Goal: Task Accomplishment & Management: Complete application form

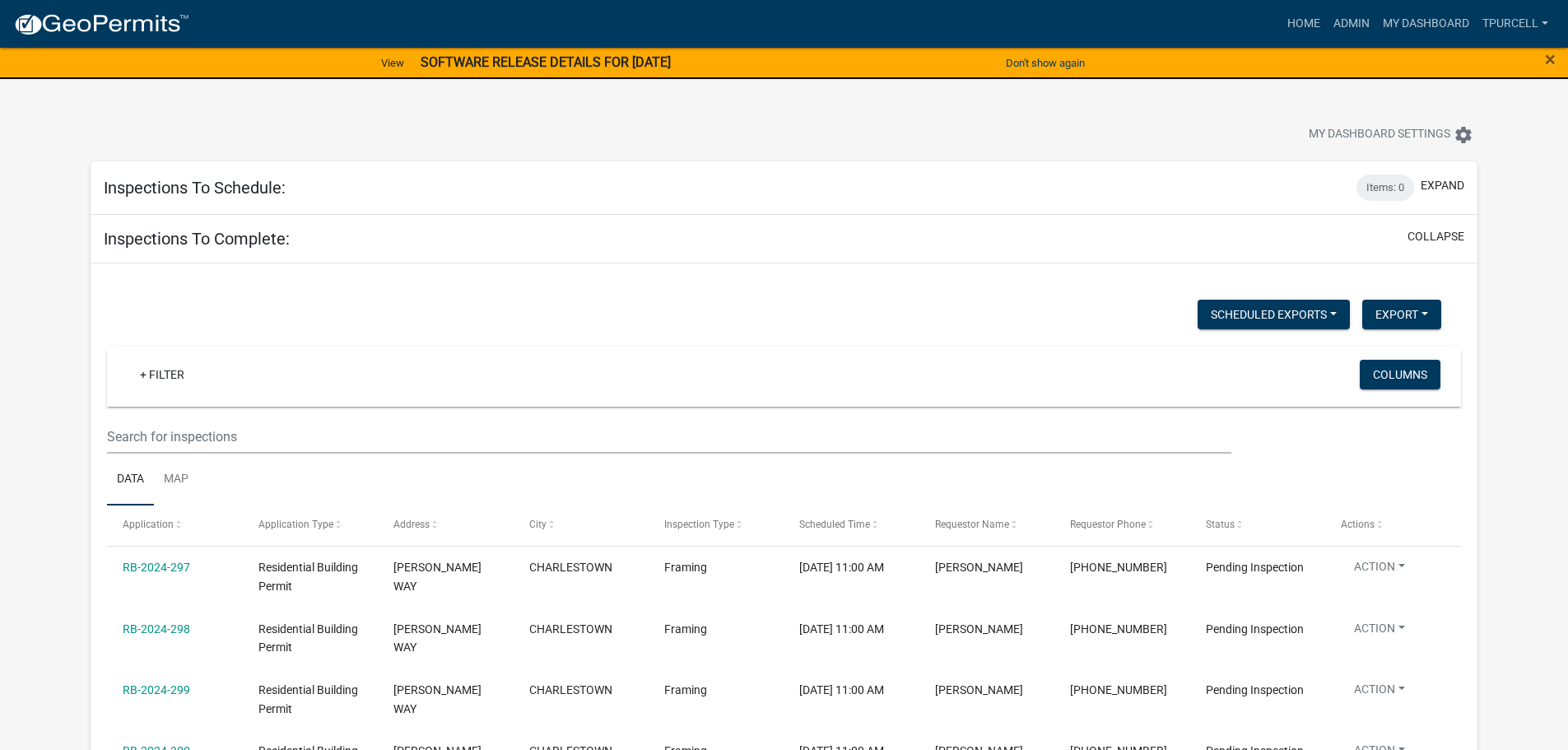
scroll to position [937, 0]
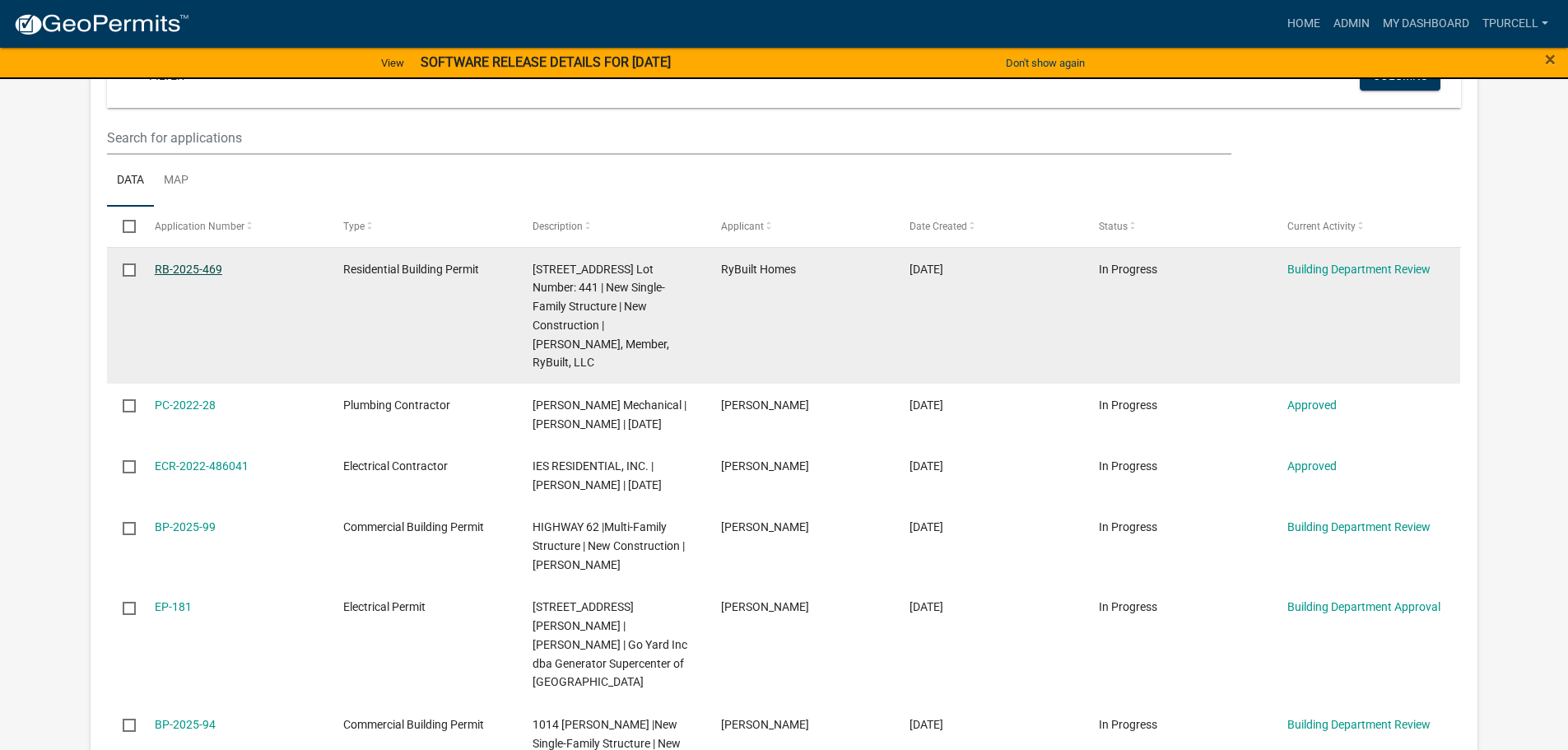
click at [195, 266] on link "RB-2025-469" at bounding box center [188, 270] width 68 height 14
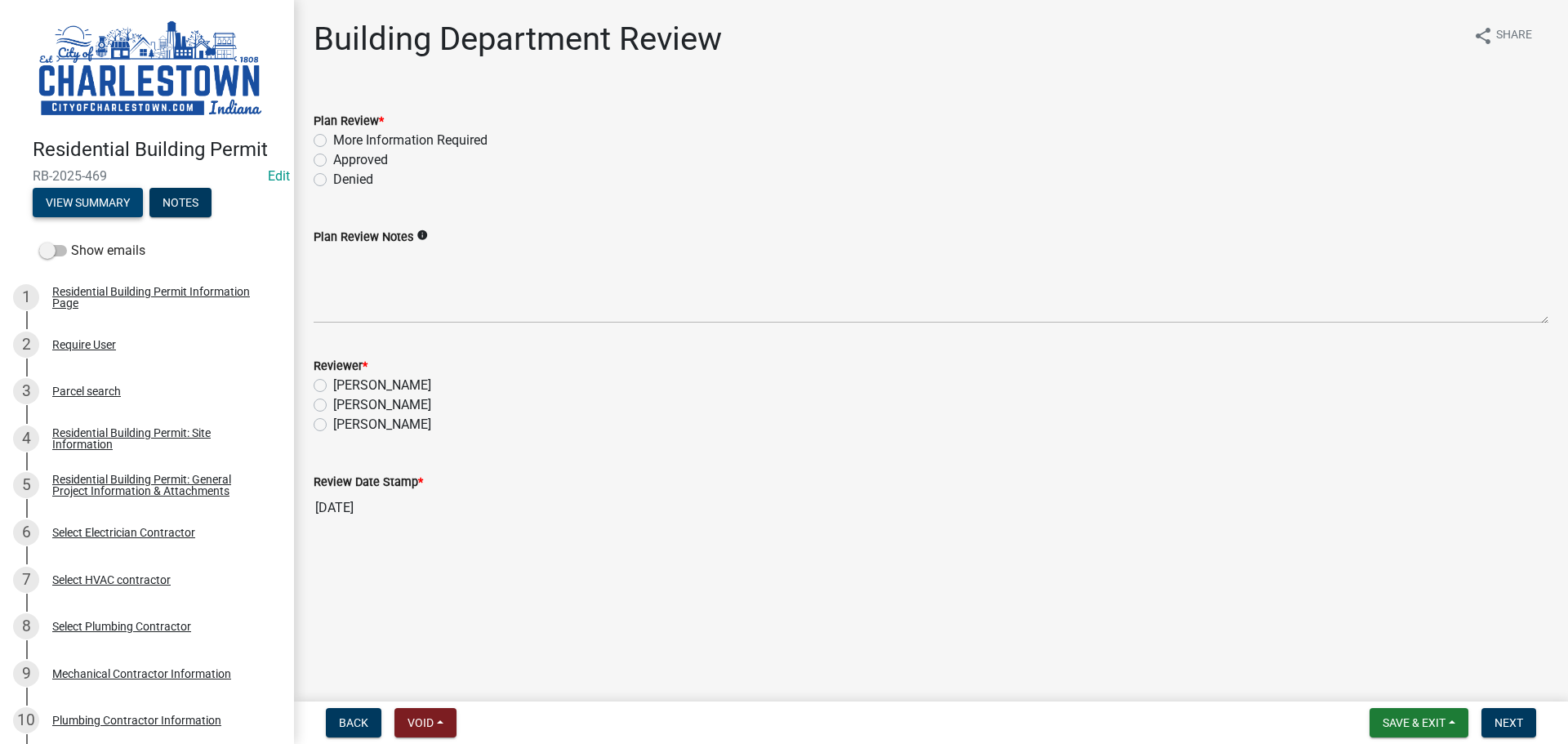
click at [124, 202] on button "View Summary" at bounding box center [87, 202] width 110 height 29
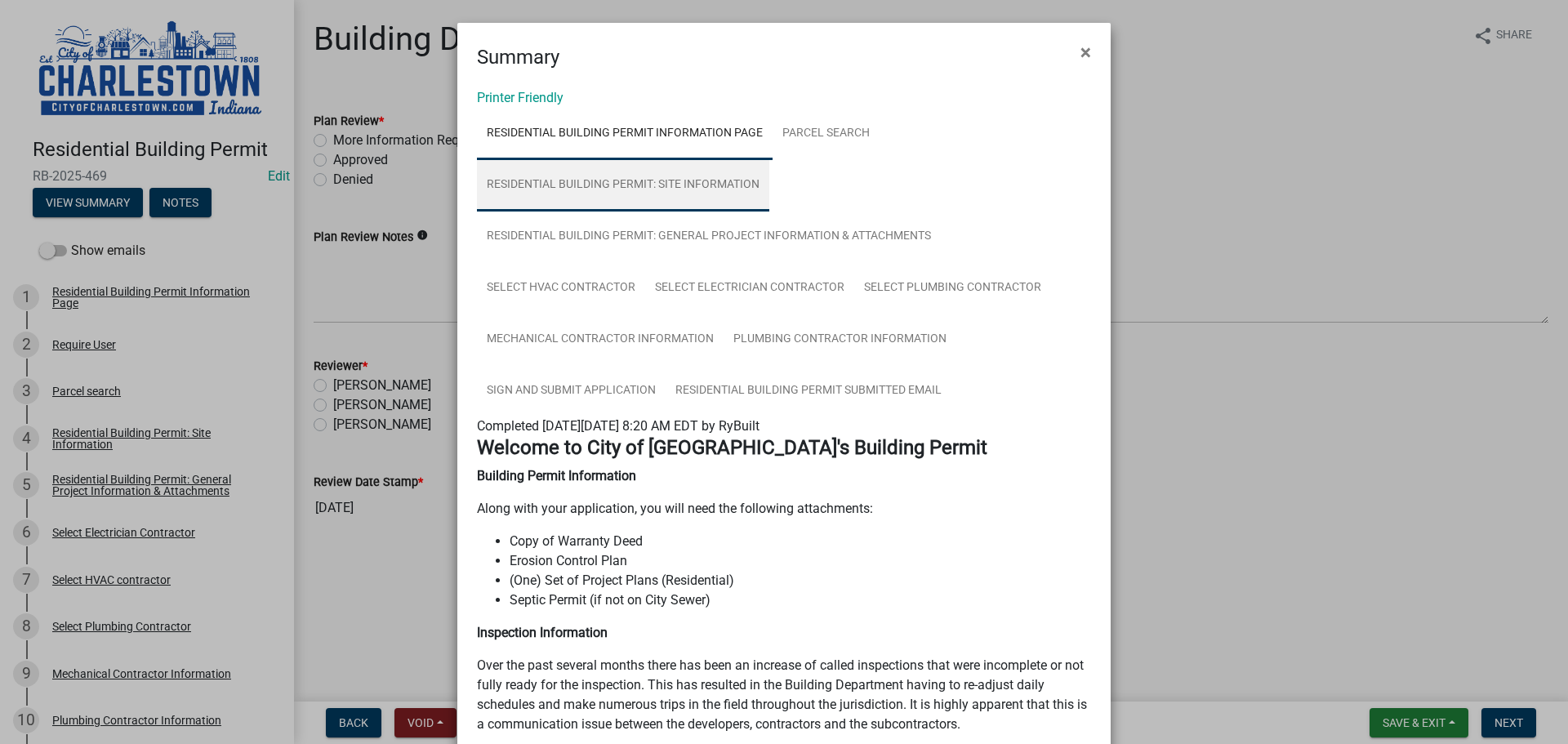
click at [670, 185] on link "Residential Building Permit: Site Information" at bounding box center [623, 185] width 293 height 52
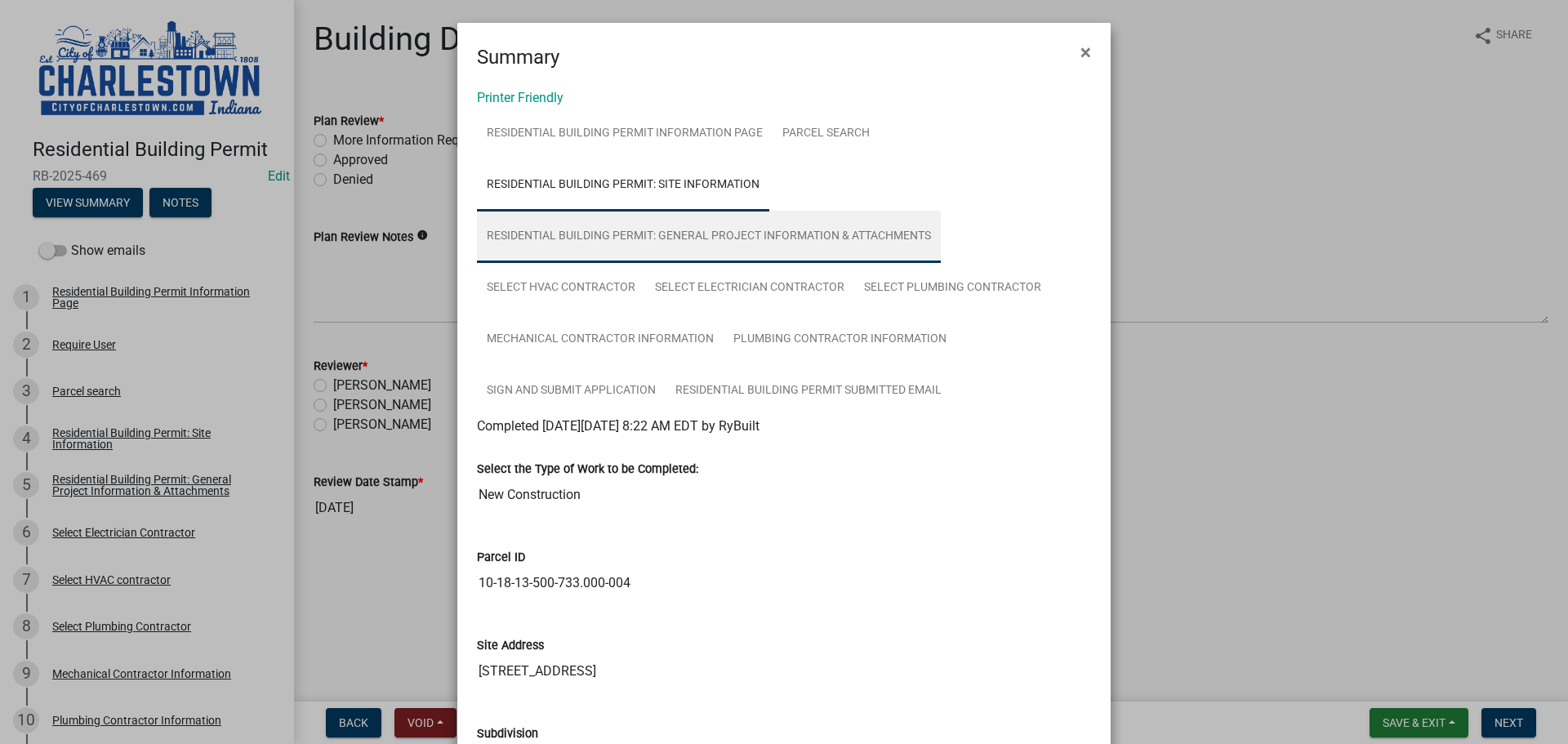
click at [750, 236] on link "Residential Building Permit: General Project Information & Attachments" at bounding box center [708, 236] width 464 height 52
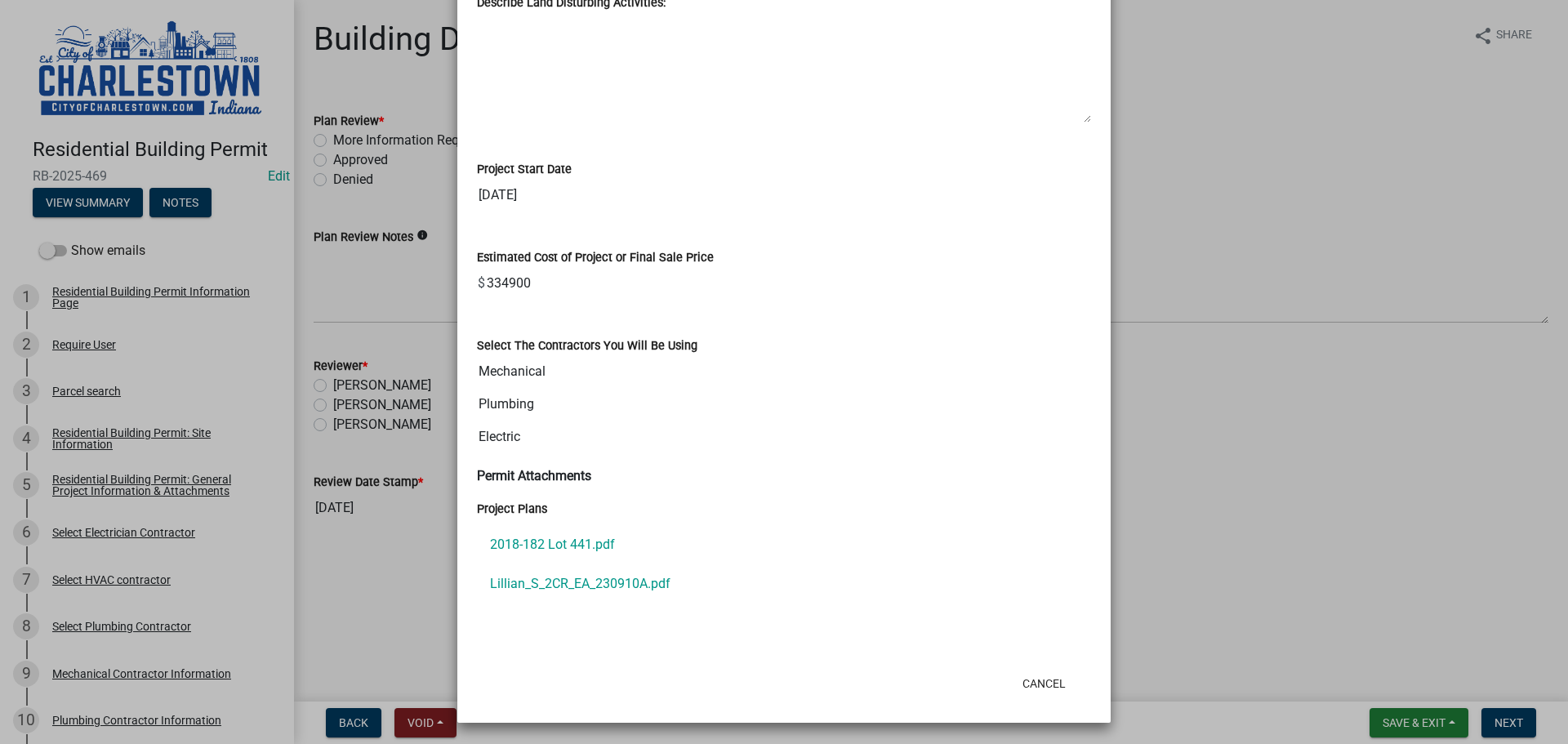
scroll to position [1122, 0]
click at [559, 543] on link "2018-182 Lot 441.pdf" at bounding box center [784, 543] width 614 height 40
click at [565, 541] on link "2018-182 Lot 441.pdf" at bounding box center [784, 543] width 614 height 40
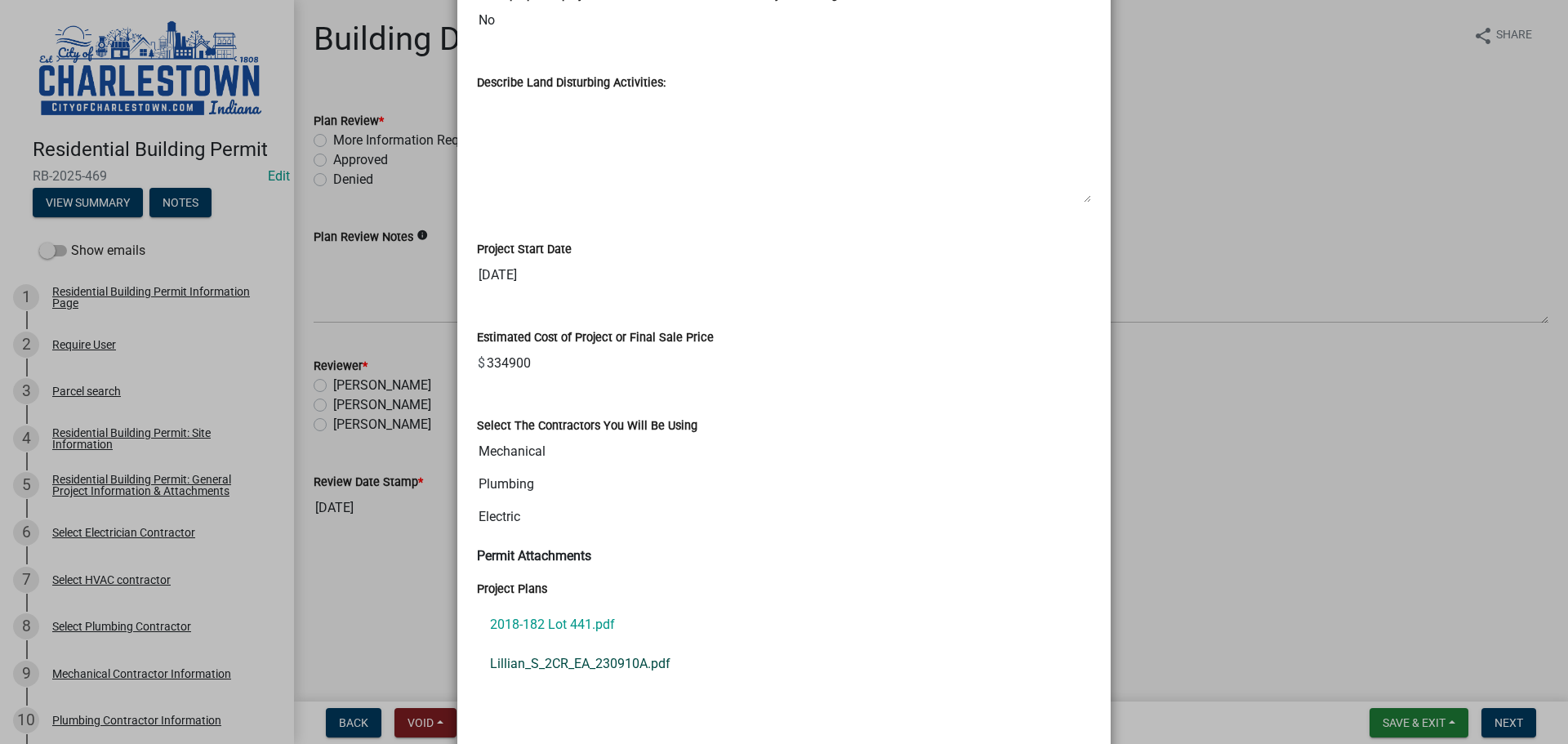
click at [580, 661] on link "Lillian_S_2CR_EA_230910A.pdf" at bounding box center [784, 664] width 614 height 40
click at [1212, 193] on ngb-modal-window "Summary × Printer Friendly Residential Building Permit Information Page Parcel …" at bounding box center [784, 372] width 1568 height 744
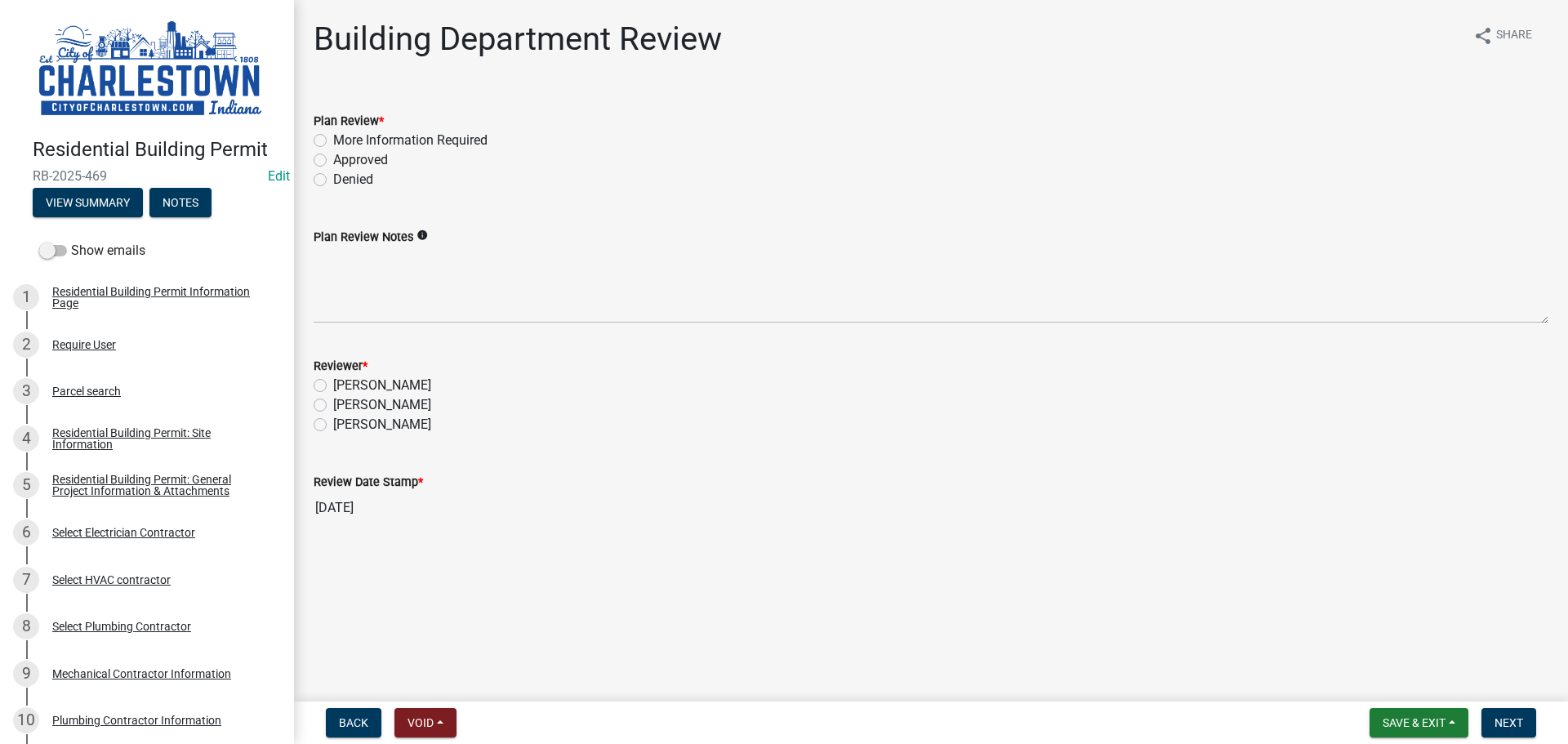
click at [333, 162] on label "Approved" at bounding box center [360, 160] width 55 height 19
click at [333, 161] on input "Approved" at bounding box center [338, 156] width 11 height 11
radio input "true"
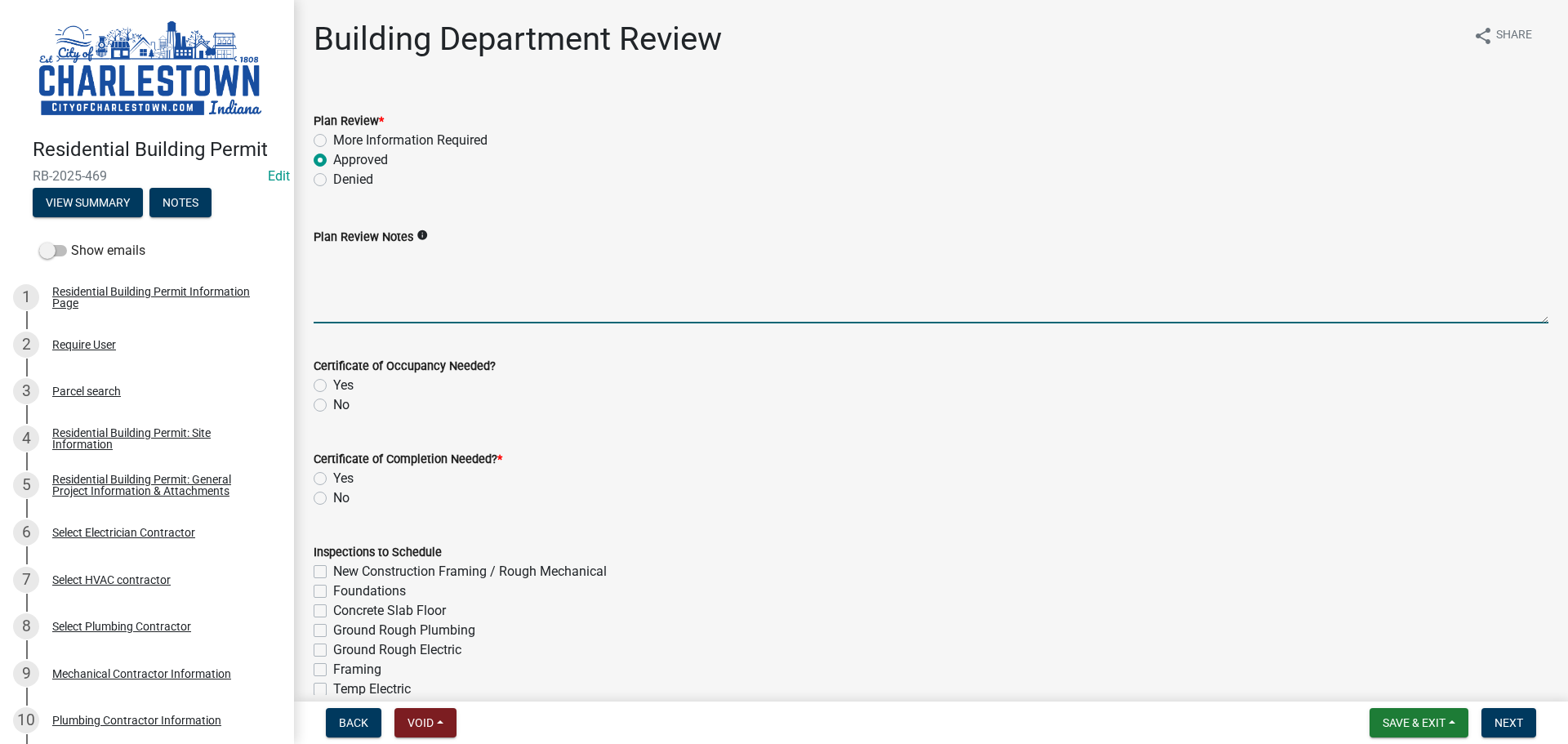
click at [440, 263] on textarea "Plan Review Notes" at bounding box center [931, 284] width 1235 height 77
click at [529, 260] on textarea "foundation inspection done before pirmit reviewed" at bounding box center [931, 284] width 1235 height 77
type textarea "foundation inspection done before permit reviewed"
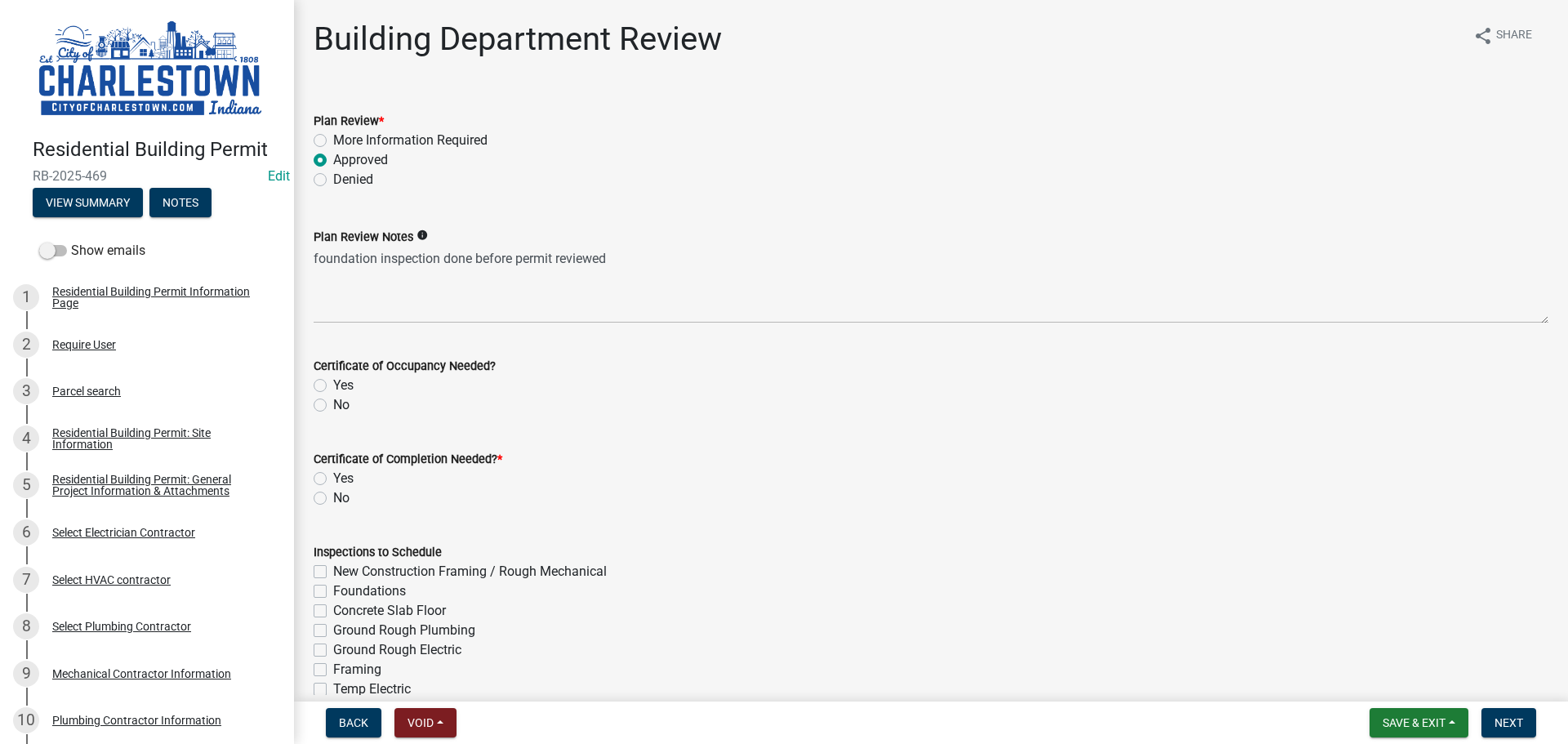
click at [327, 385] on div "Yes" at bounding box center [931, 385] width 1235 height 19
click at [333, 387] on label "Yes" at bounding box center [343, 385] width 20 height 19
click at [333, 386] on input "Yes" at bounding box center [338, 381] width 11 height 11
radio input "true"
click at [333, 480] on label "Yes" at bounding box center [343, 478] width 20 height 19
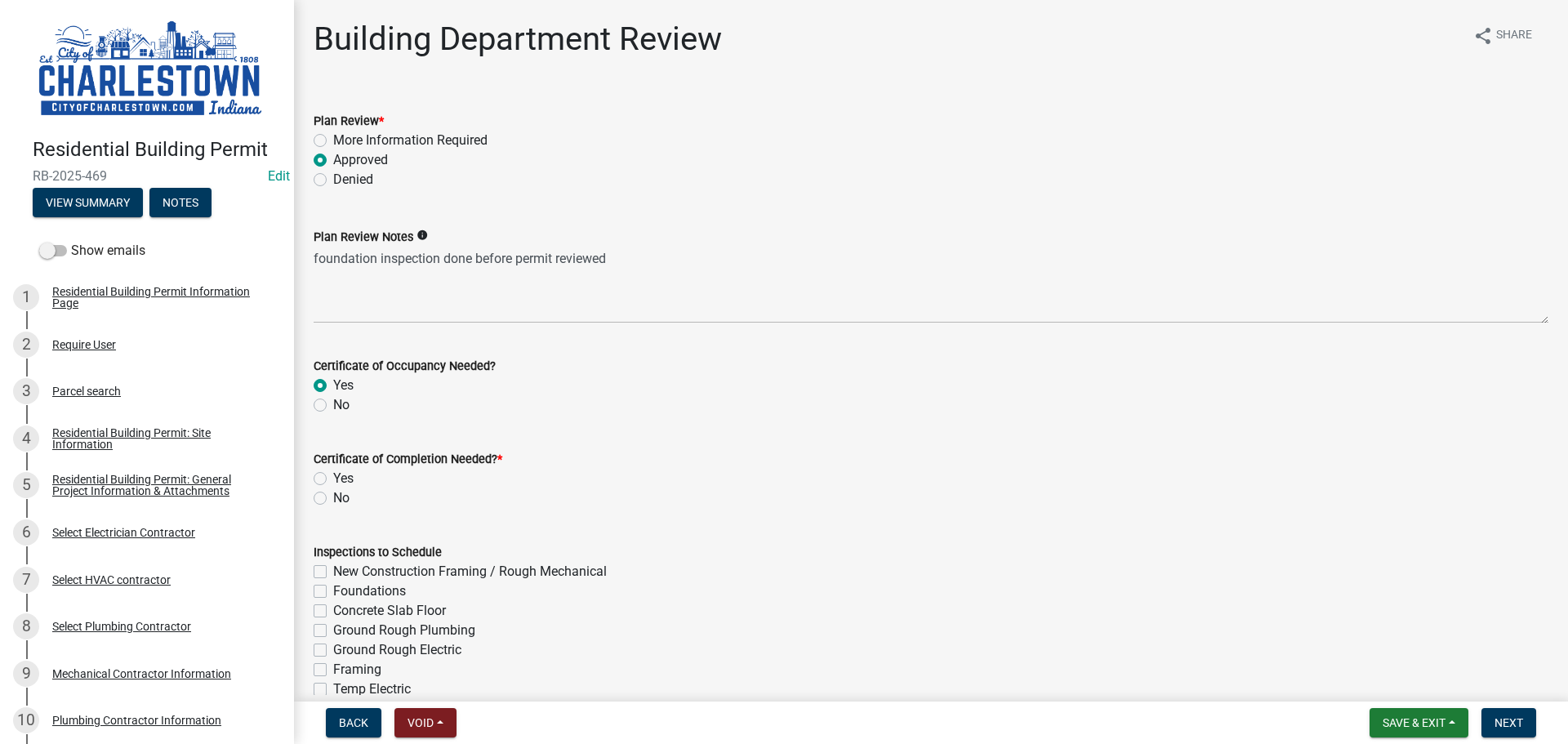
click at [333, 480] on input "Yes" at bounding box center [338, 474] width 11 height 11
radio input "true"
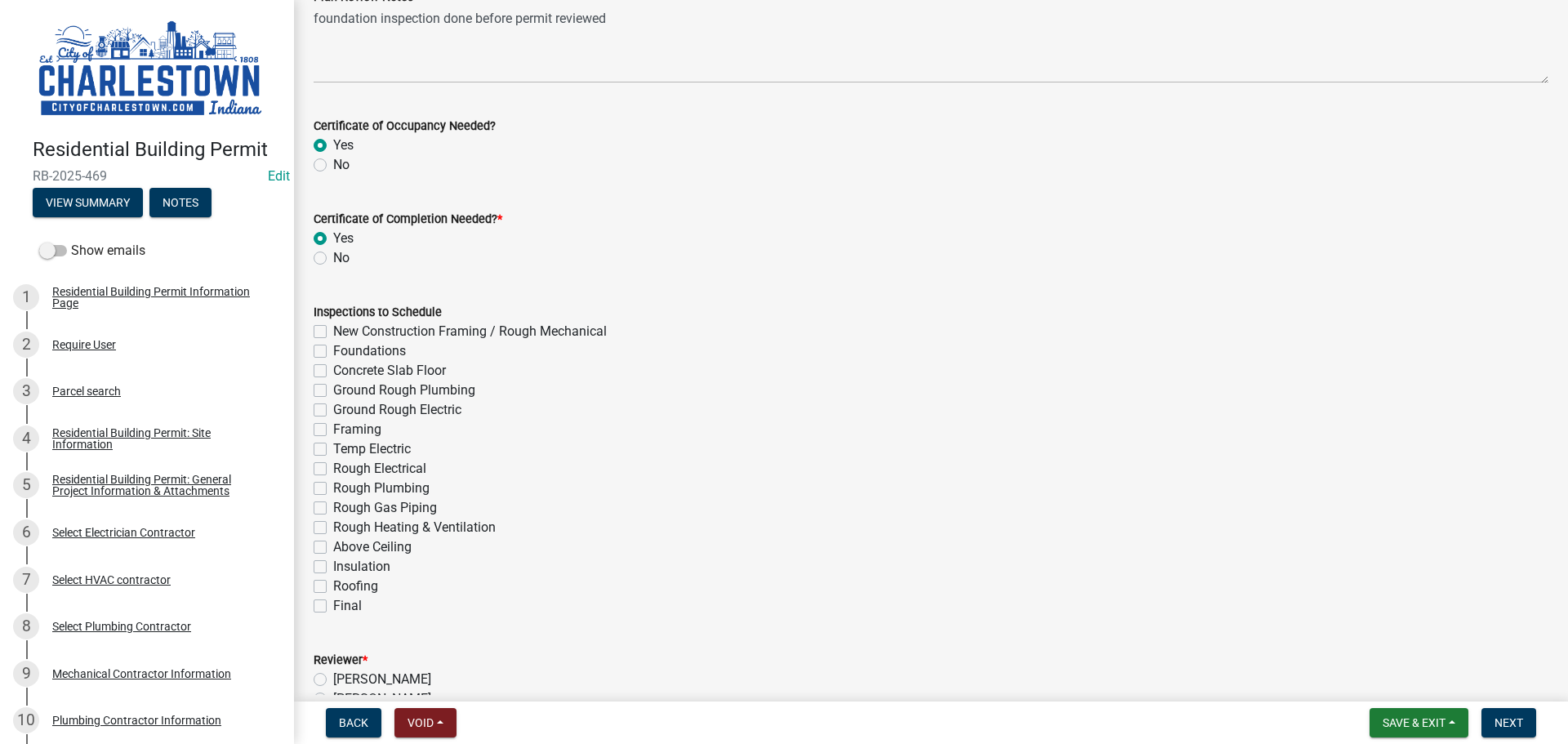
scroll to position [245, 0]
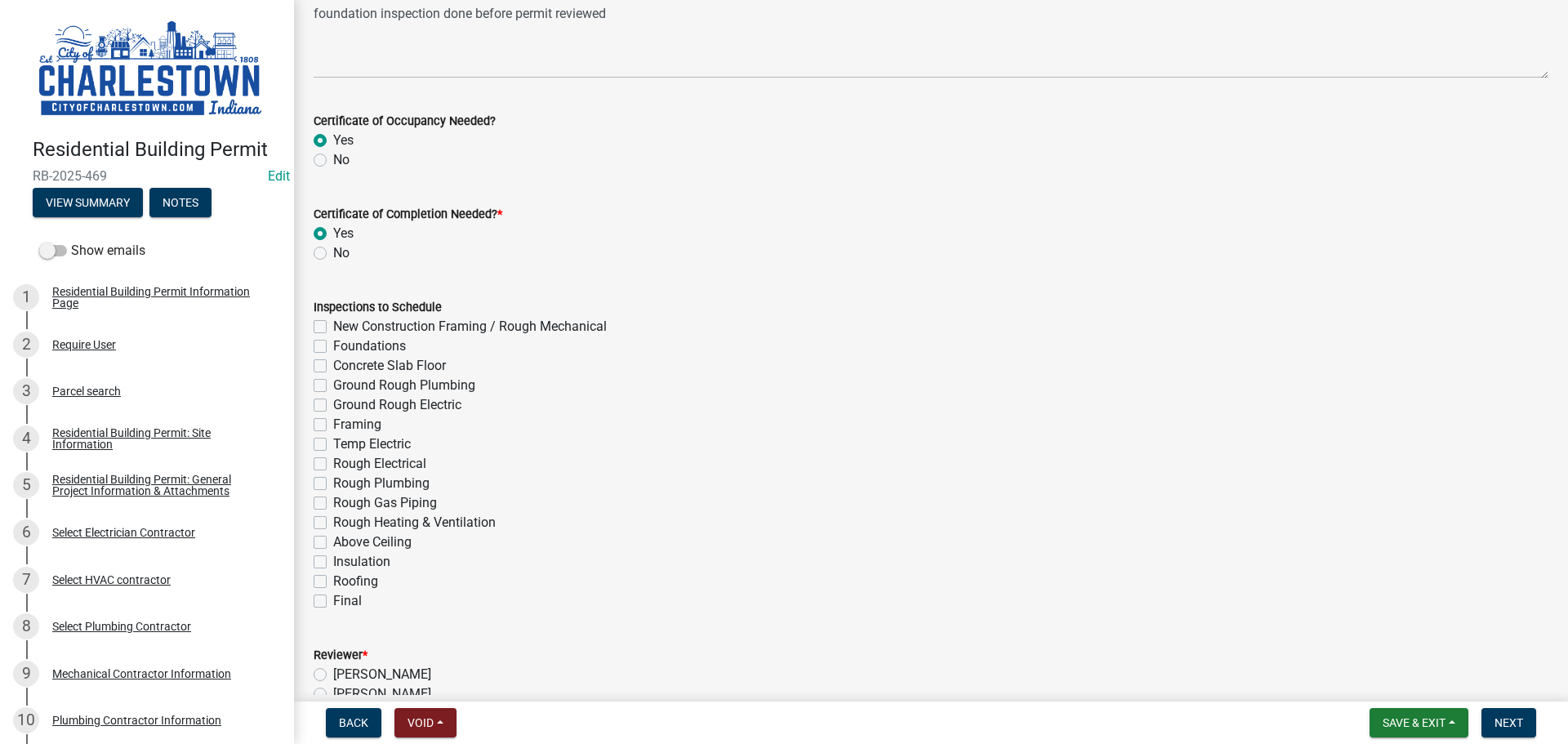
click at [333, 328] on label "New Construction Framing / Rough Mechanical" at bounding box center [469, 327] width 273 height 19
click at [333, 327] on input "New Construction Framing / Rough Mechanical" at bounding box center [338, 322] width 11 height 11
checkbox input "true"
checkbox input "false"
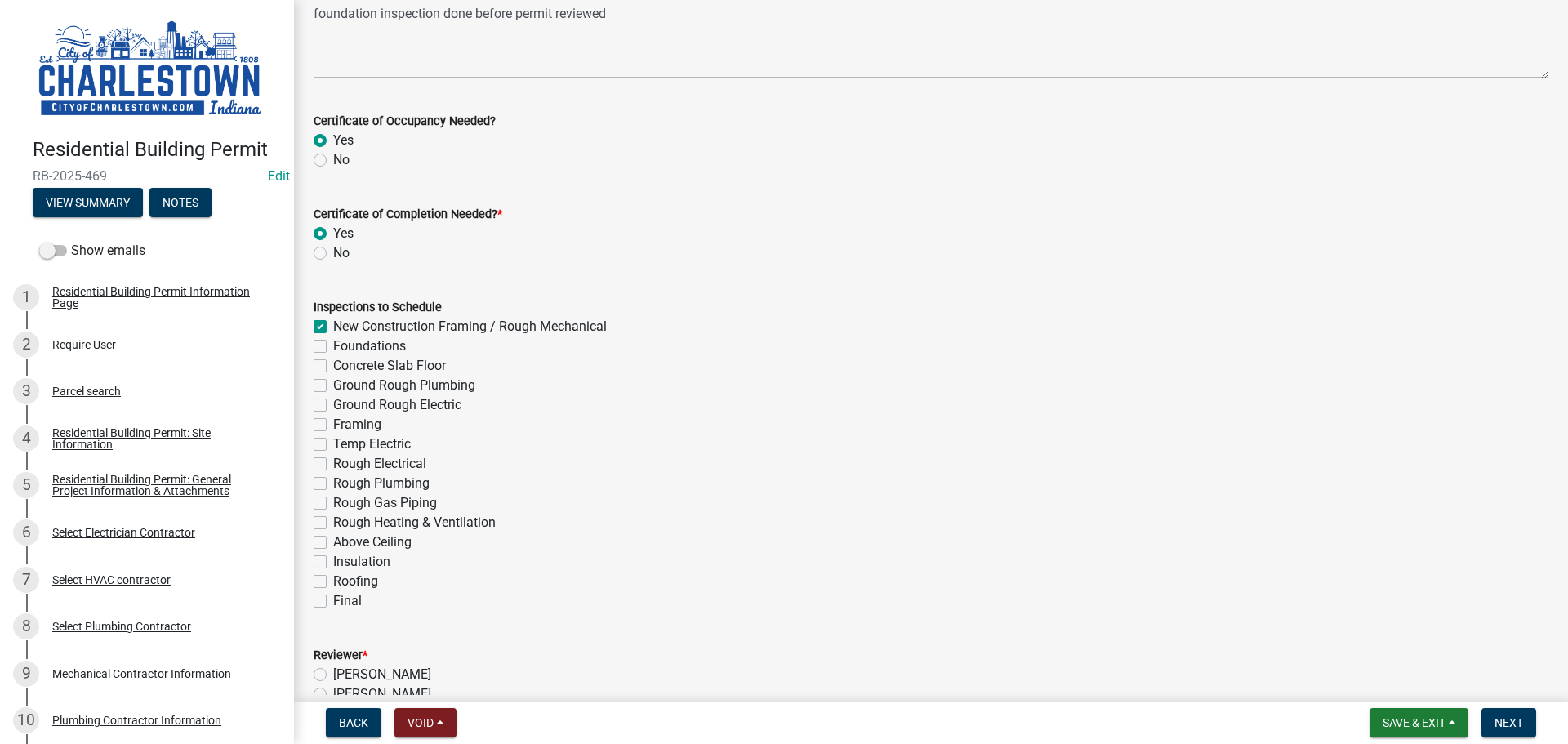
checkbox input "false"
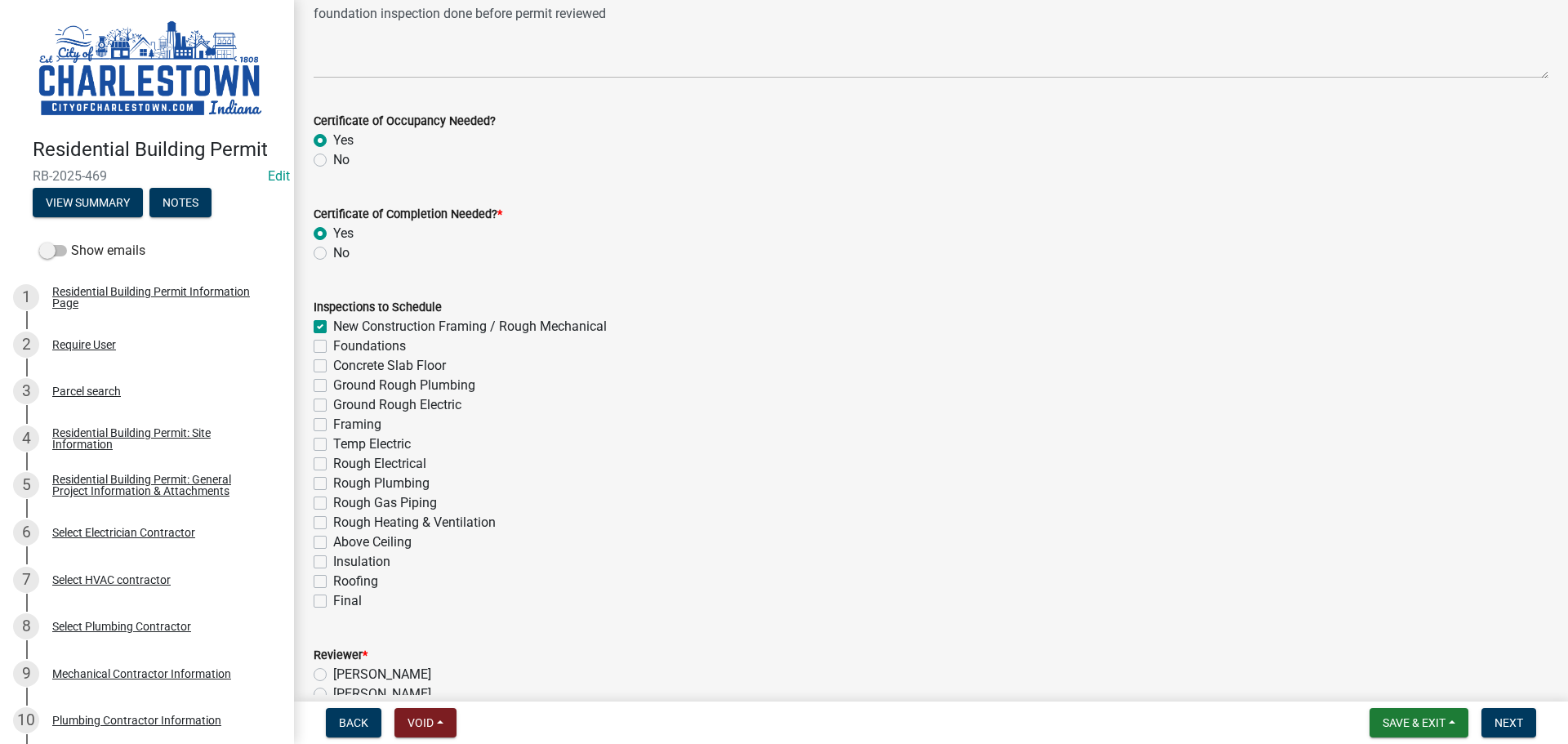
checkbox input "false"
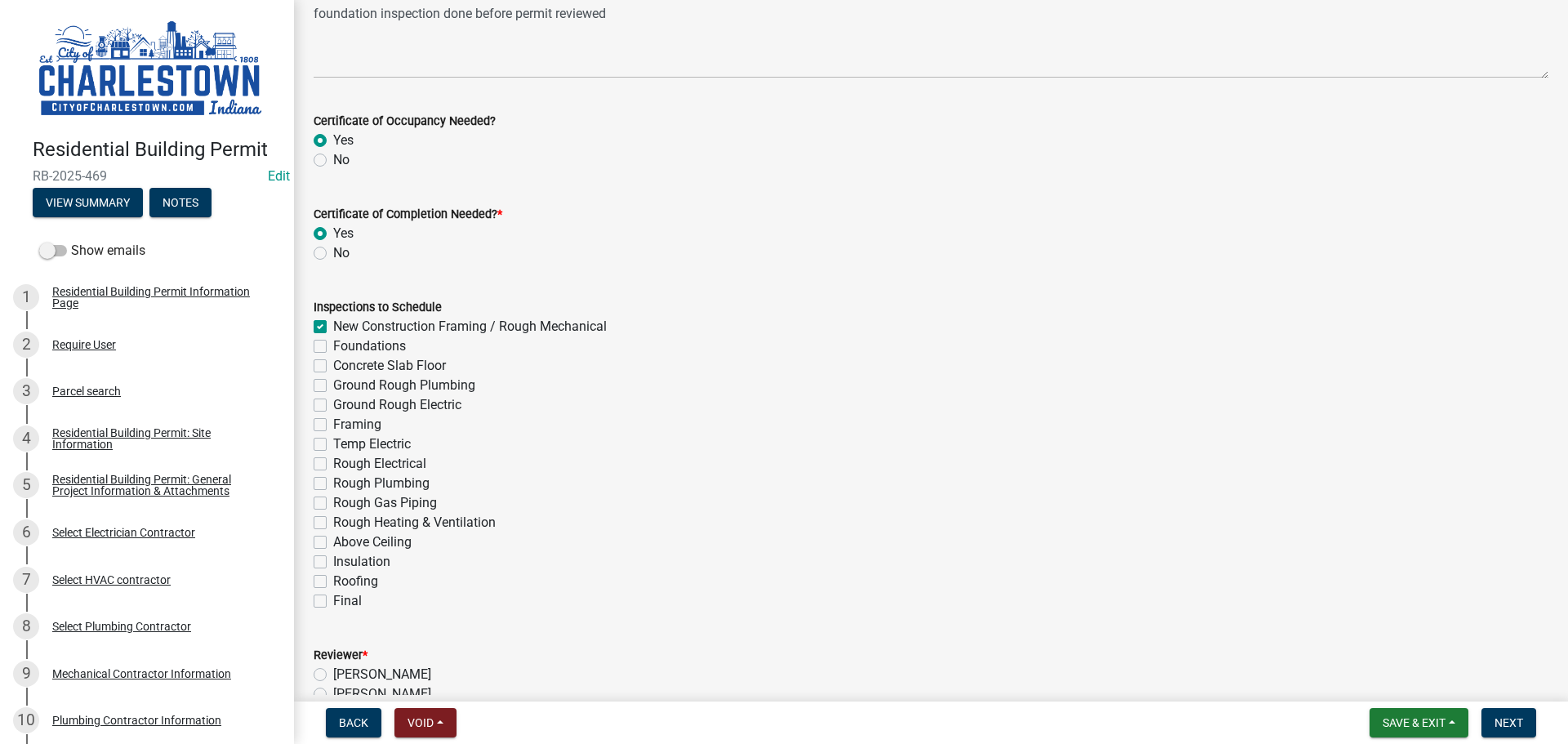
checkbox input "false"
click at [333, 347] on label "Foundations" at bounding box center [369, 346] width 72 height 19
click at [333, 347] on input "Foundations" at bounding box center [338, 342] width 11 height 11
checkbox input "true"
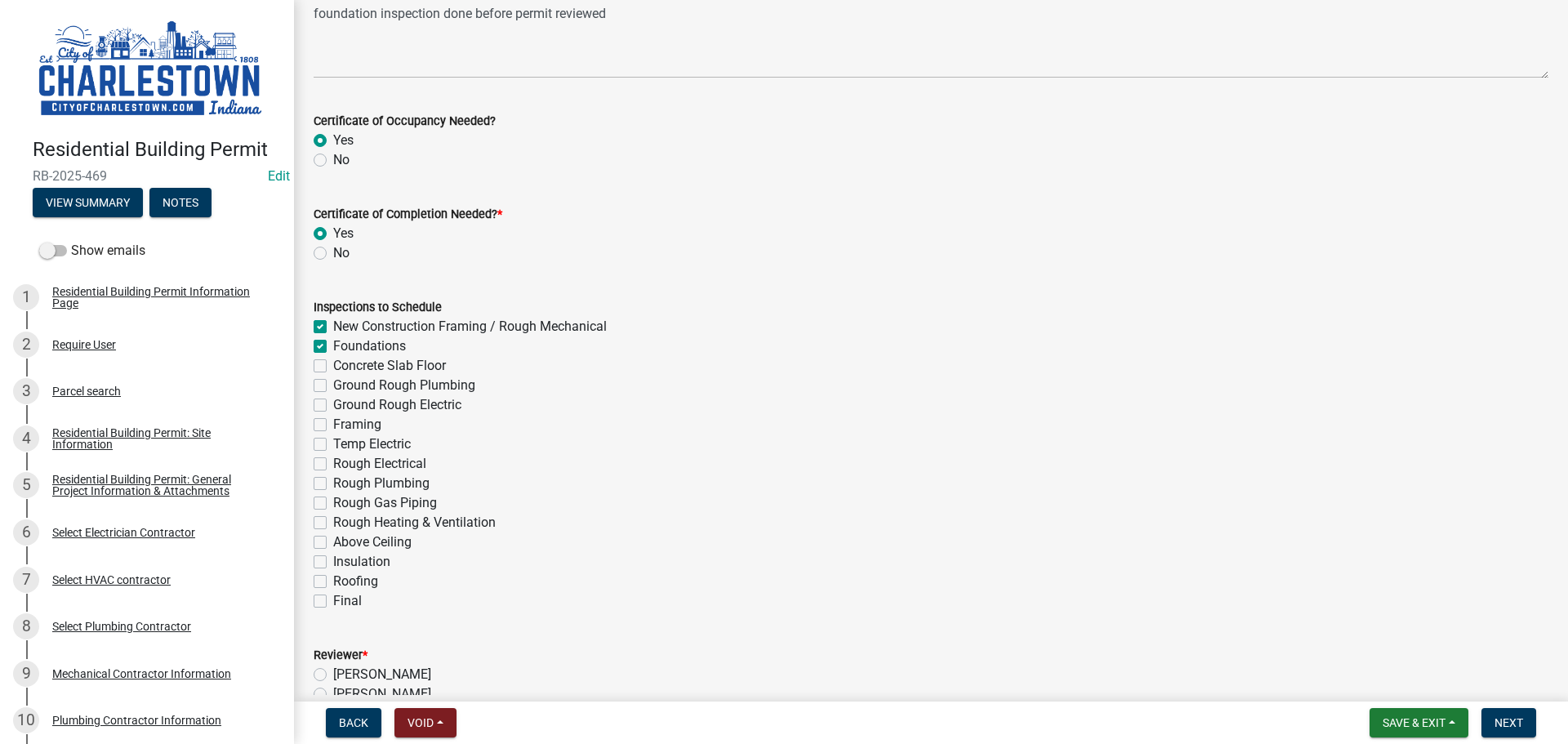
checkbox input "true"
checkbox input "false"
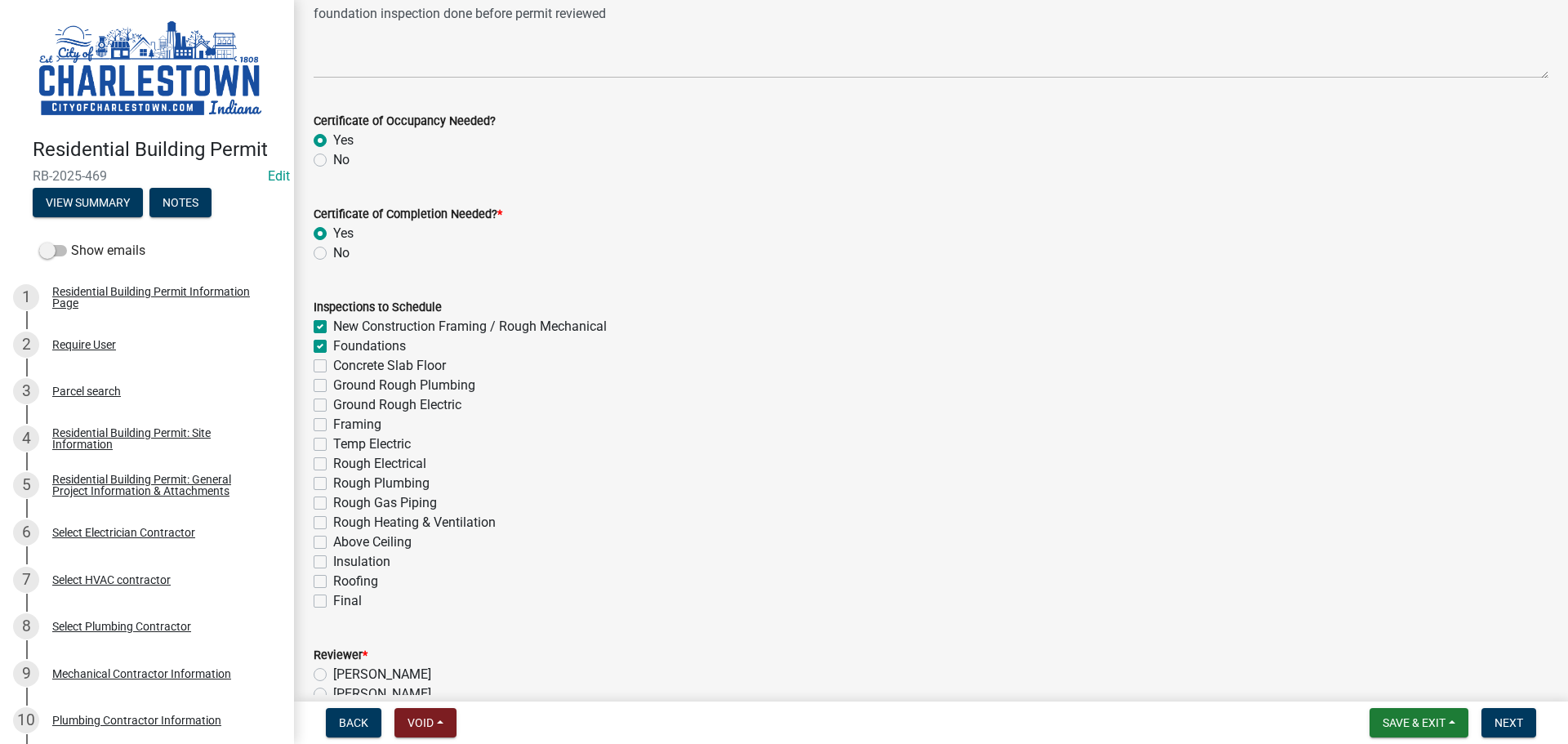
checkbox input "false"
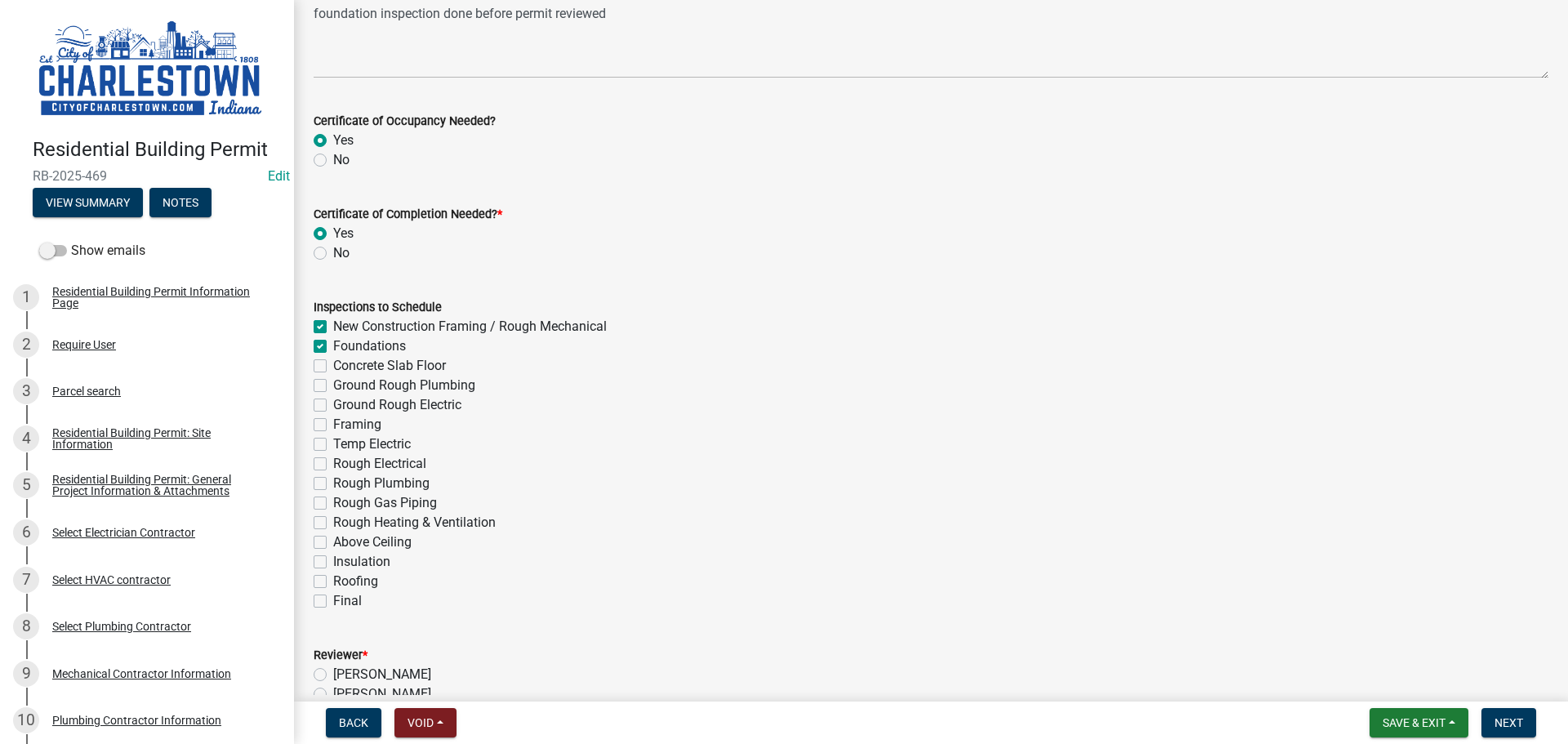
checkbox input "false"
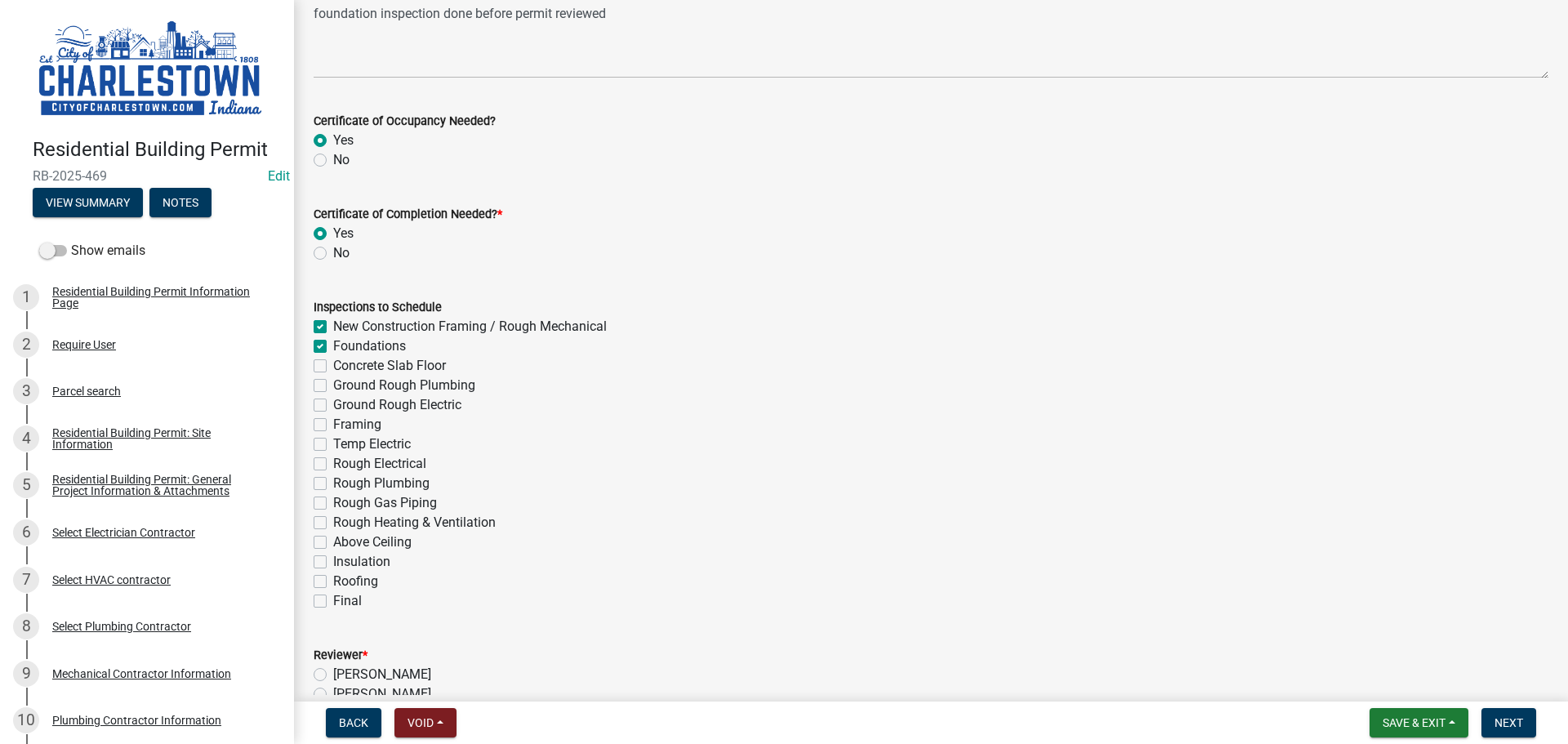
click at [333, 366] on label "Concrete Slab Floor" at bounding box center [389, 365] width 113 height 19
click at [333, 366] on input "Concrete Slab Floor" at bounding box center [338, 361] width 11 height 11
checkbox input "true"
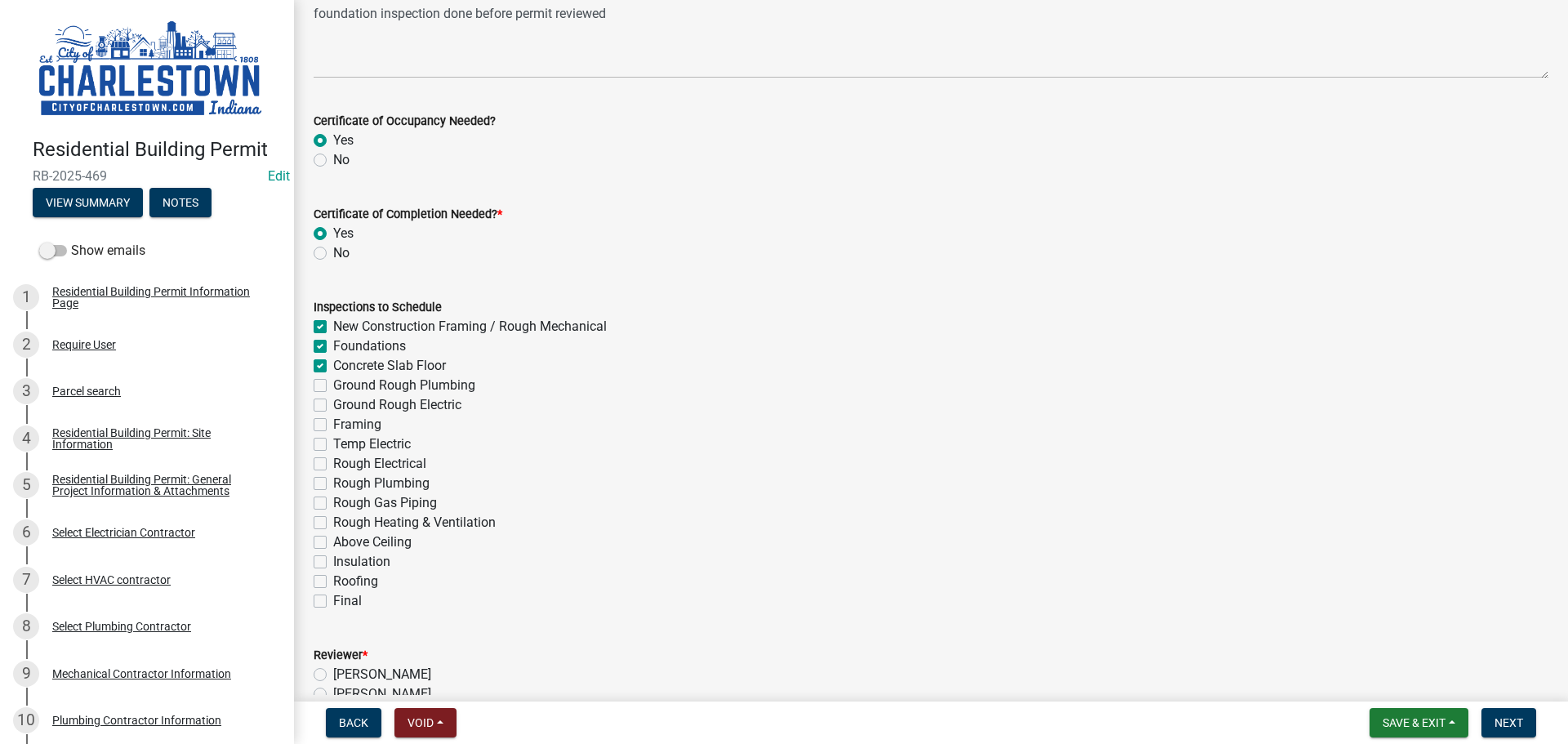
checkbox input "true"
checkbox input "false"
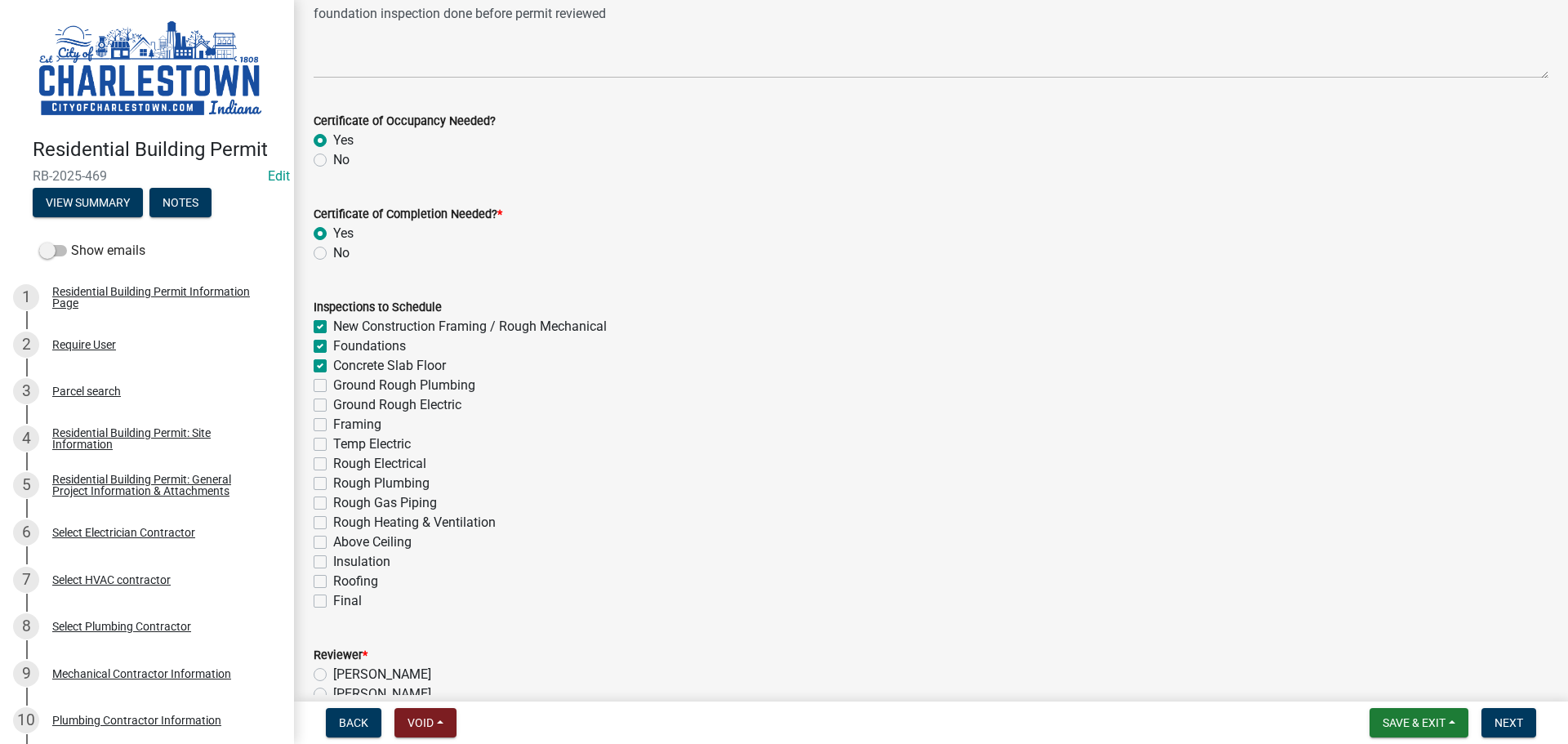
checkbox input "false"
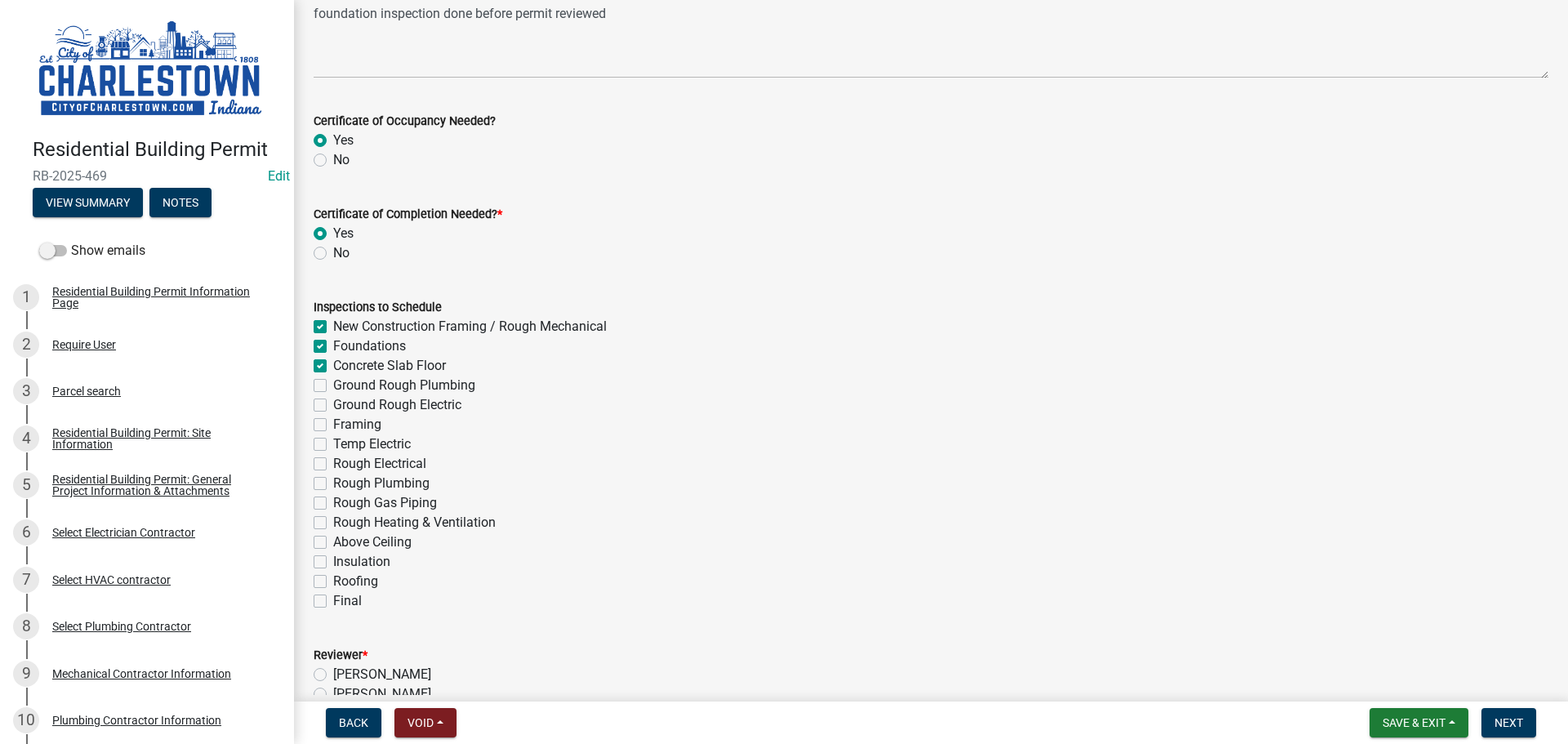
checkbox input "false"
click at [333, 390] on label "Ground Rough Plumbing" at bounding box center [404, 385] width 142 height 19
click at [333, 386] on input "Ground Rough Plumbing" at bounding box center [338, 381] width 11 height 11
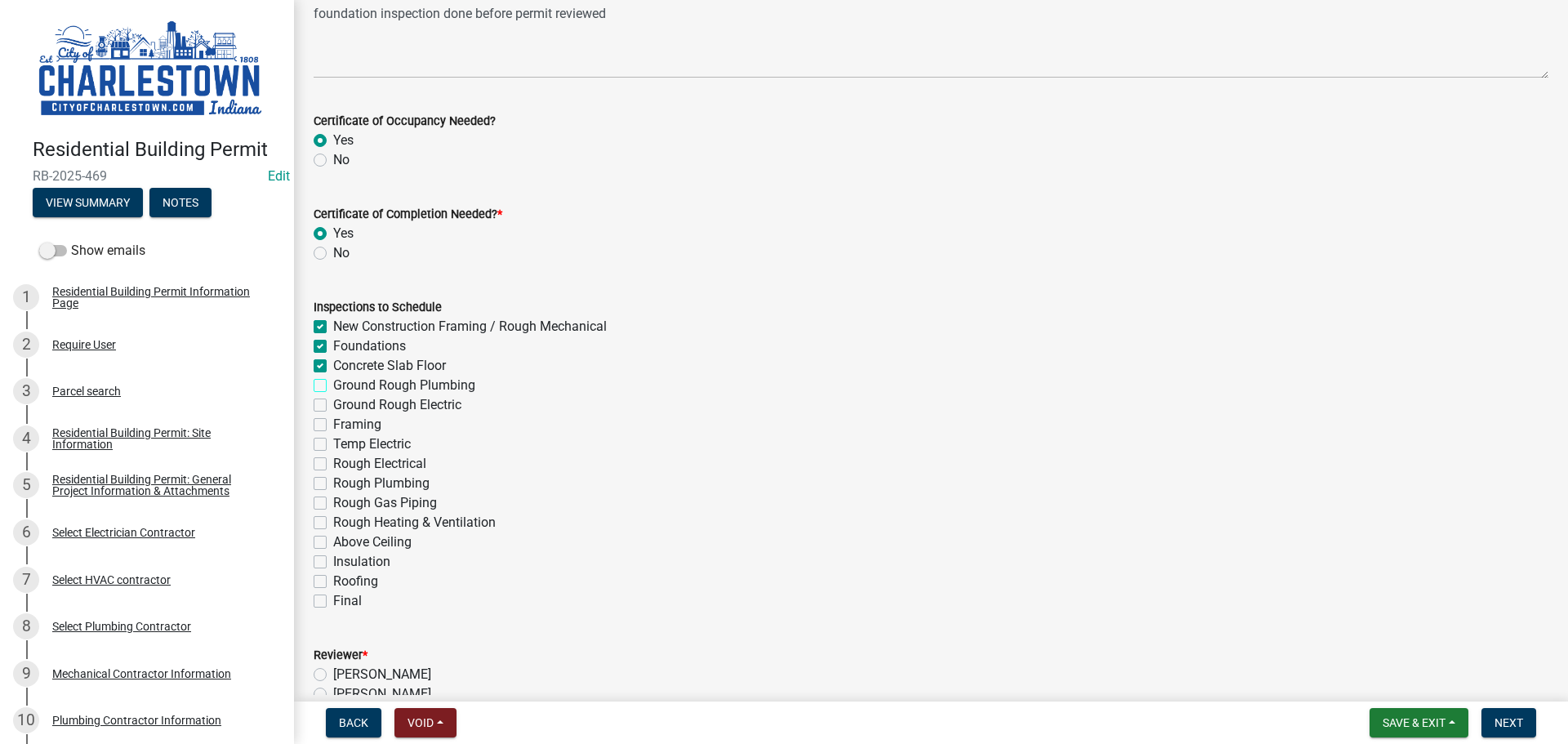
checkbox input "true"
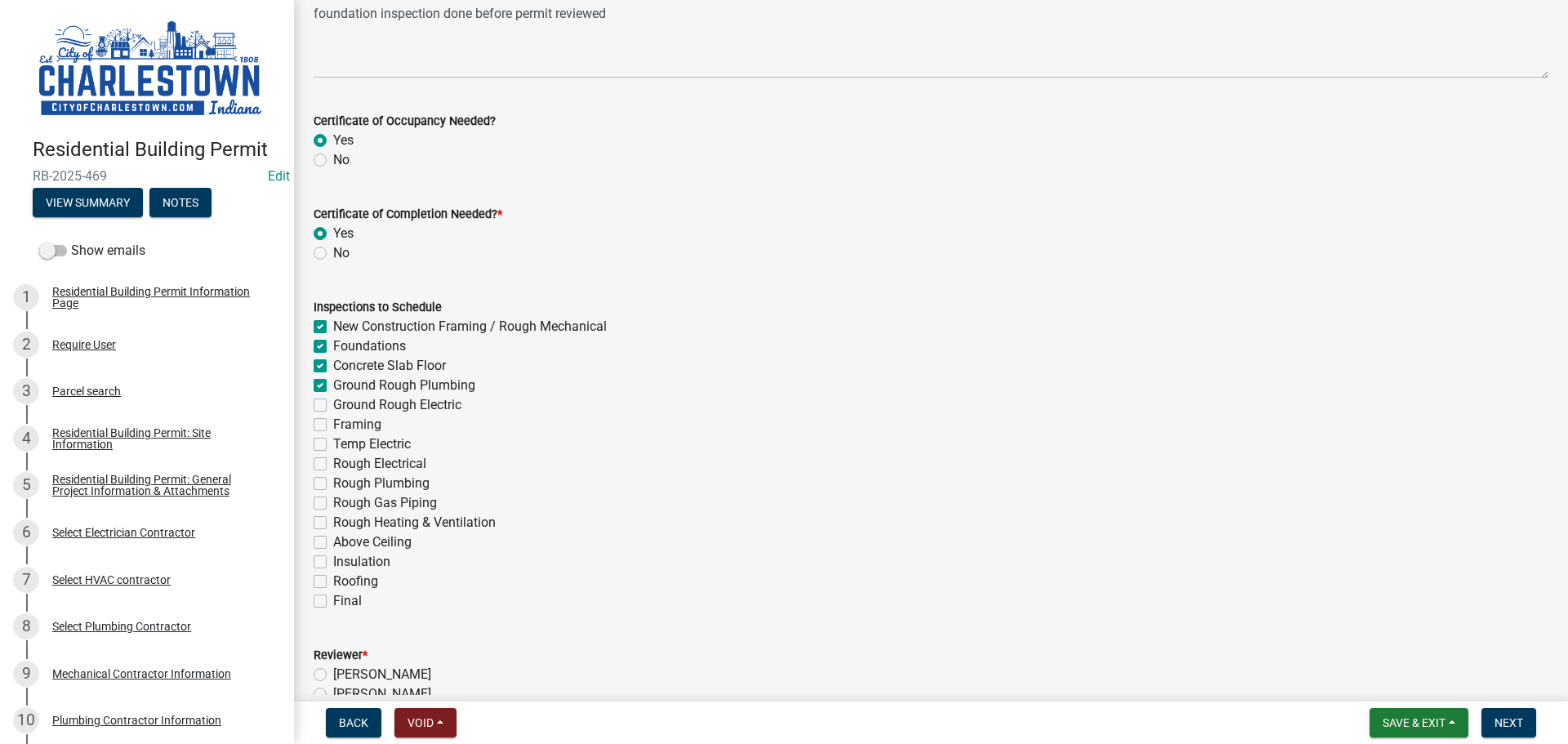
checkbox input "false"
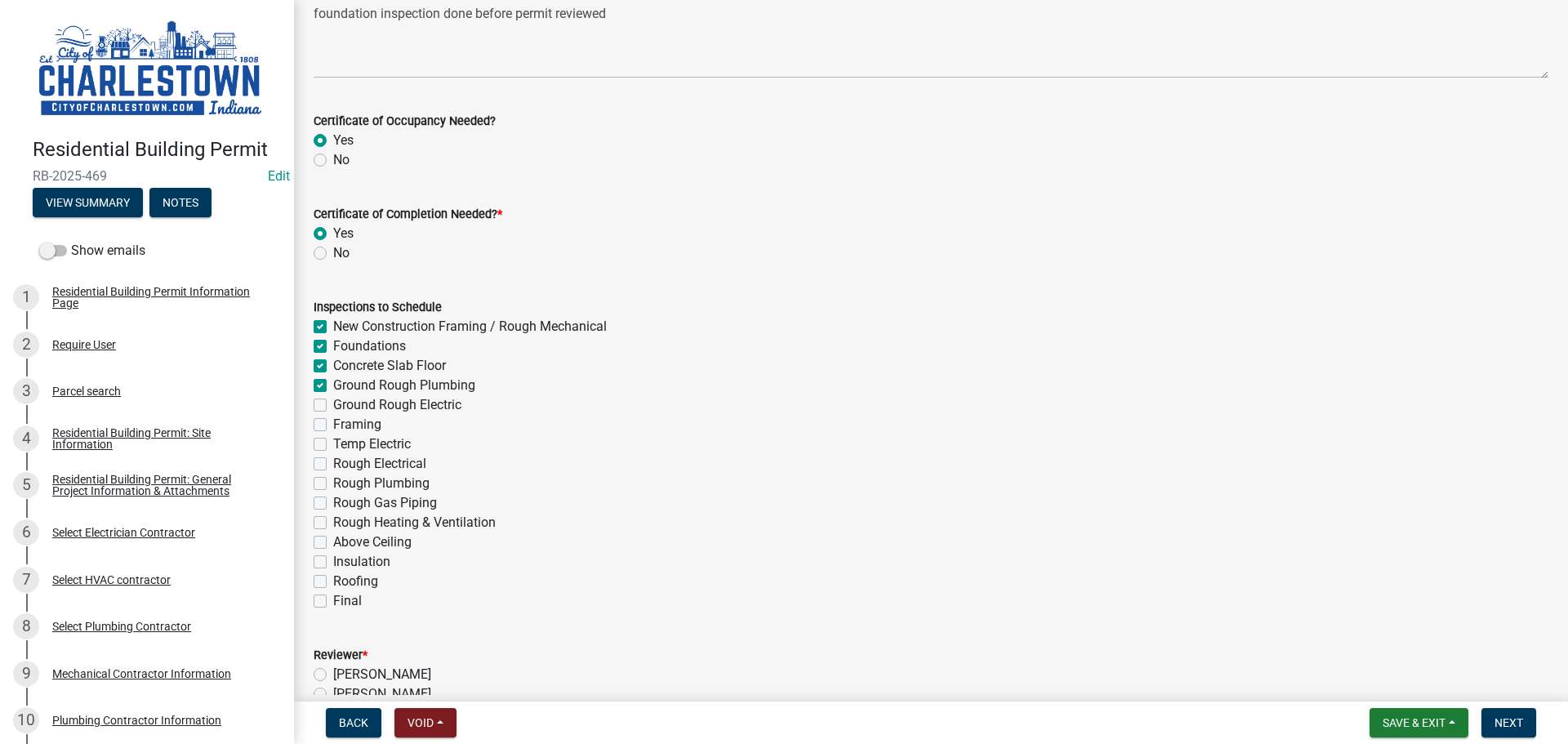
checkbox input "false"
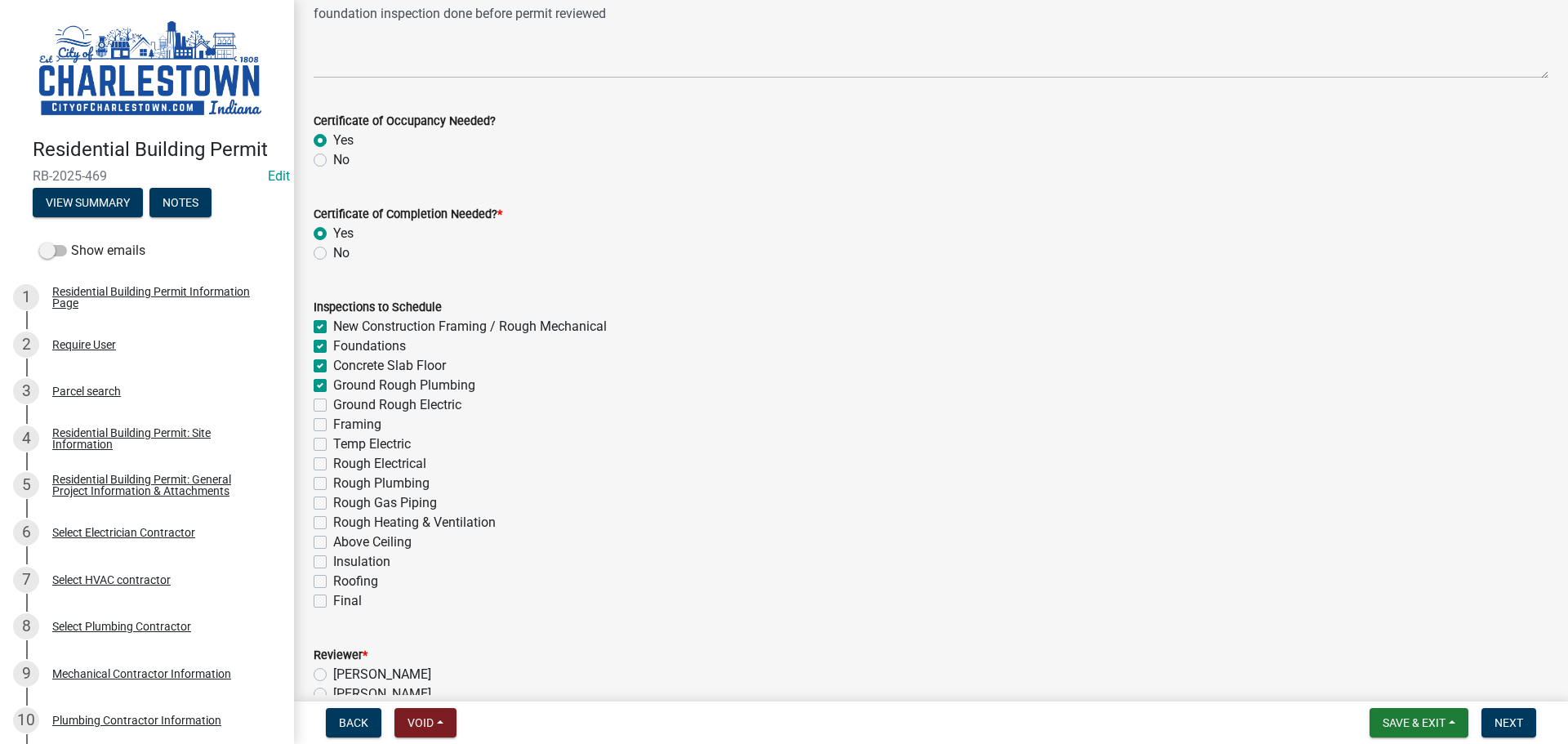
checkbox input "false"
click at [333, 406] on label "Ground Rough Electric" at bounding box center [397, 405] width 128 height 19
click at [333, 406] on input "Ground Rough Electric" at bounding box center [338, 401] width 11 height 11
checkbox input "true"
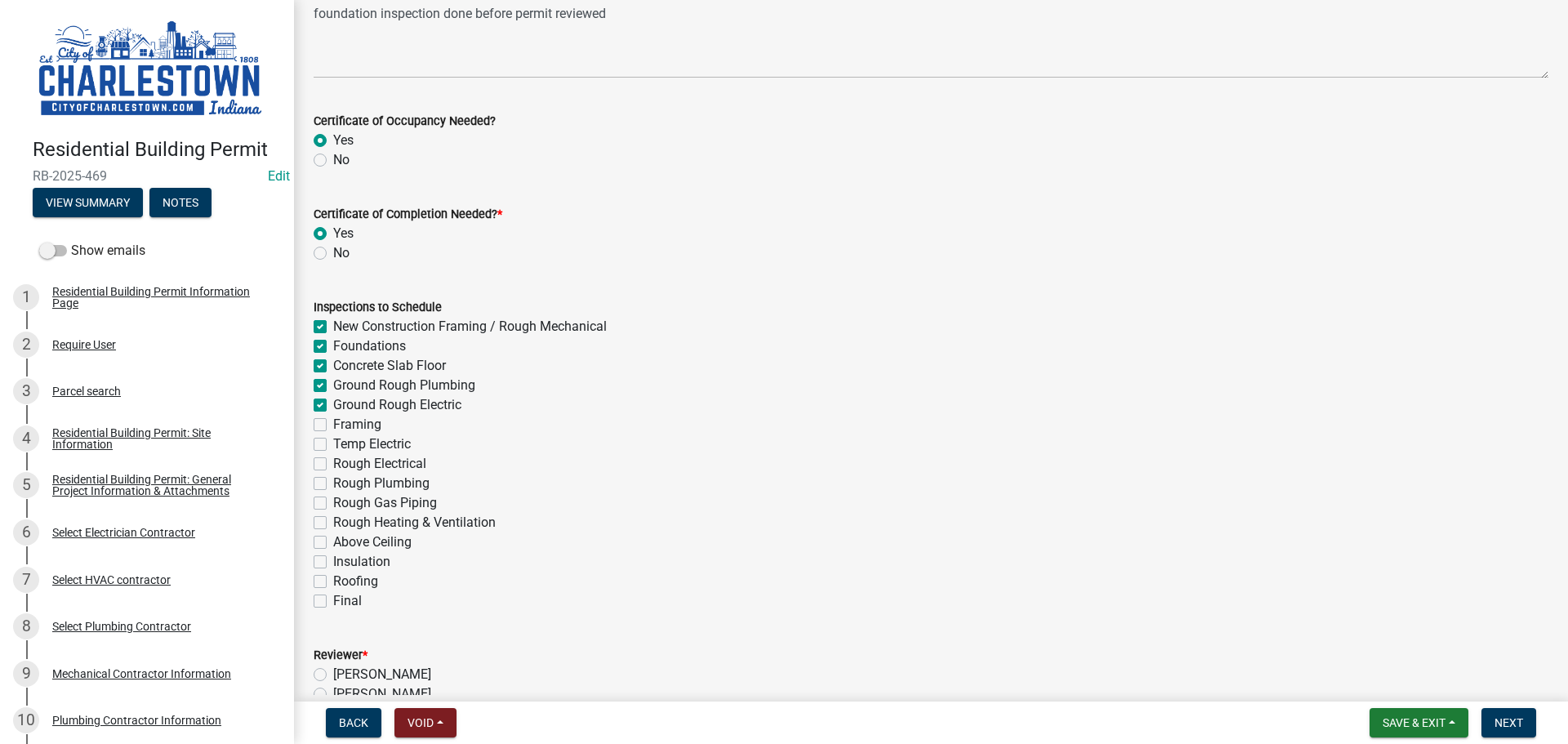
checkbox input "true"
checkbox input "false"
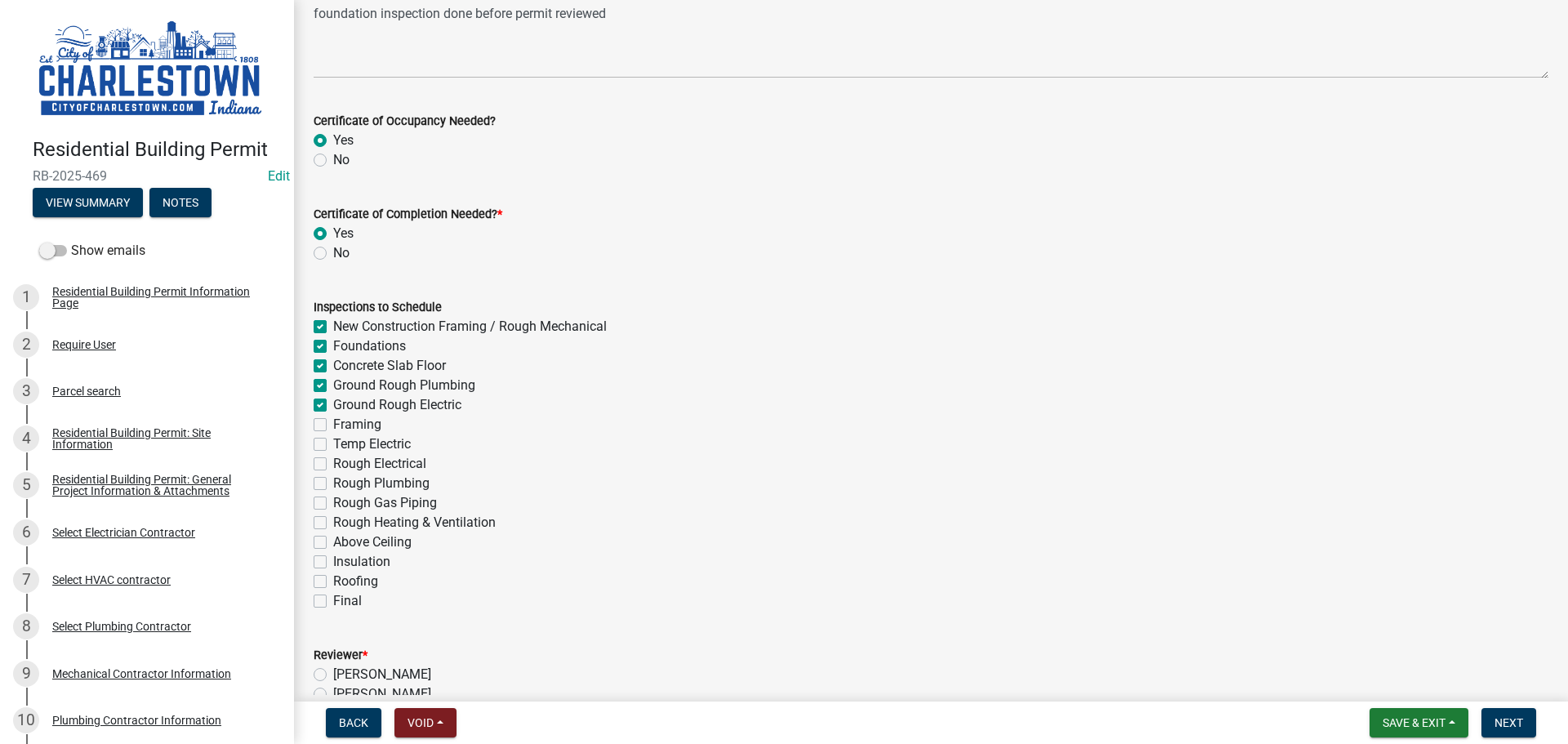
checkbox input "false"
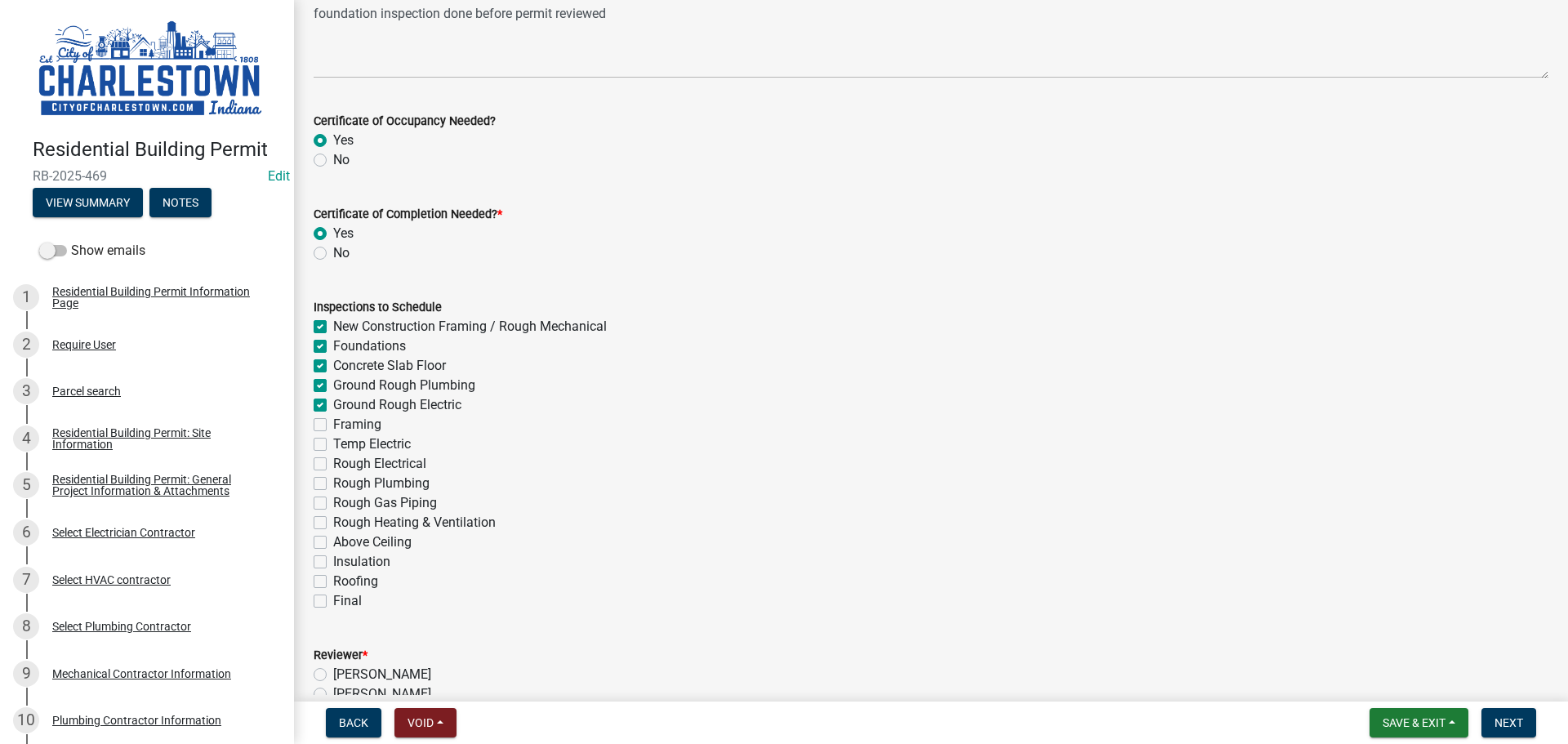
checkbox input "false"
click at [333, 423] on label "Framing" at bounding box center [357, 424] width 48 height 19
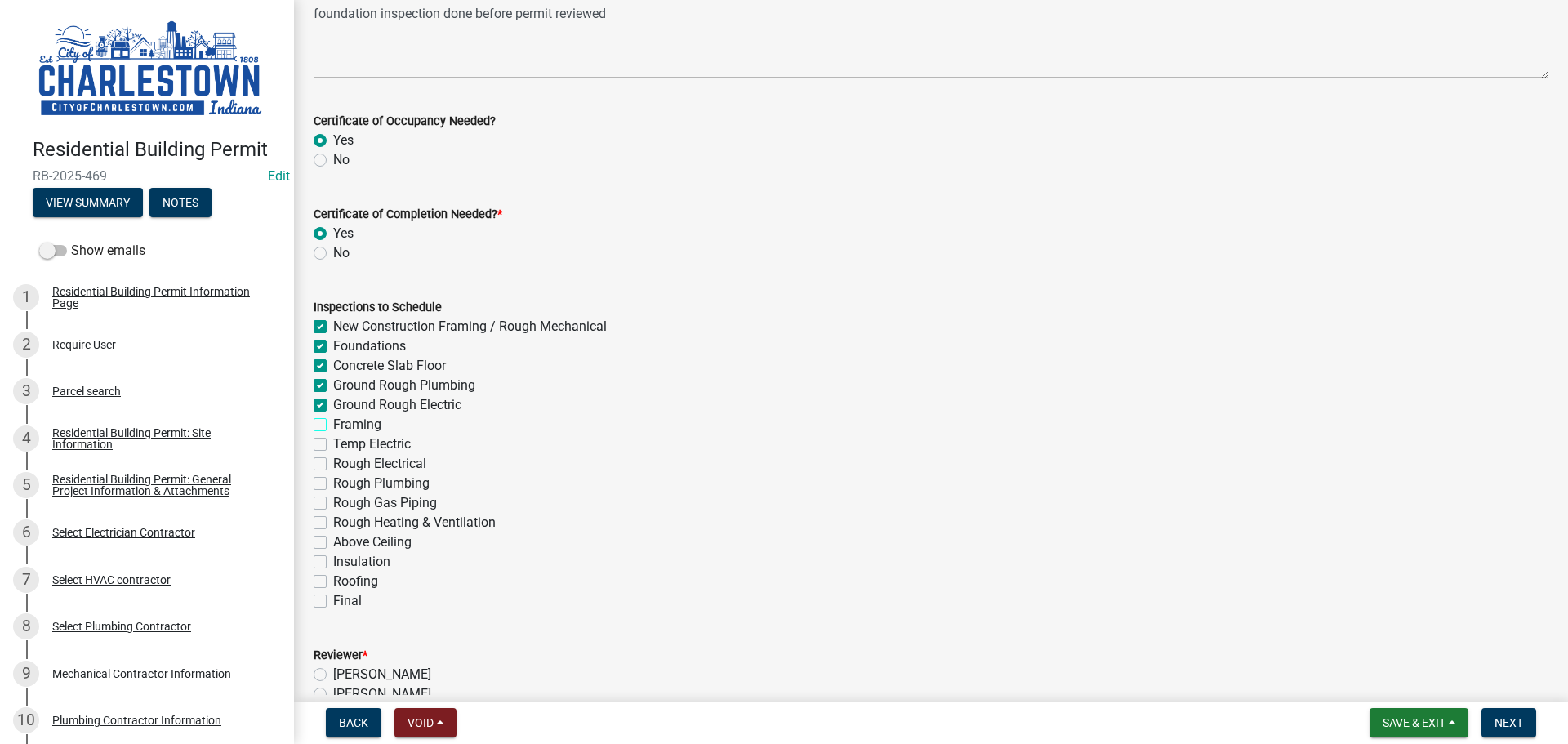
click at [333, 423] on input "Framing" at bounding box center [338, 420] width 11 height 11
checkbox input "true"
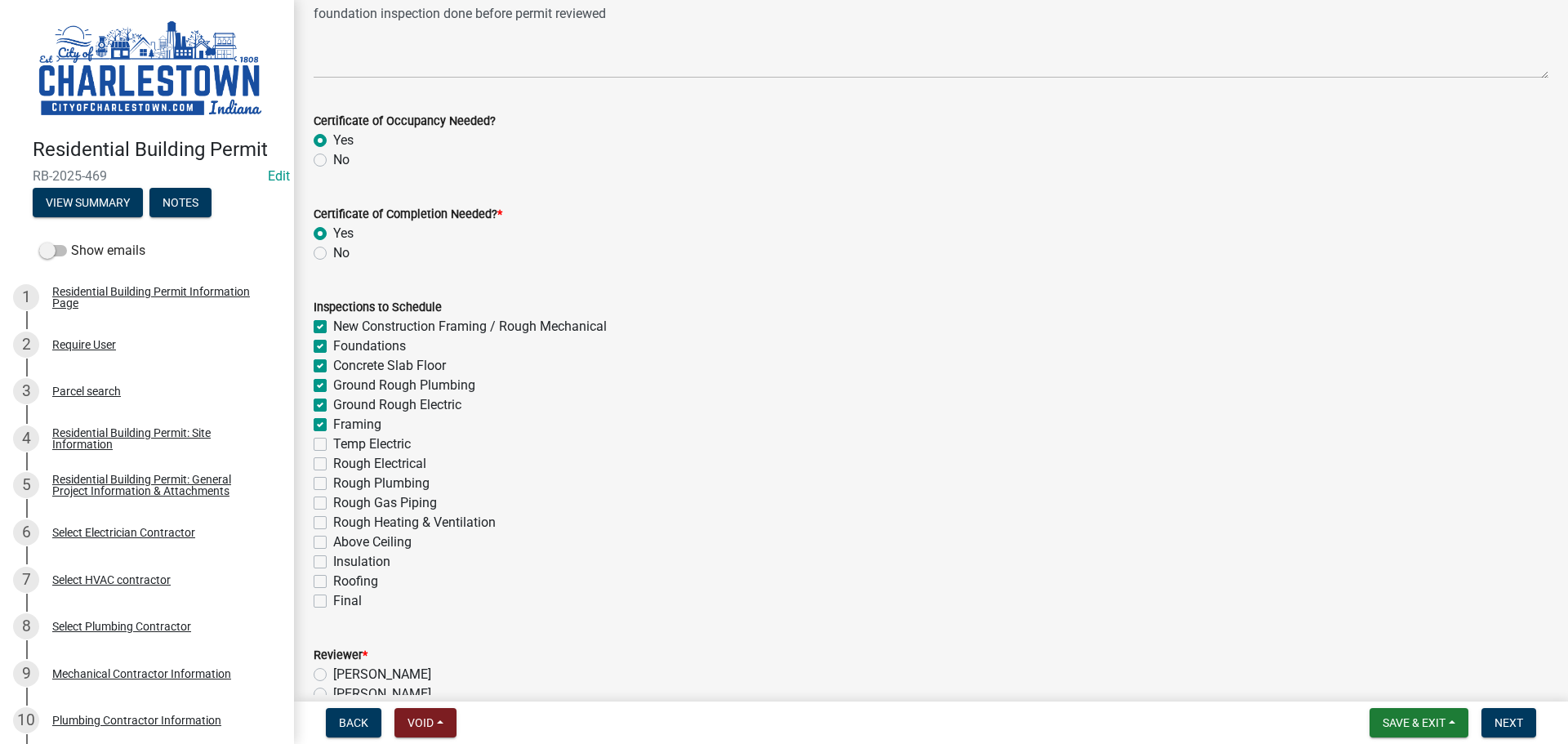
checkbox input "true"
checkbox input "false"
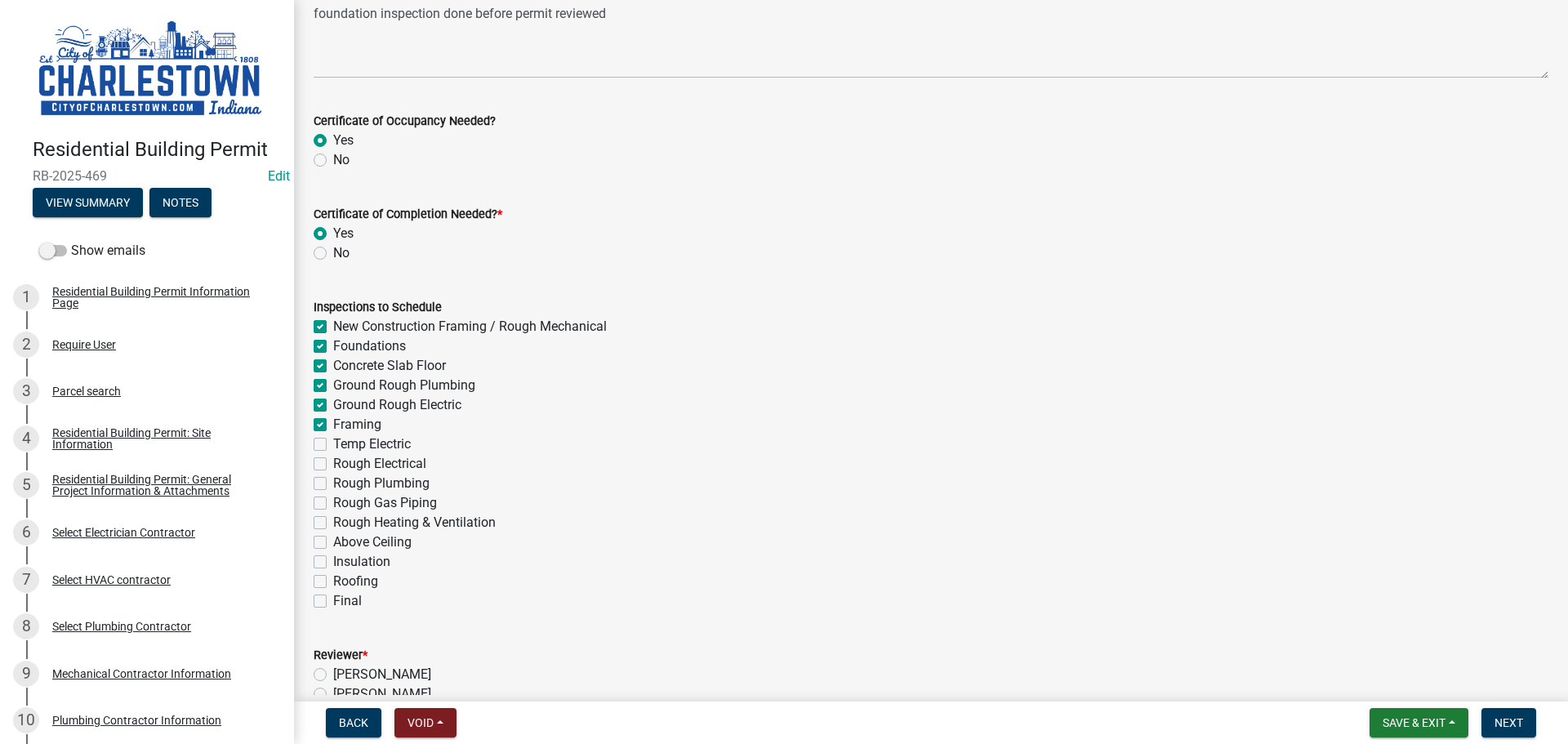
checkbox input "false"
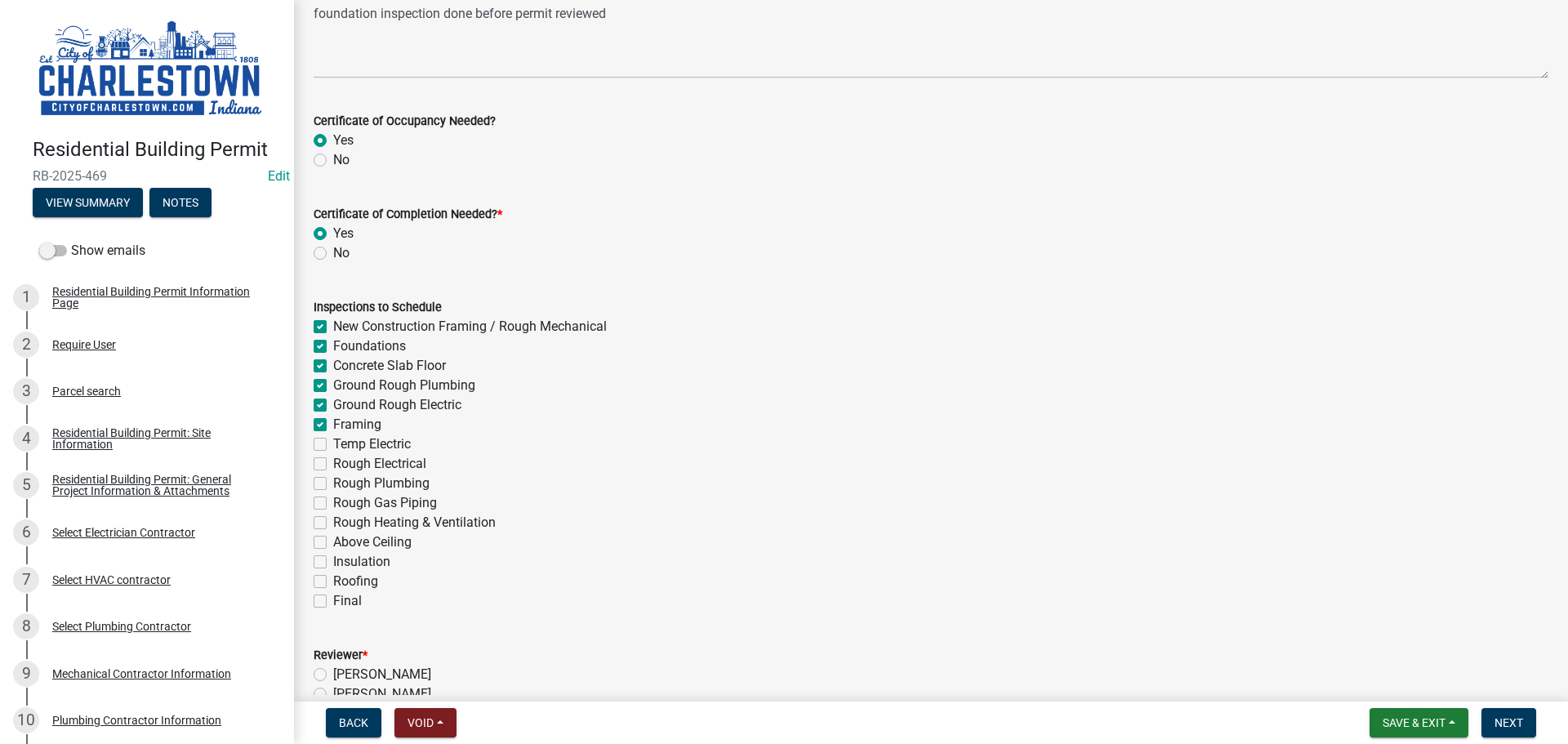
checkbox input "false"
click at [333, 442] on label "Temp Electric" at bounding box center [372, 444] width 77 height 19
click at [333, 442] on input "Temp Electric" at bounding box center [338, 439] width 11 height 11
checkbox input "true"
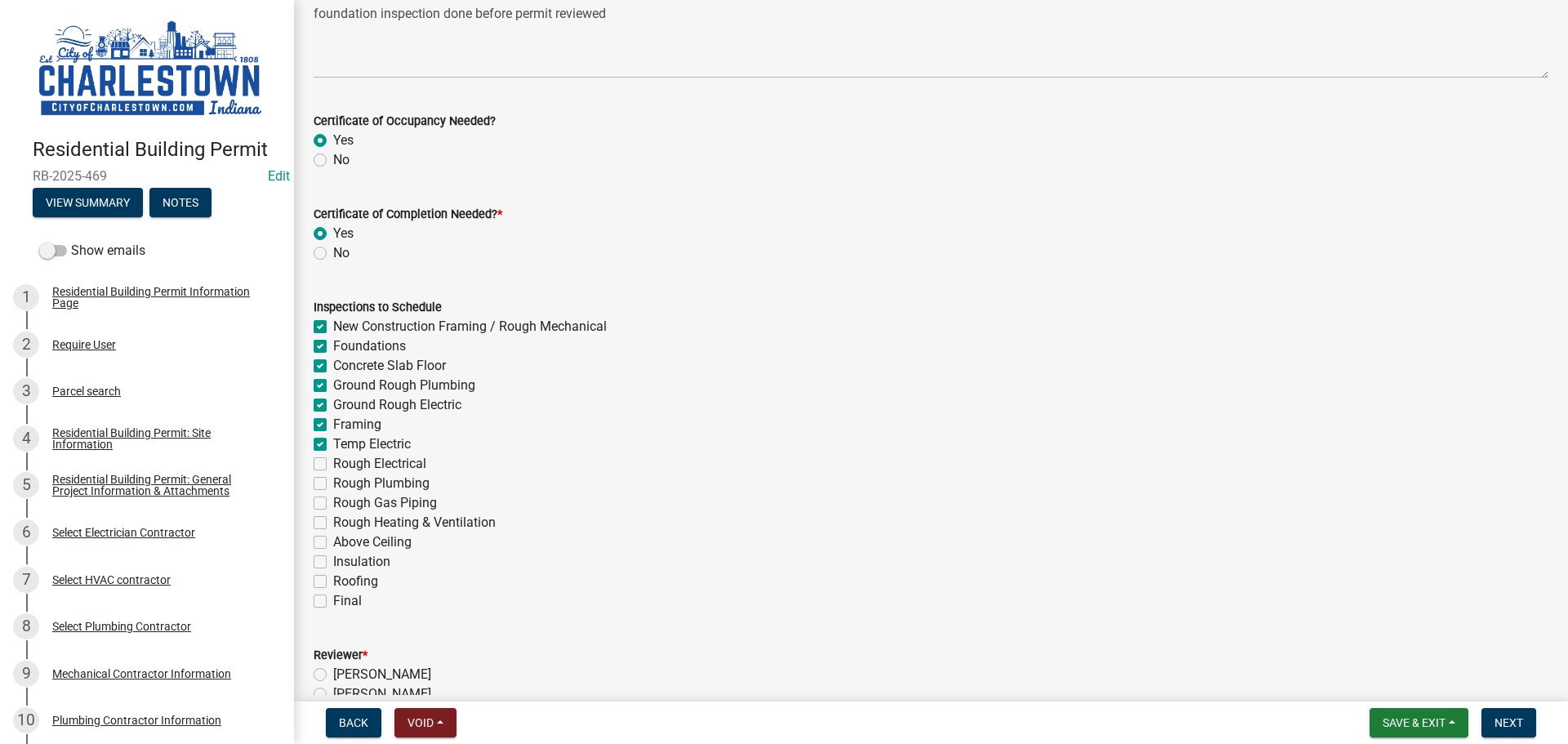
checkbox input "true"
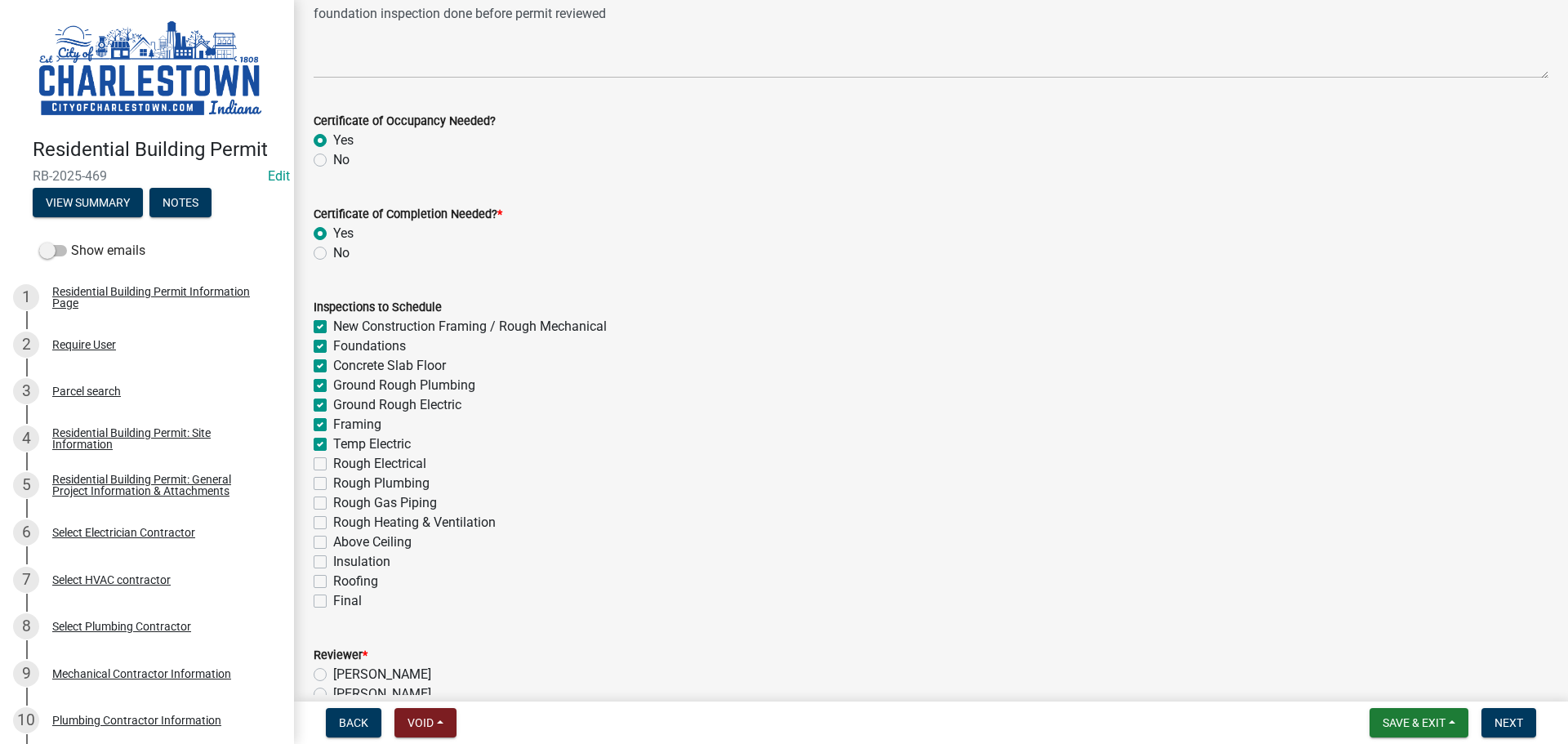
checkbox input "true"
checkbox input "false"
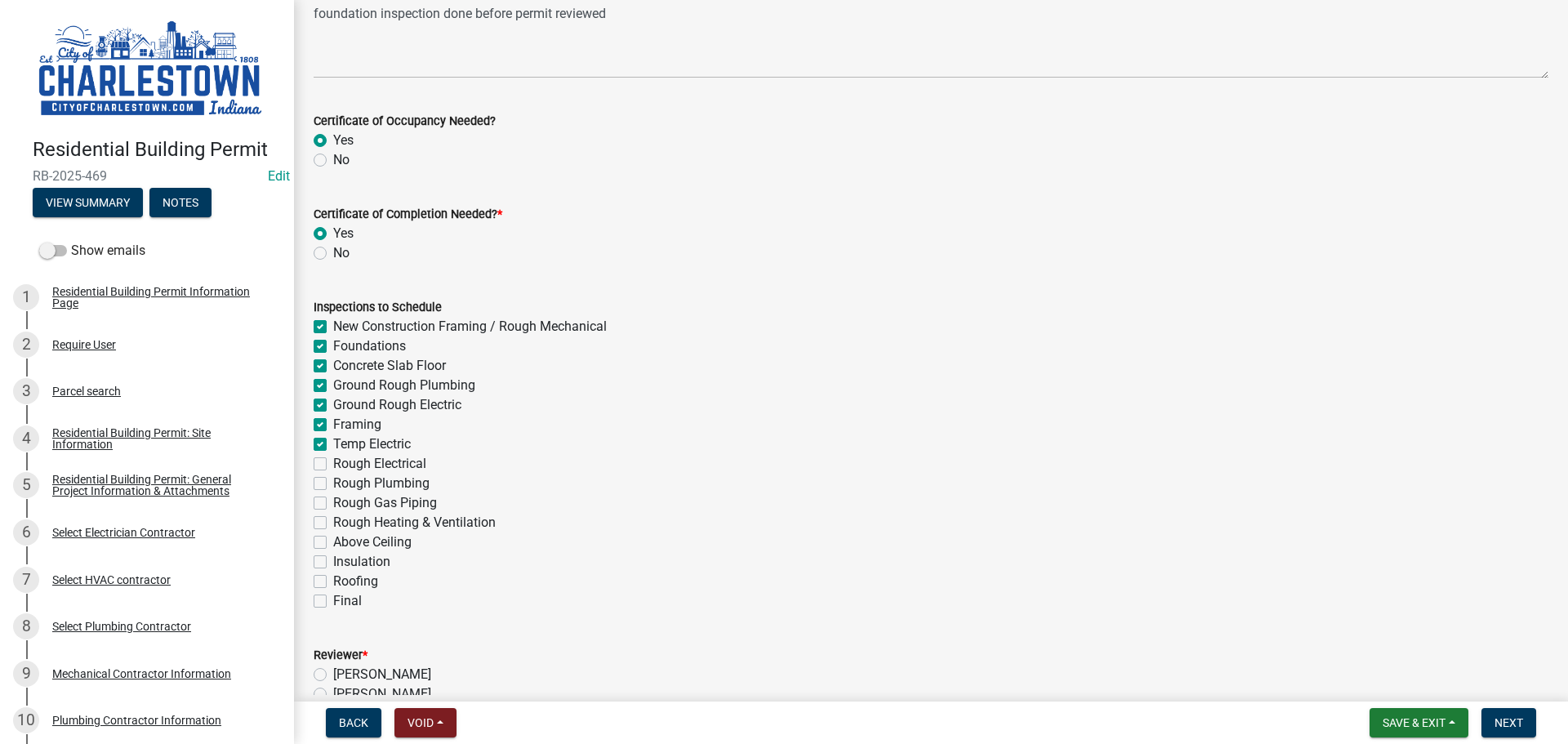
checkbox input "false"
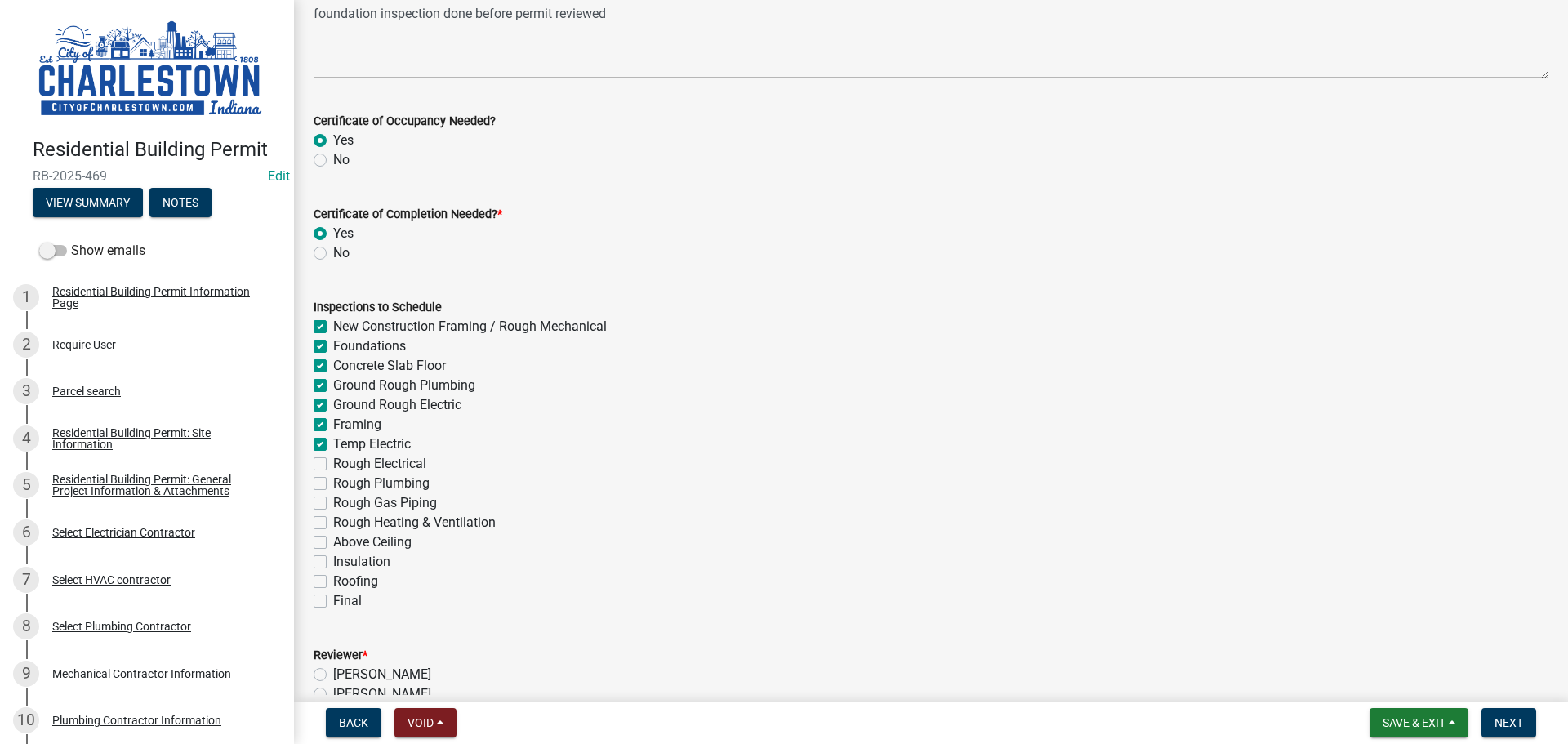
click at [333, 465] on label "Rough Electrical" at bounding box center [379, 464] width 93 height 19
click at [333, 465] on input "Rough Electrical" at bounding box center [338, 460] width 11 height 11
checkbox input "true"
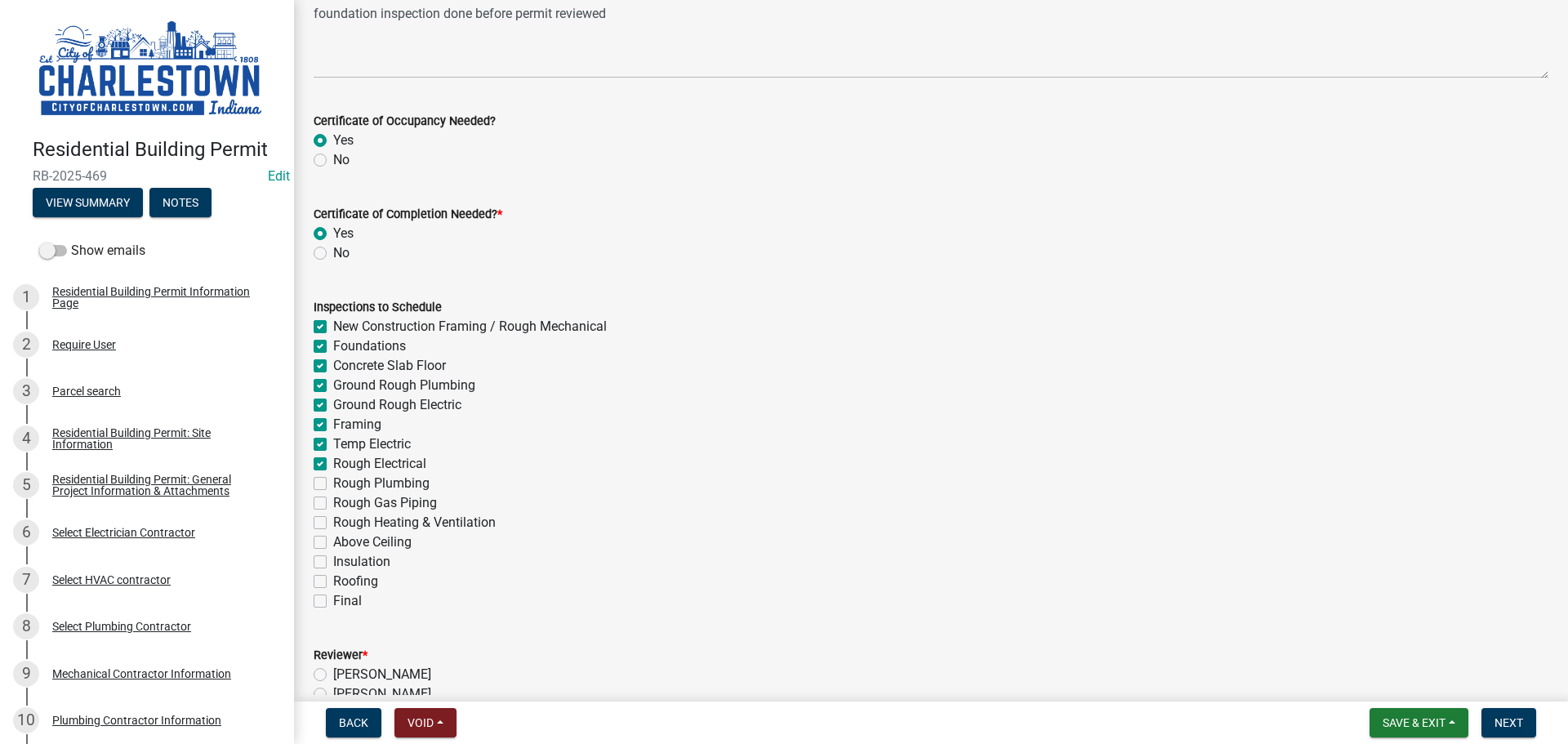
checkbox input "true"
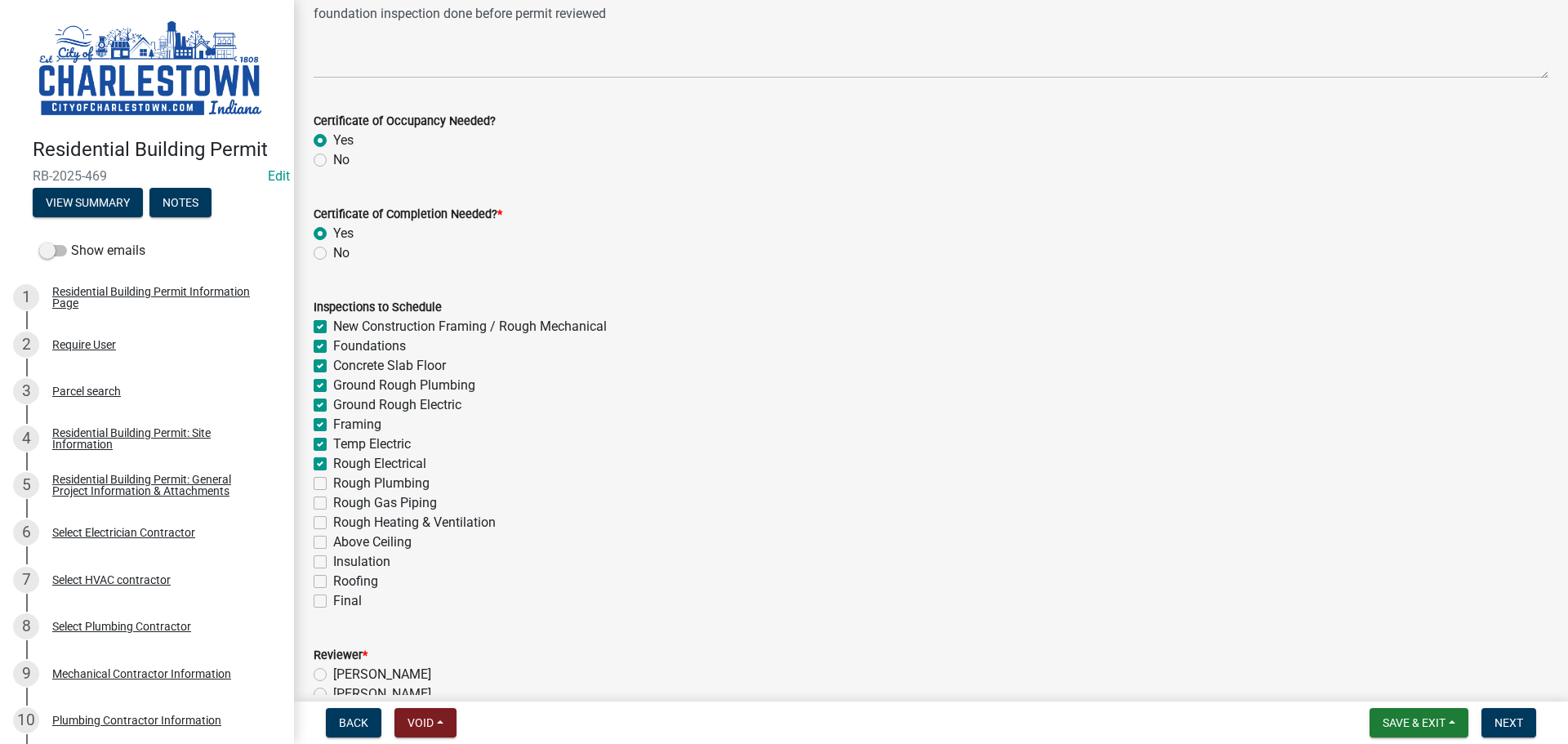
checkbox input "true"
checkbox input "false"
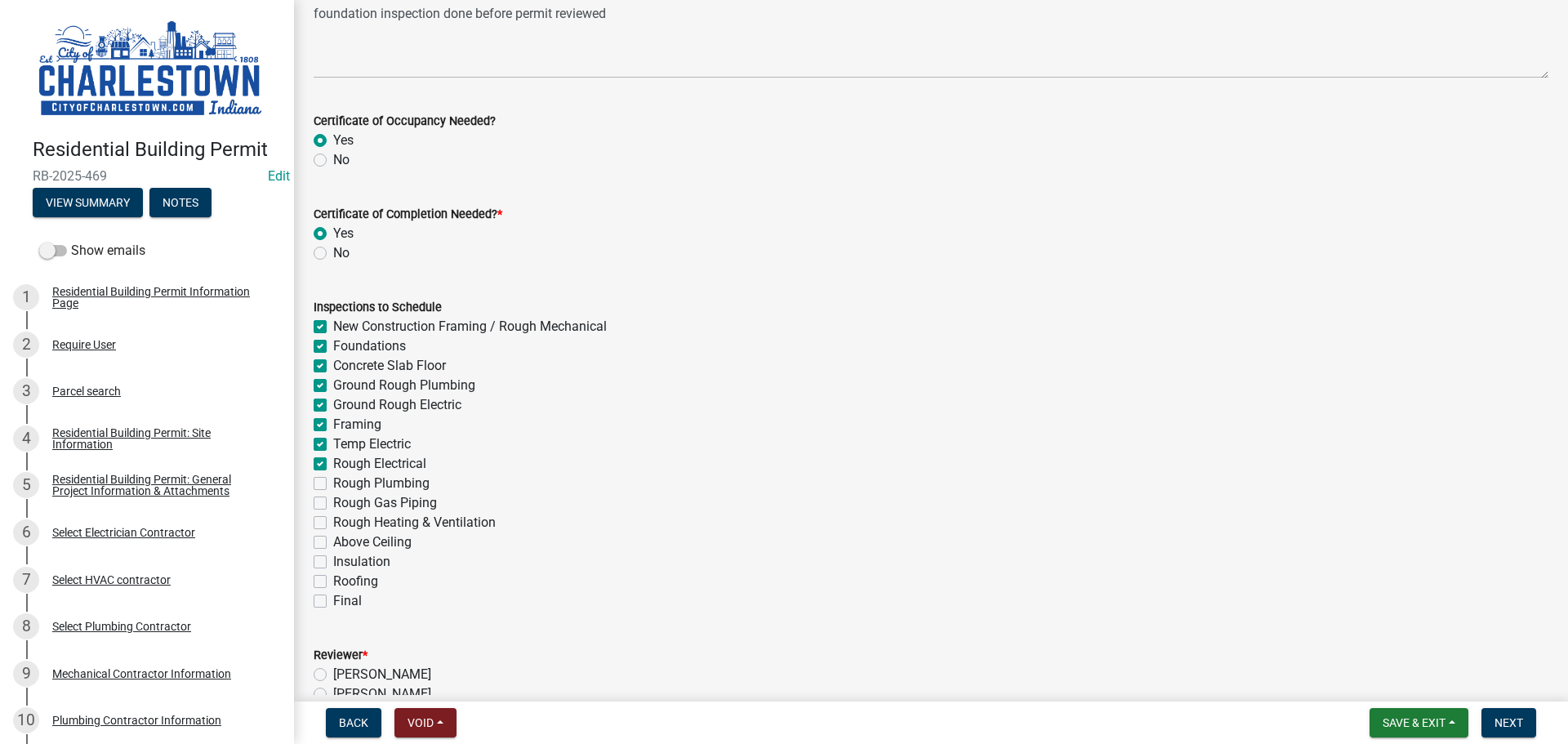
checkbox input "false"
click at [333, 486] on label "Rough Plumbing" at bounding box center [381, 483] width 97 height 19
click at [333, 485] on input "Rough Plumbing" at bounding box center [338, 479] width 11 height 11
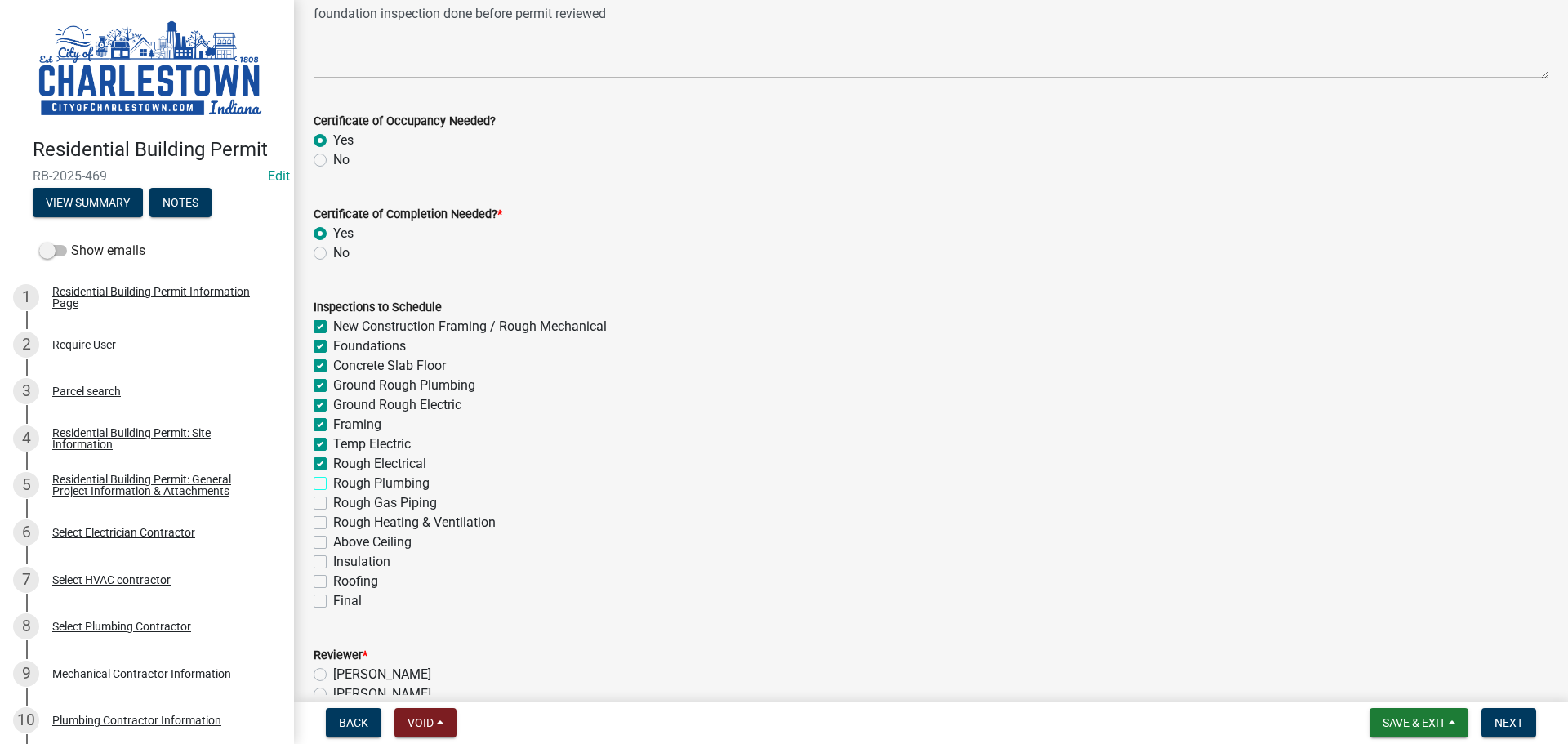
checkbox input "true"
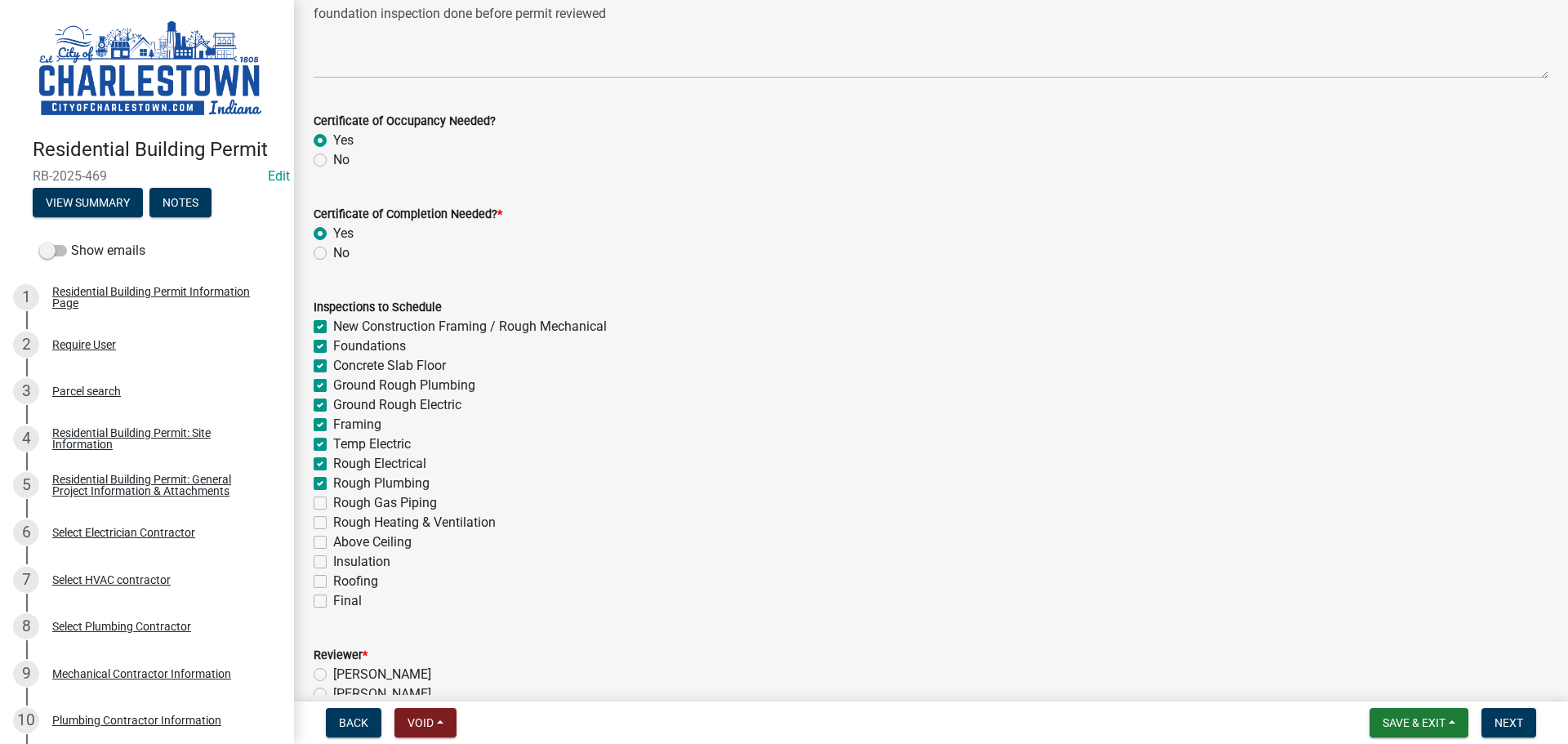
checkbox input "true"
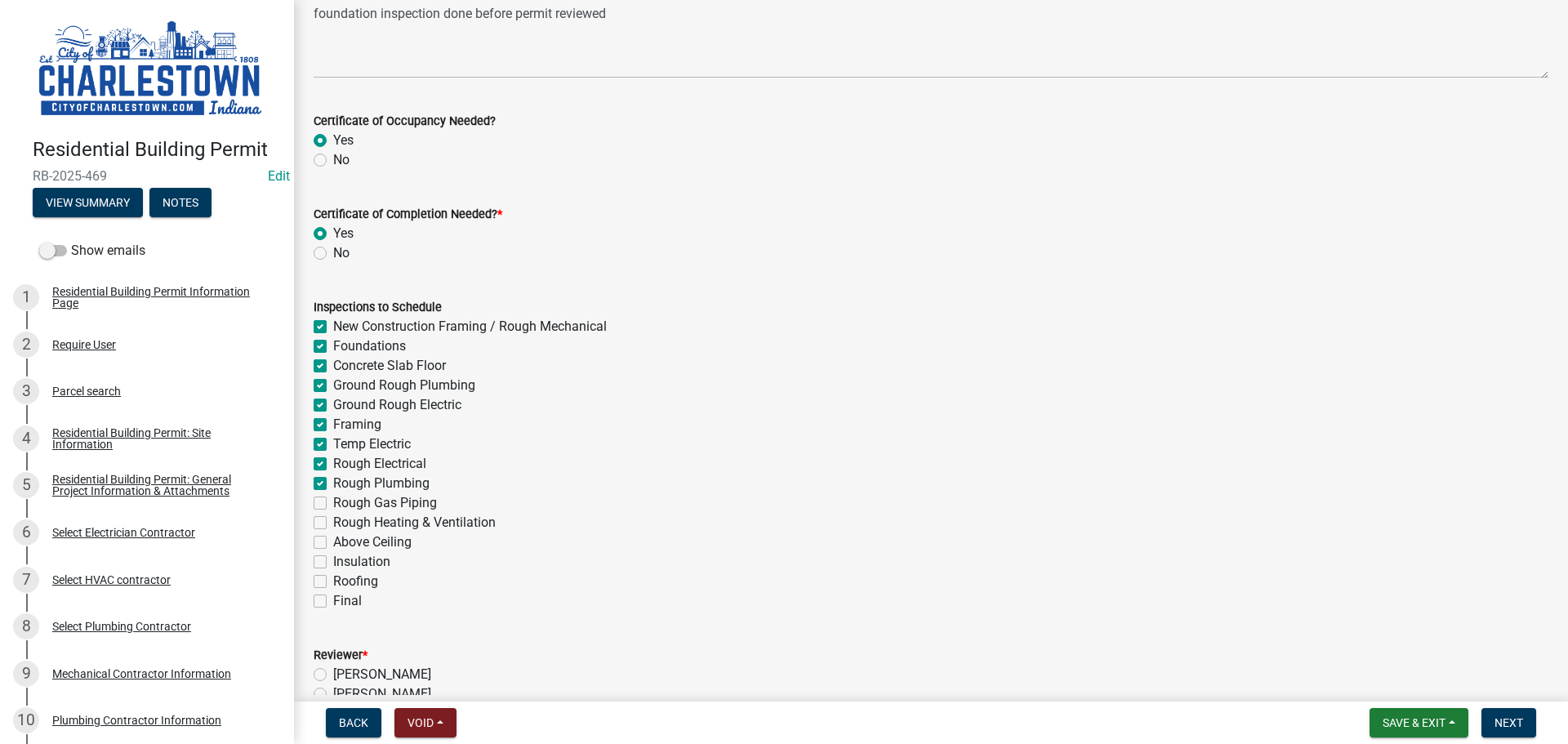
checkbox input "false"
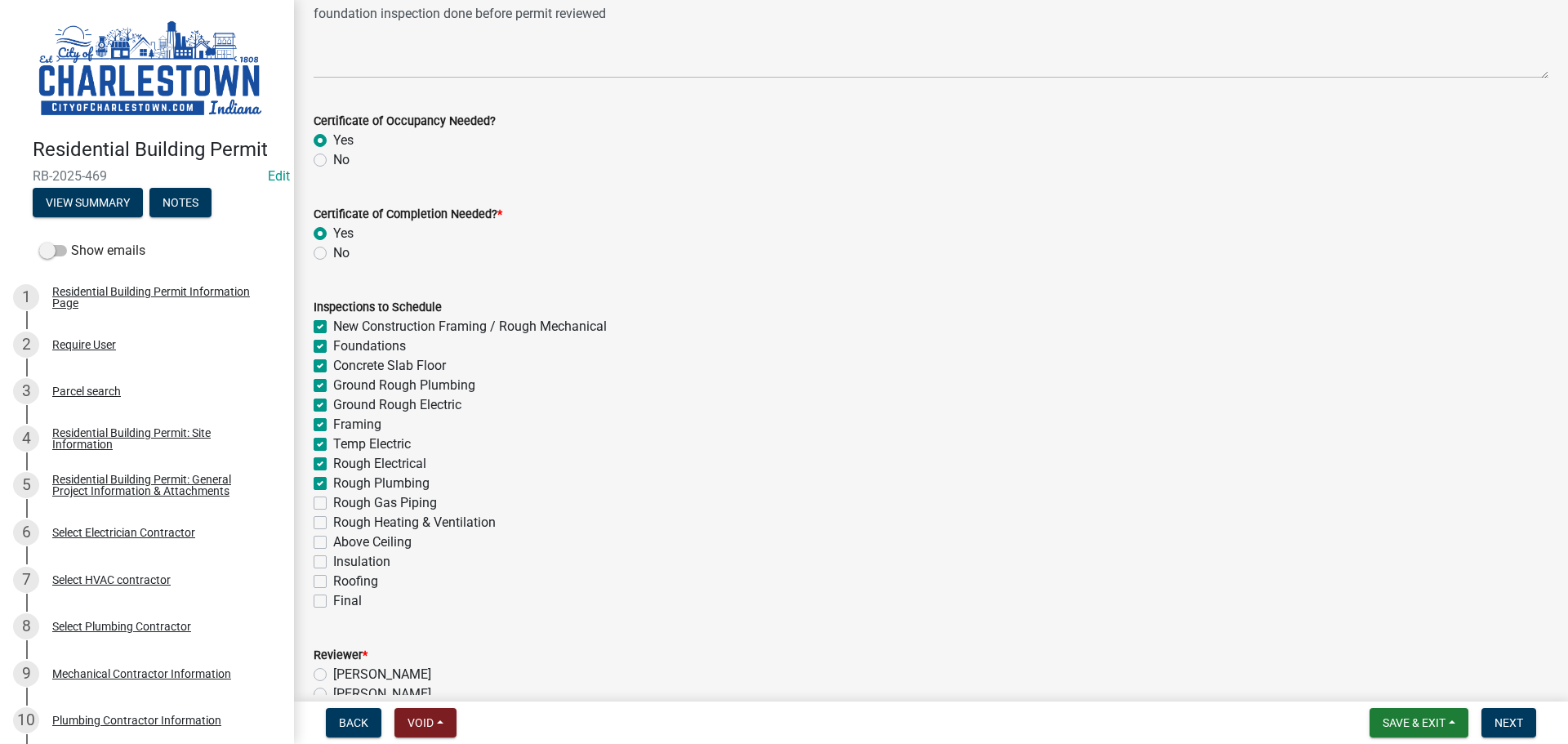
checkbox input "false"
click at [333, 507] on label "Rough Gas Piping" at bounding box center [384, 502] width 103 height 19
click at [333, 504] on input "Rough Gas Piping" at bounding box center [338, 498] width 11 height 11
checkbox input "true"
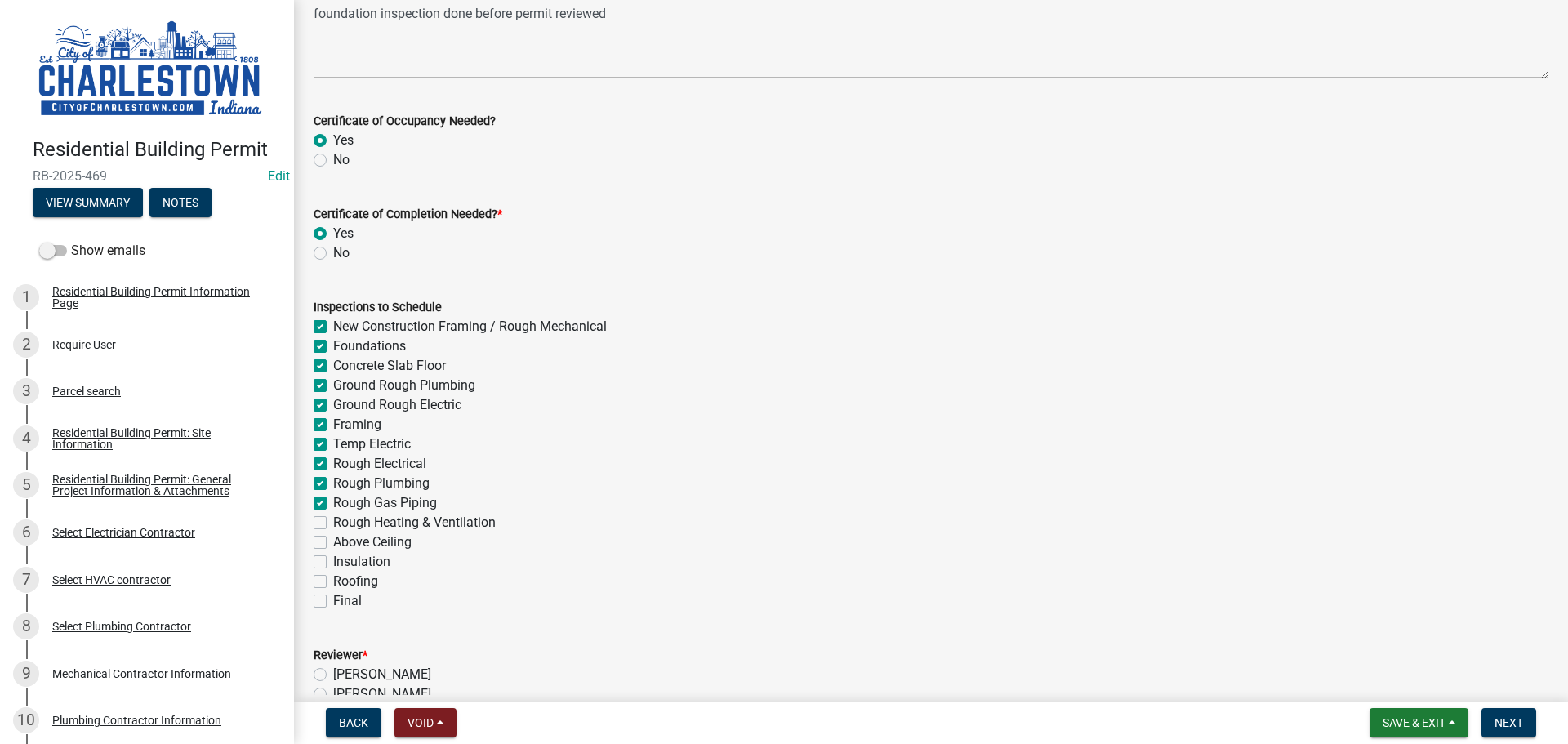
checkbox input "true"
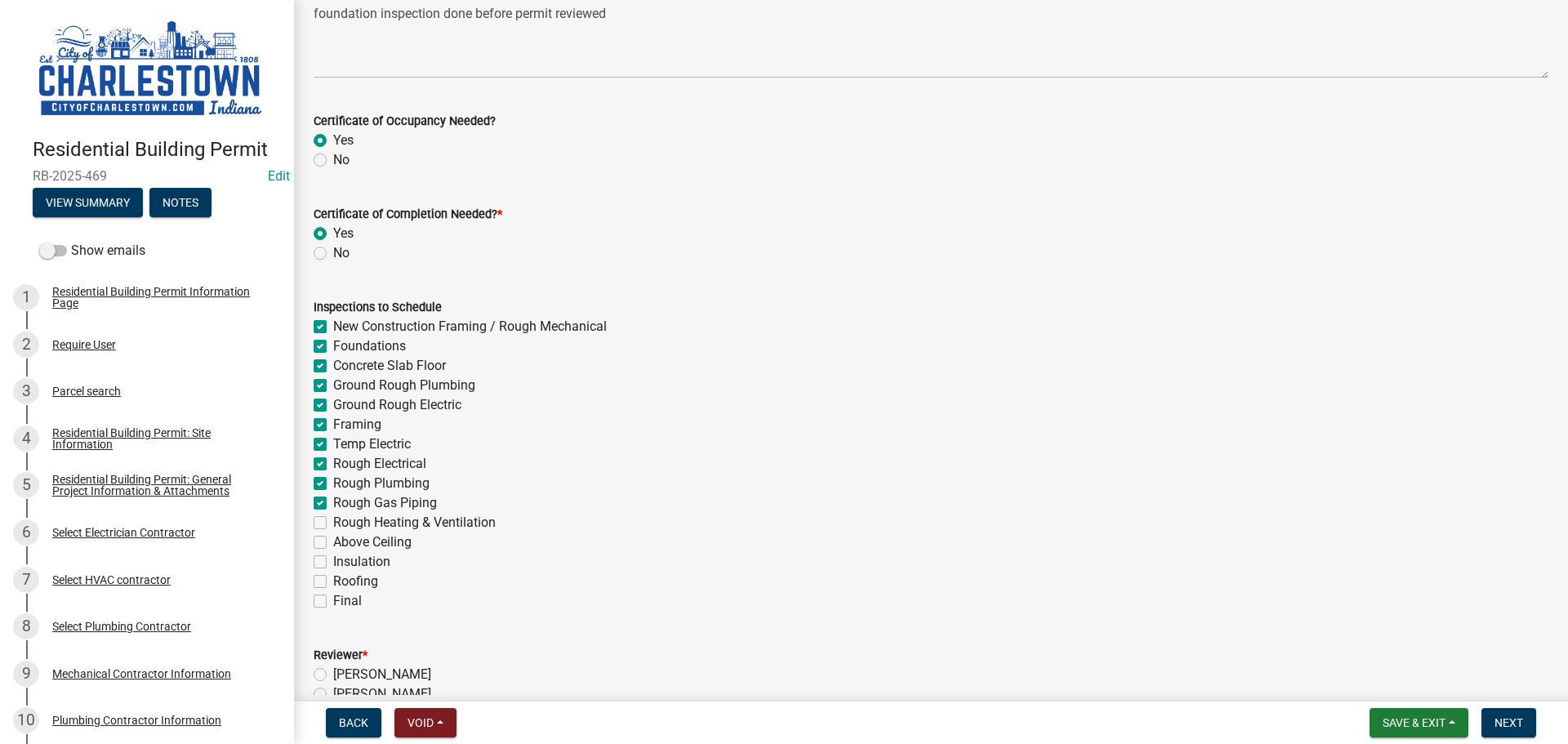
checkbox input "true"
checkbox input "false"
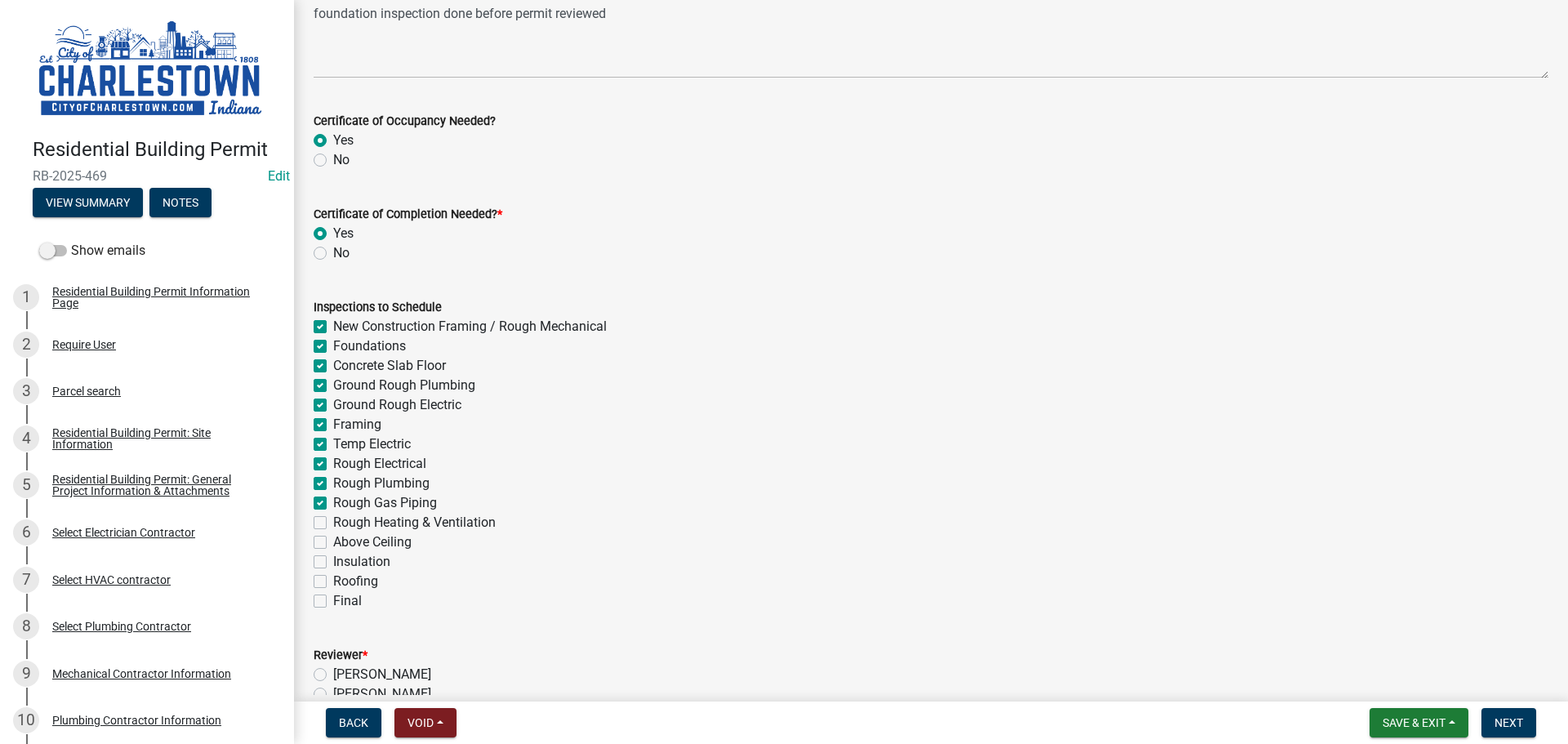
checkbox input "false"
click at [333, 522] on label "Rough Heating & Ventilation" at bounding box center [414, 523] width 162 height 19
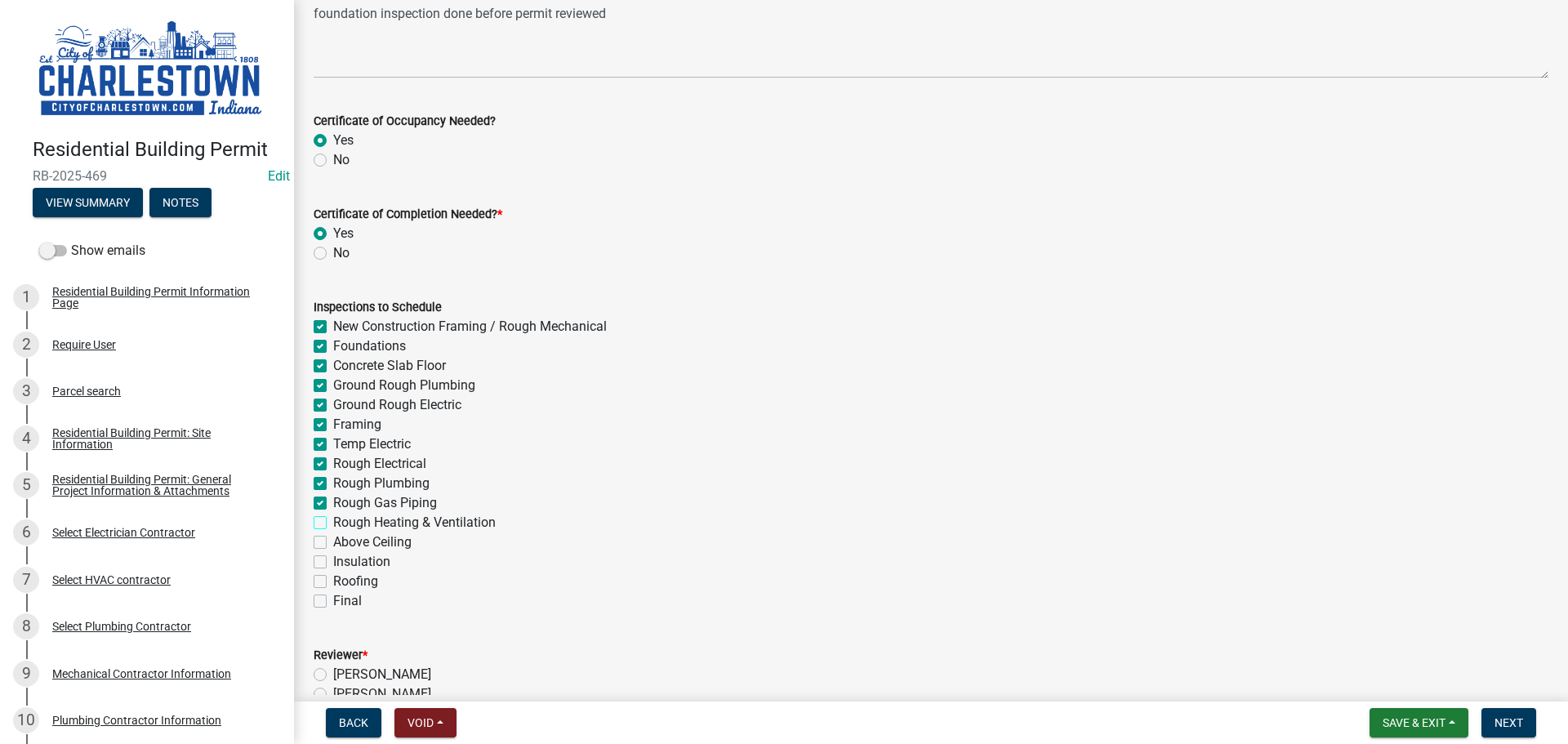
click at [333, 522] on input "Rough Heating & Ventilation" at bounding box center [338, 518] width 11 height 11
checkbox input "true"
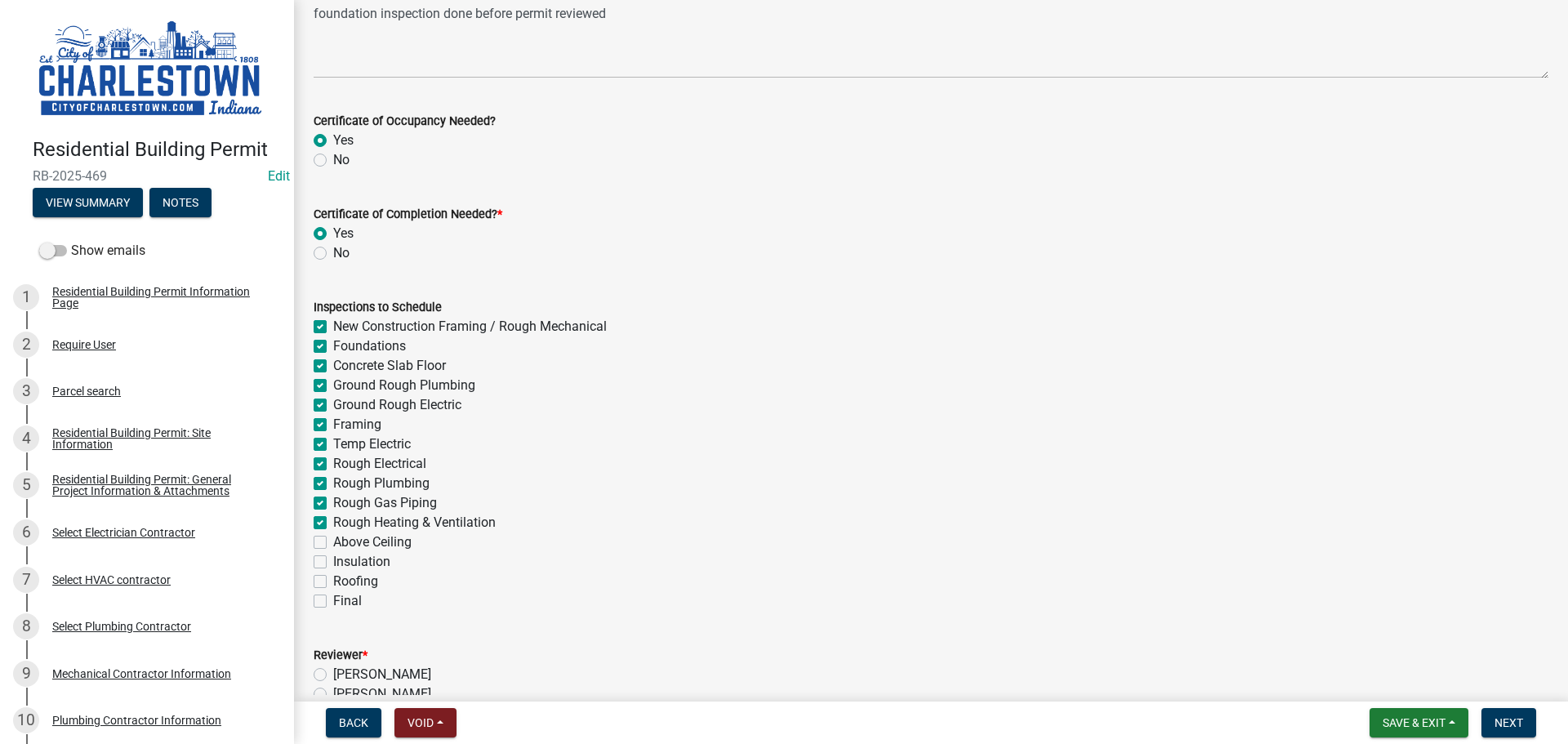
checkbox input "true"
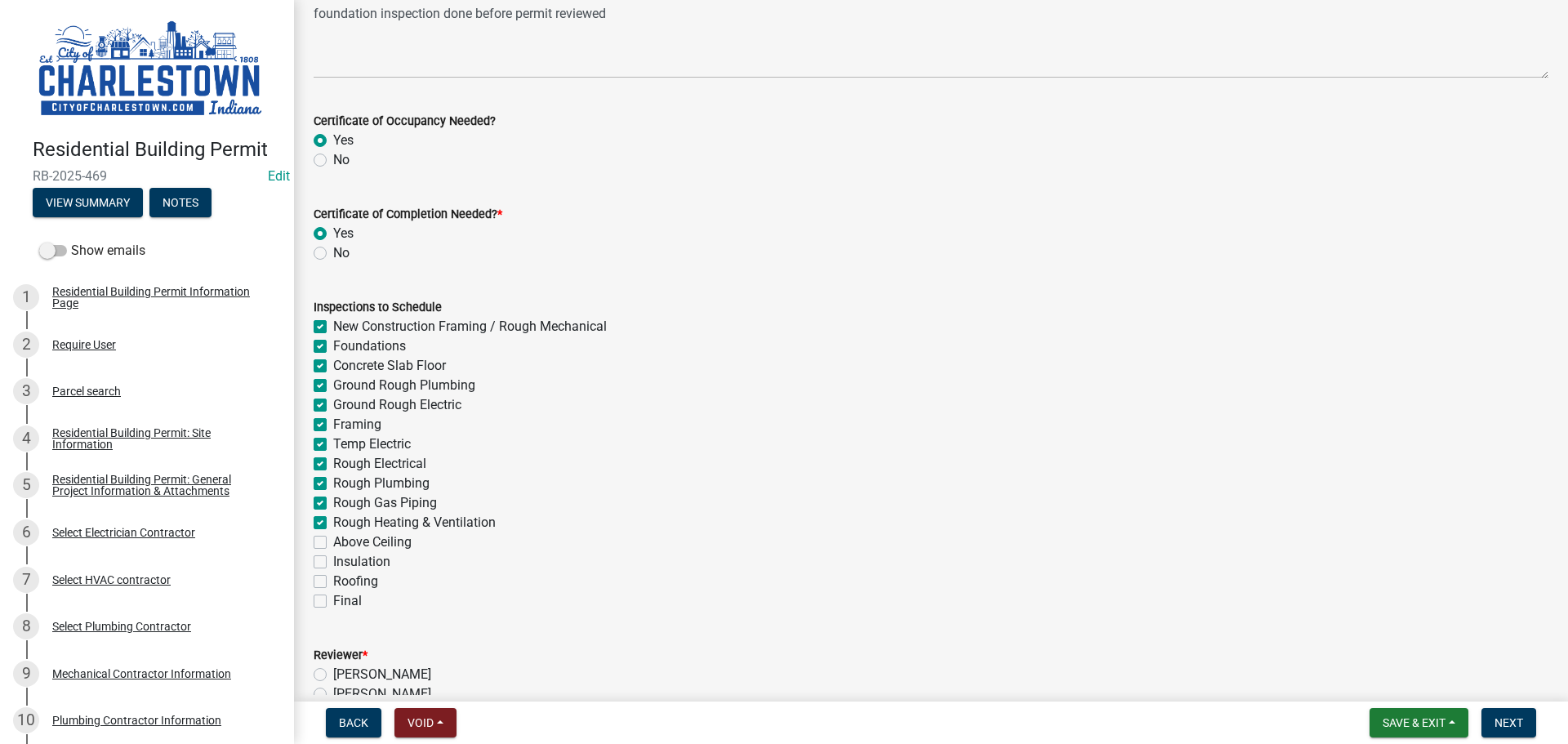
checkbox input "true"
checkbox input "false"
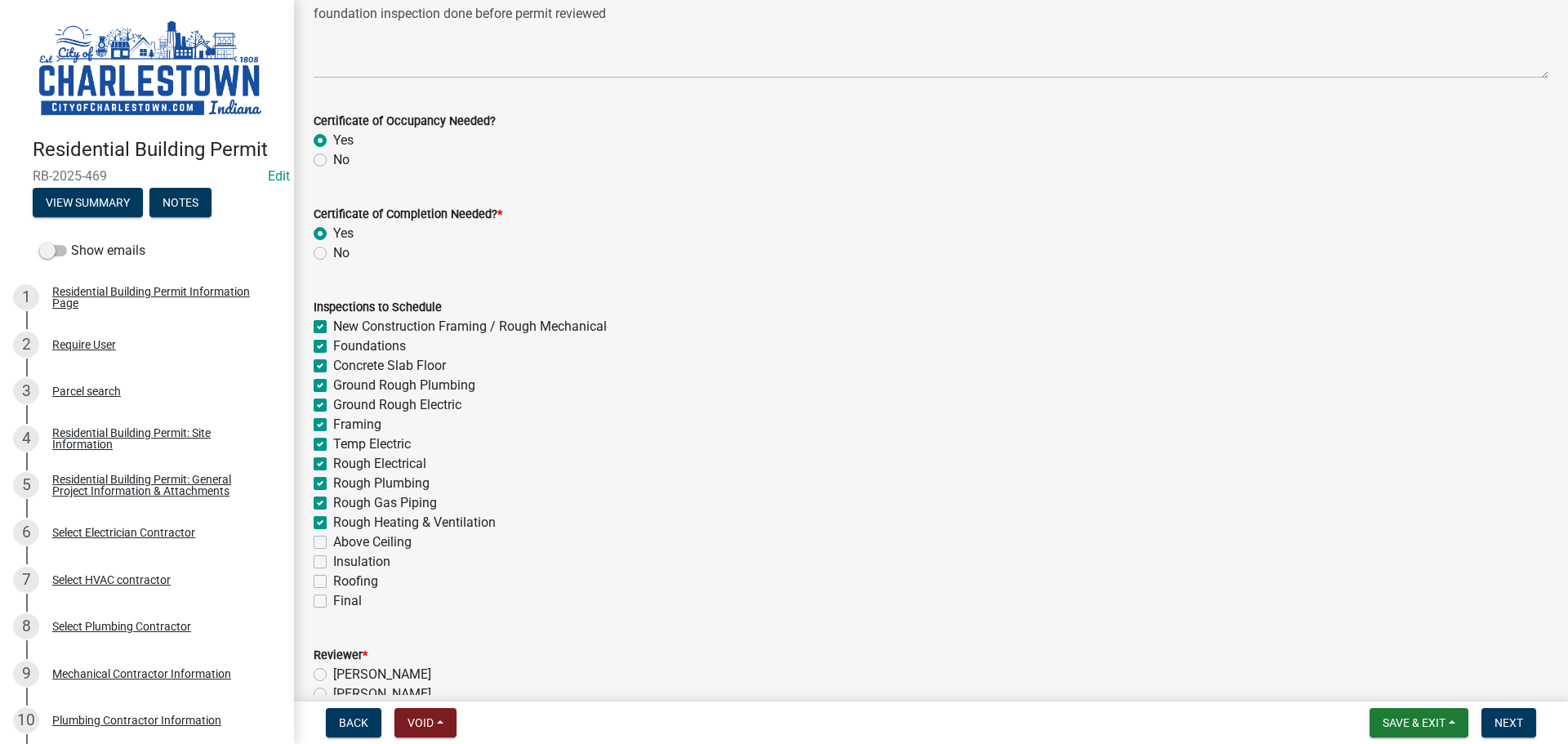
checkbox input "false"
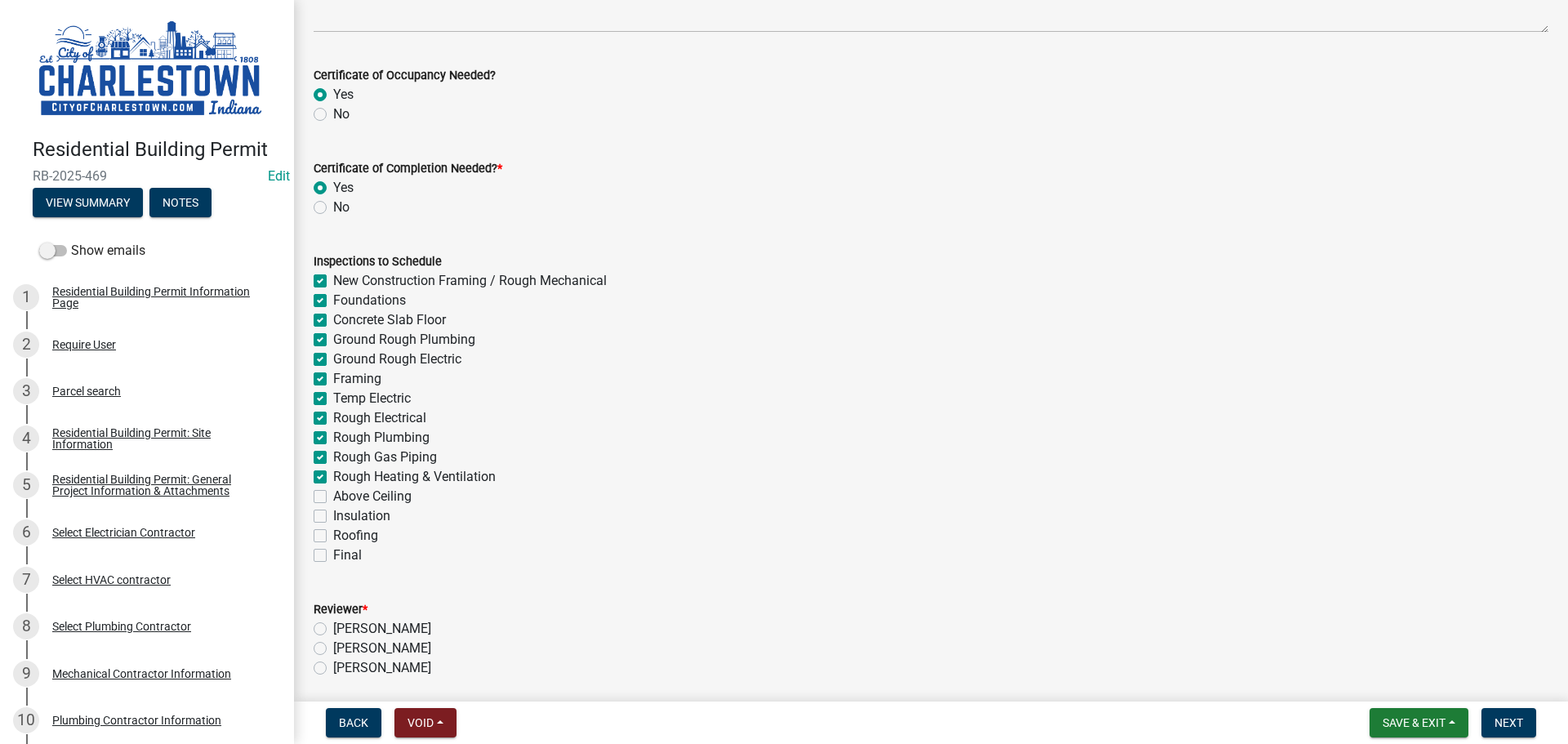
scroll to position [408, 0]
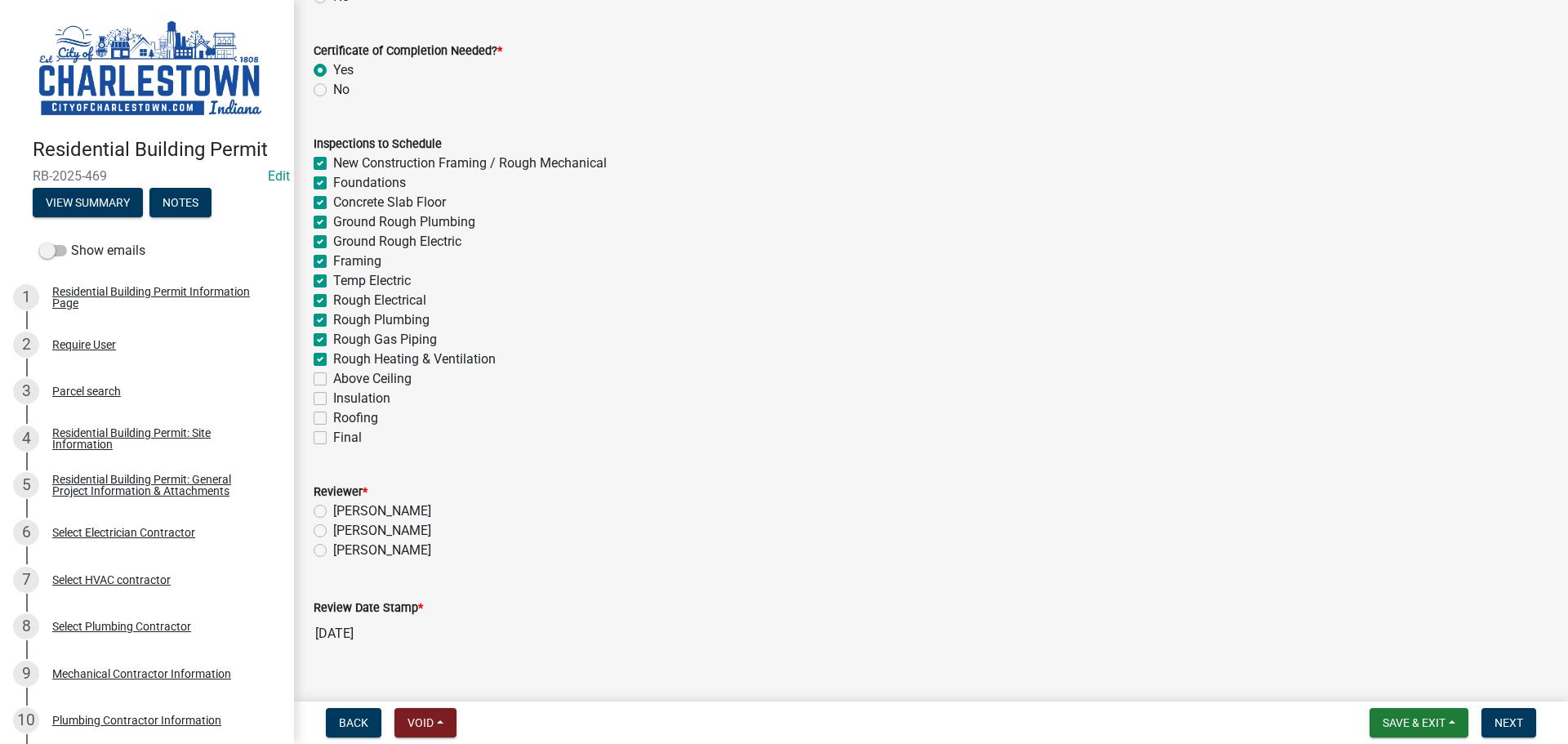
click at [333, 381] on label "Above Ceiling" at bounding box center [372, 379] width 78 height 19
click at [333, 380] on input "Above Ceiling" at bounding box center [338, 375] width 11 height 11
checkbox input "true"
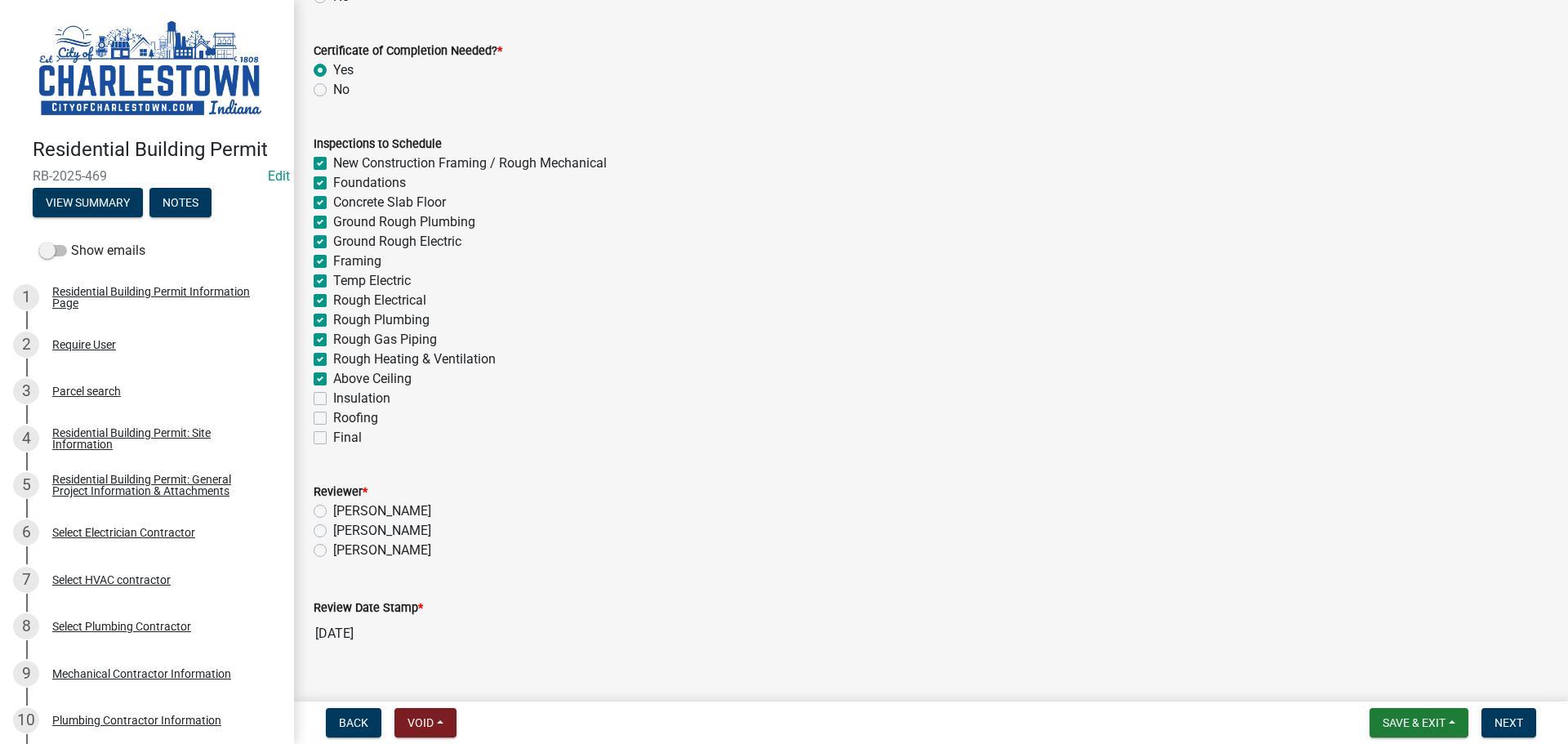
checkbox input "true"
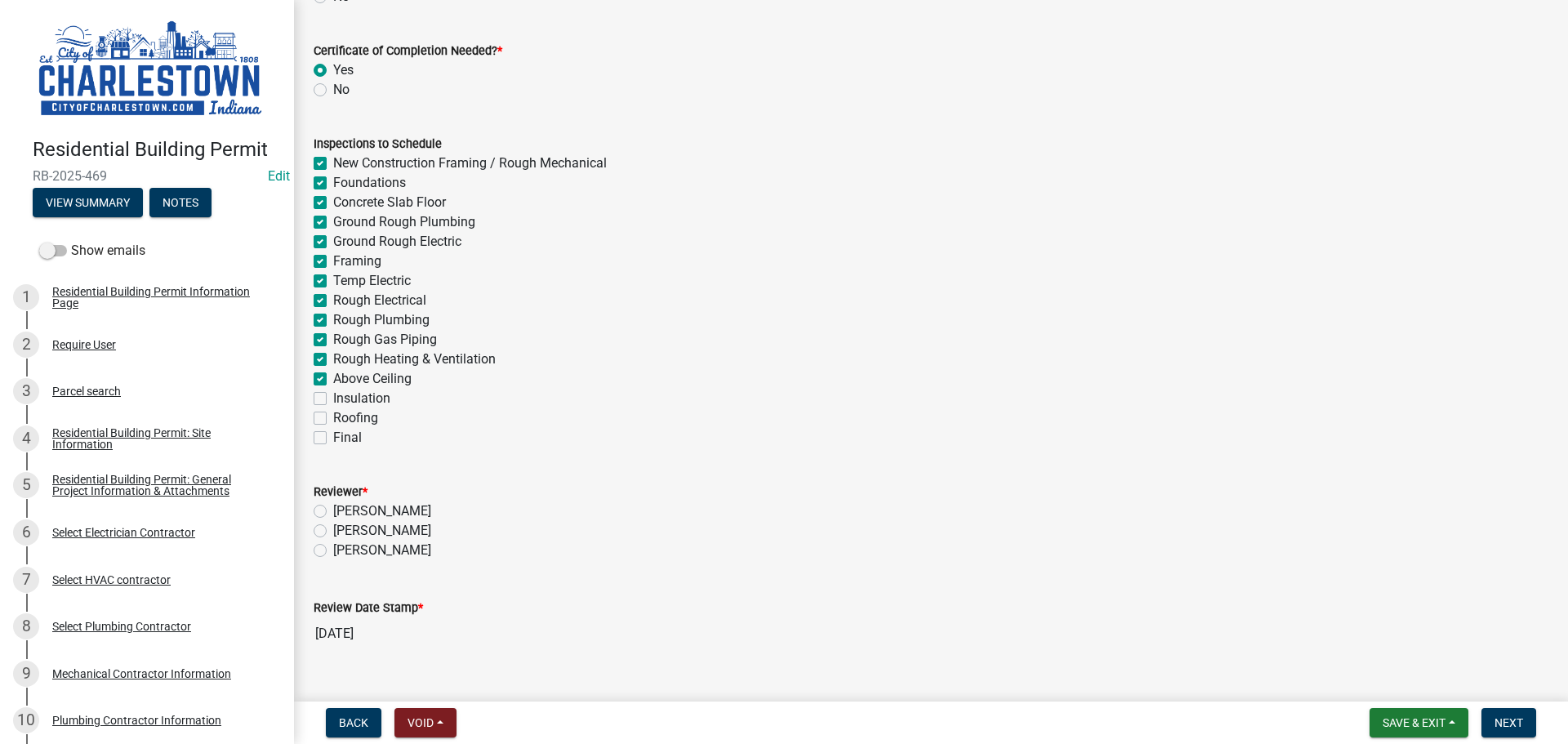
checkbox input "true"
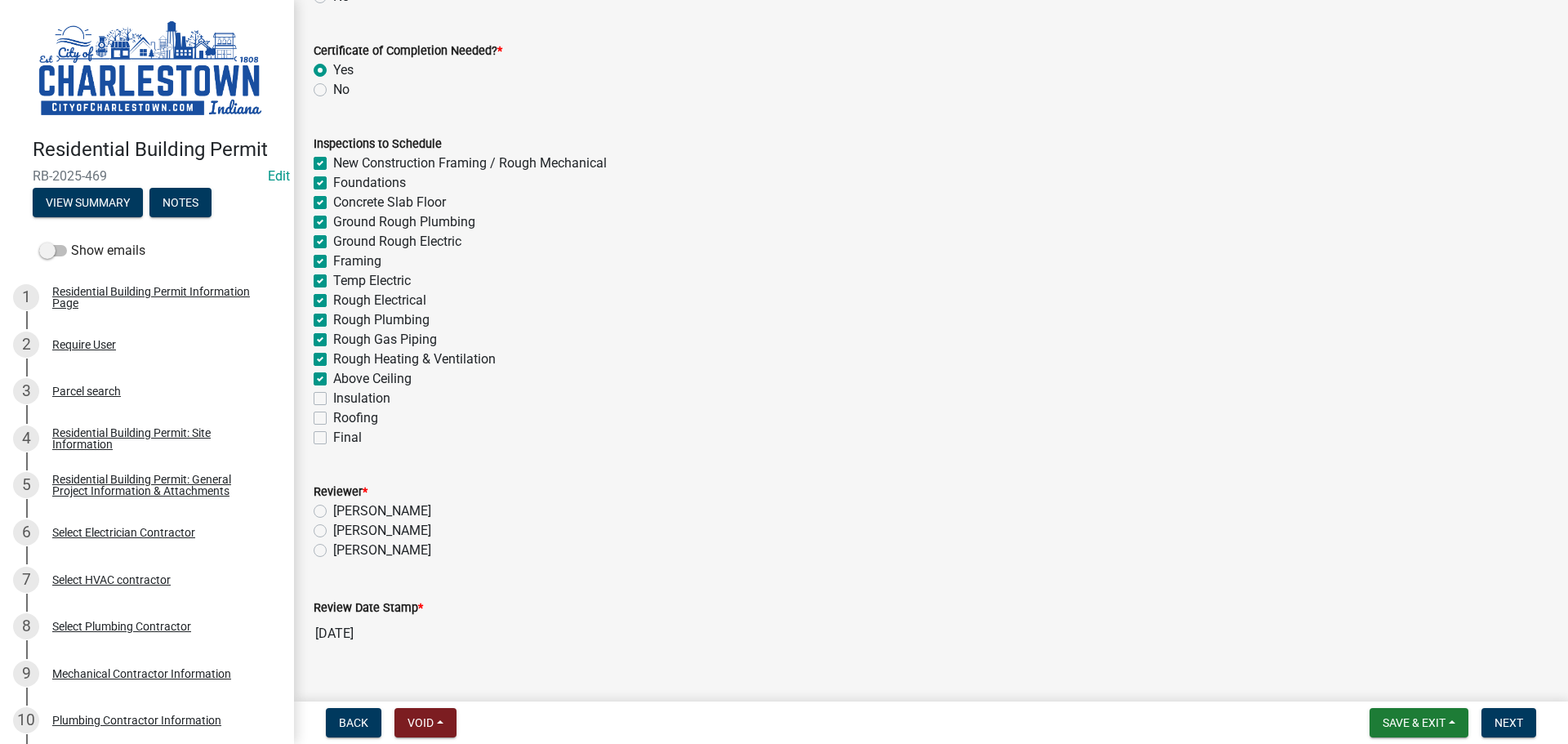
checkbox input "false"
click at [333, 402] on label "Insulation" at bounding box center [362, 398] width 57 height 19
click at [333, 400] on input "Insulation" at bounding box center [338, 394] width 11 height 11
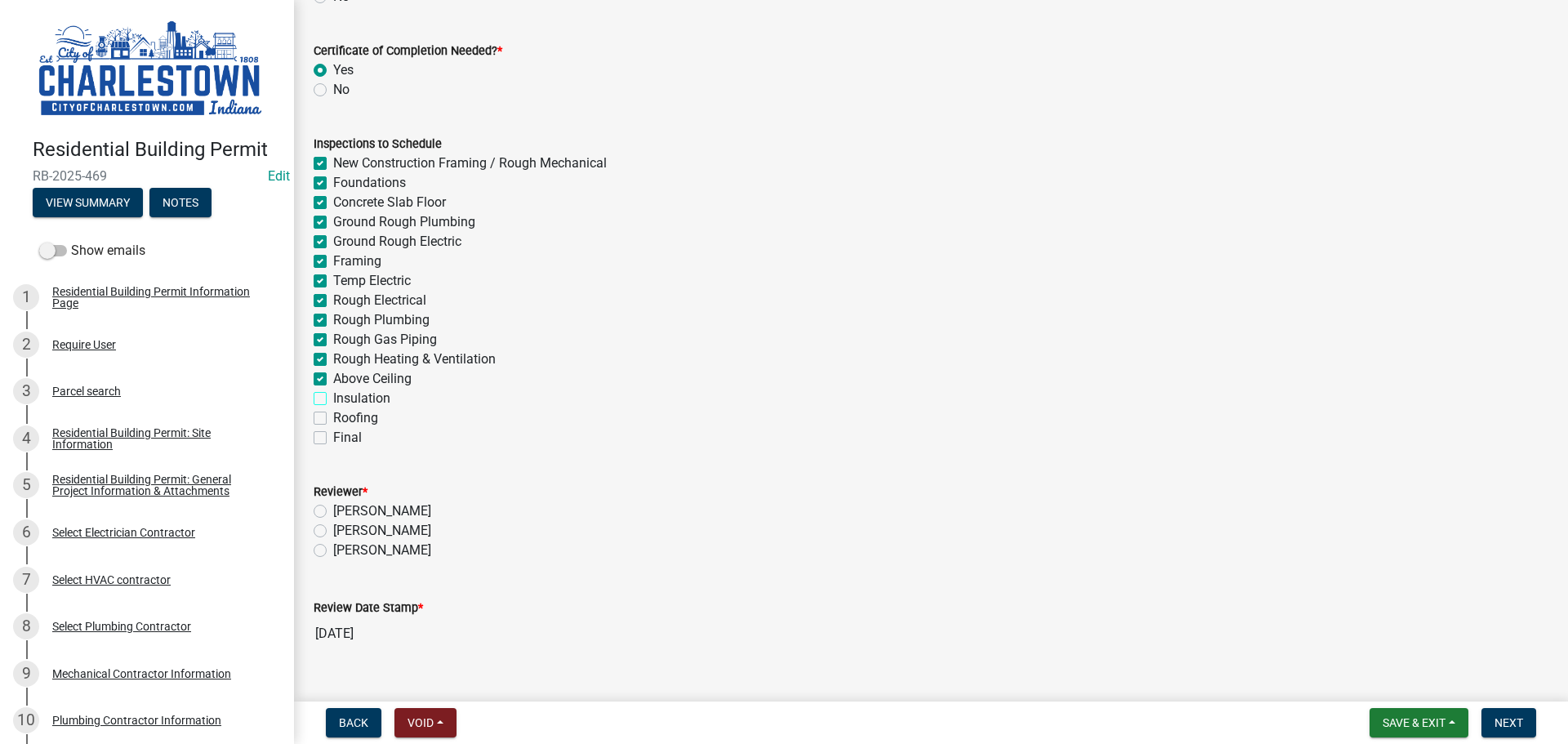
checkbox input "true"
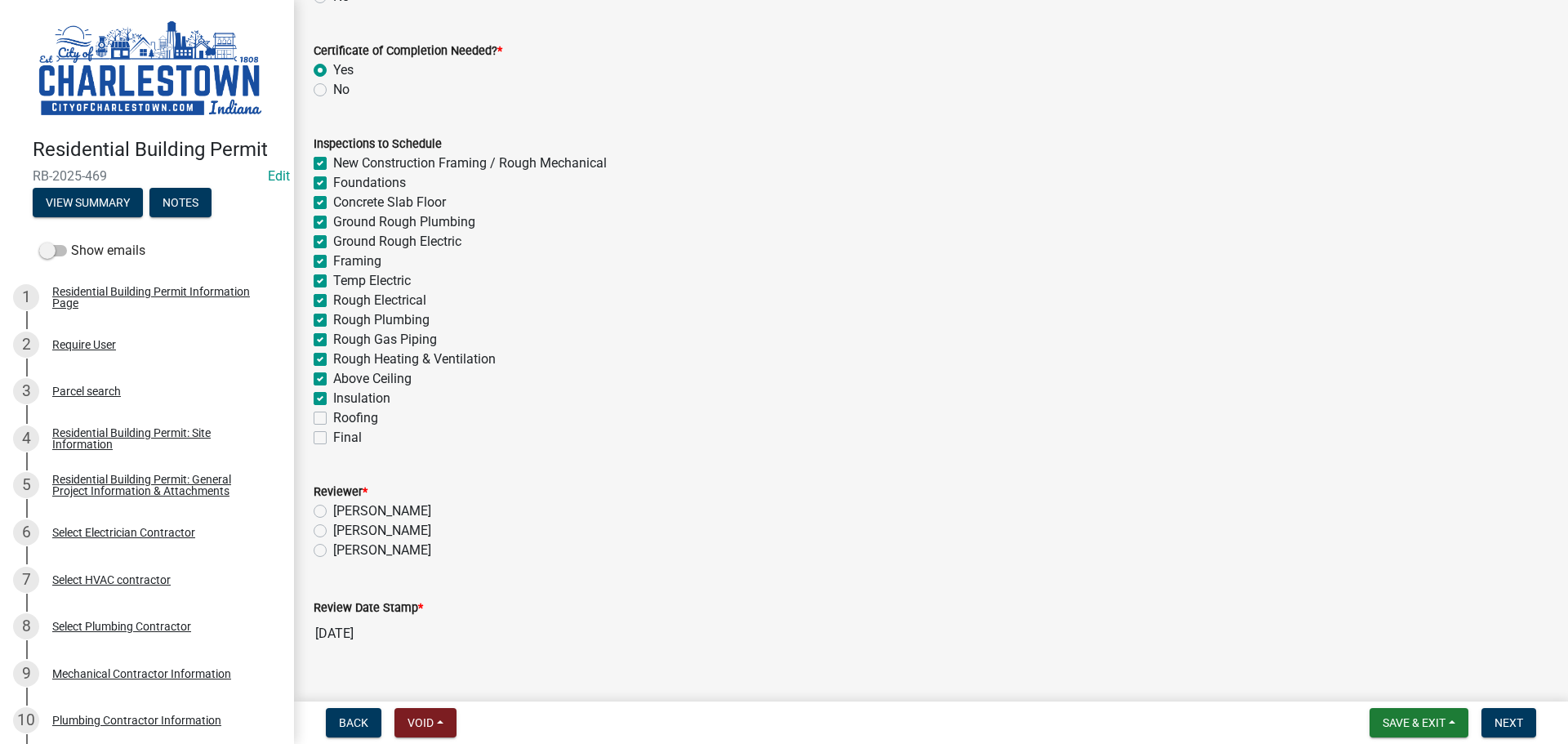
click at [333, 422] on label "Roofing" at bounding box center [355, 417] width 45 height 19
click at [333, 419] on input "Roofing" at bounding box center [338, 413] width 11 height 11
click at [333, 441] on label "Final" at bounding box center [347, 438] width 29 height 19
click at [333, 438] on input "Final" at bounding box center [338, 433] width 11 height 11
click at [333, 550] on label "[PERSON_NAME]" at bounding box center [382, 550] width 98 height 19
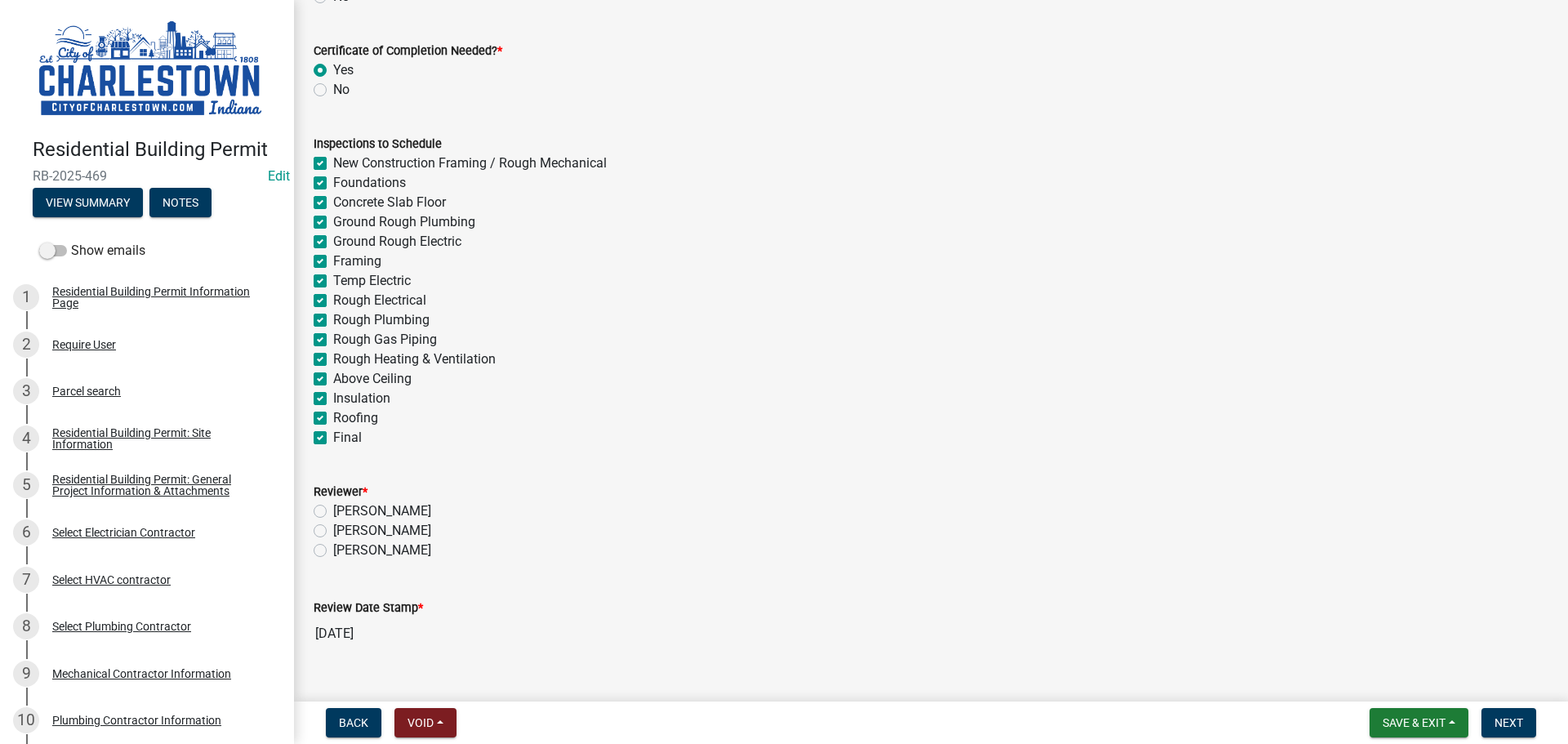
click at [333, 550] on input "[PERSON_NAME]" at bounding box center [338, 546] width 11 height 11
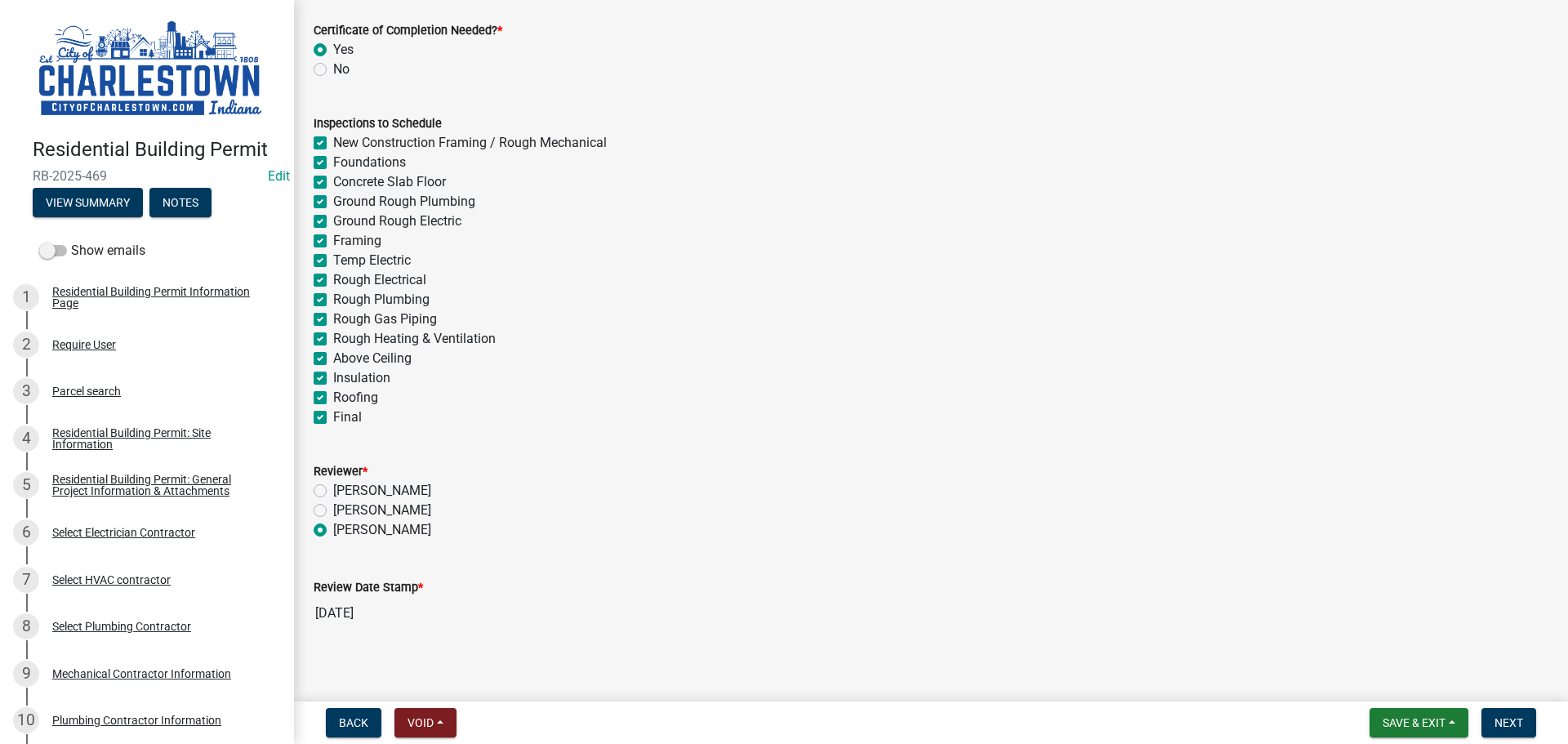
scroll to position [440, 0]
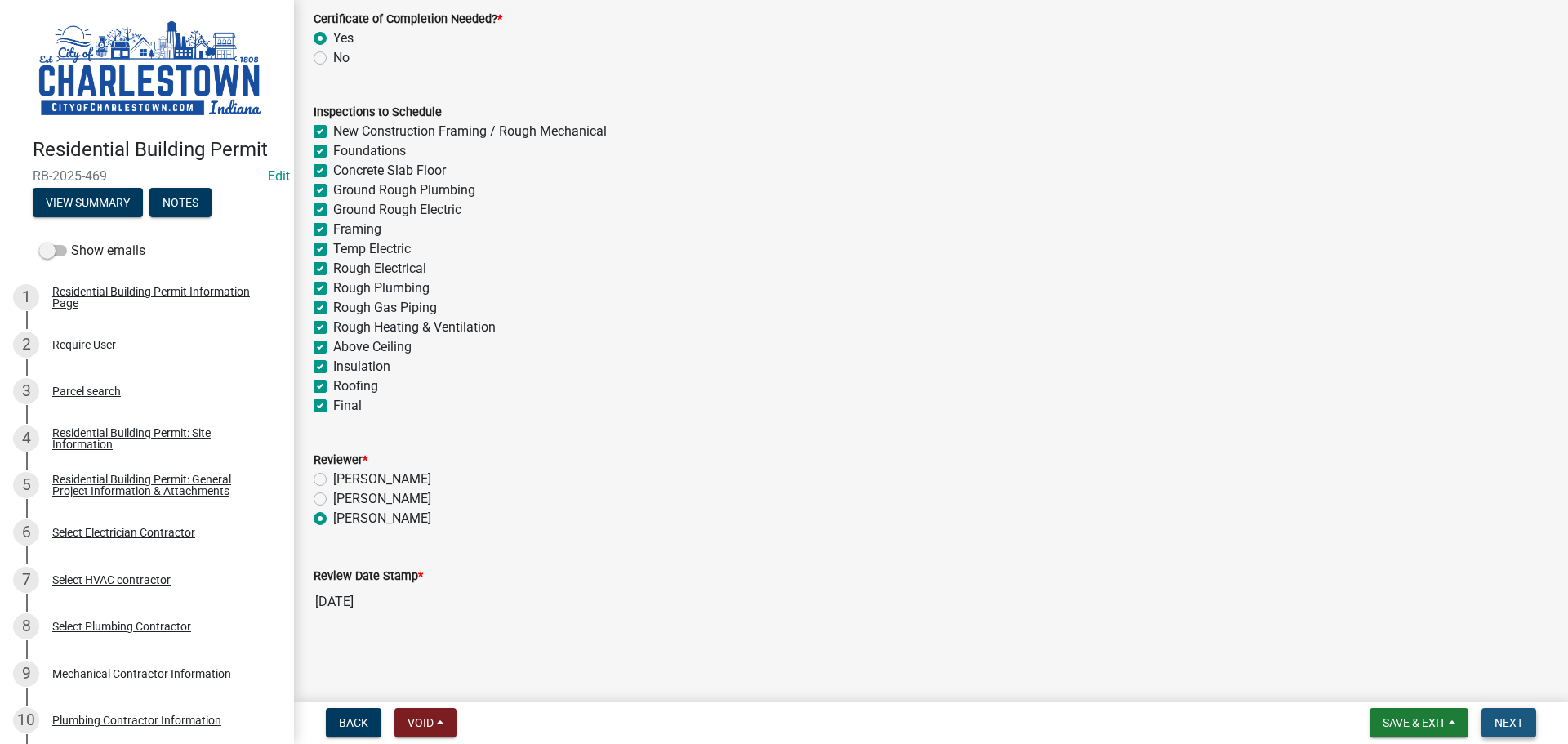
click at [1517, 723] on span "Next" at bounding box center [1508, 723] width 29 height 13
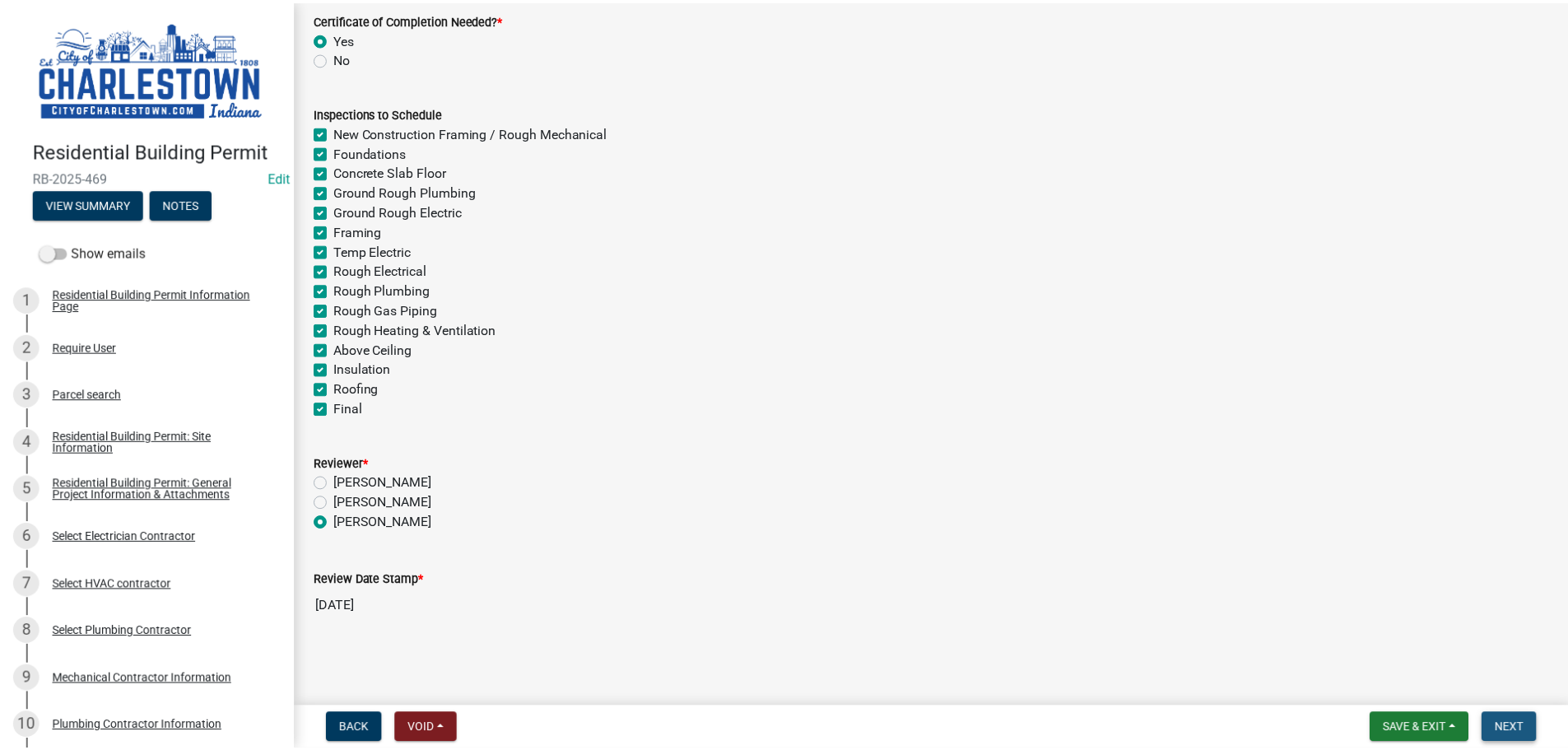
scroll to position [0, 0]
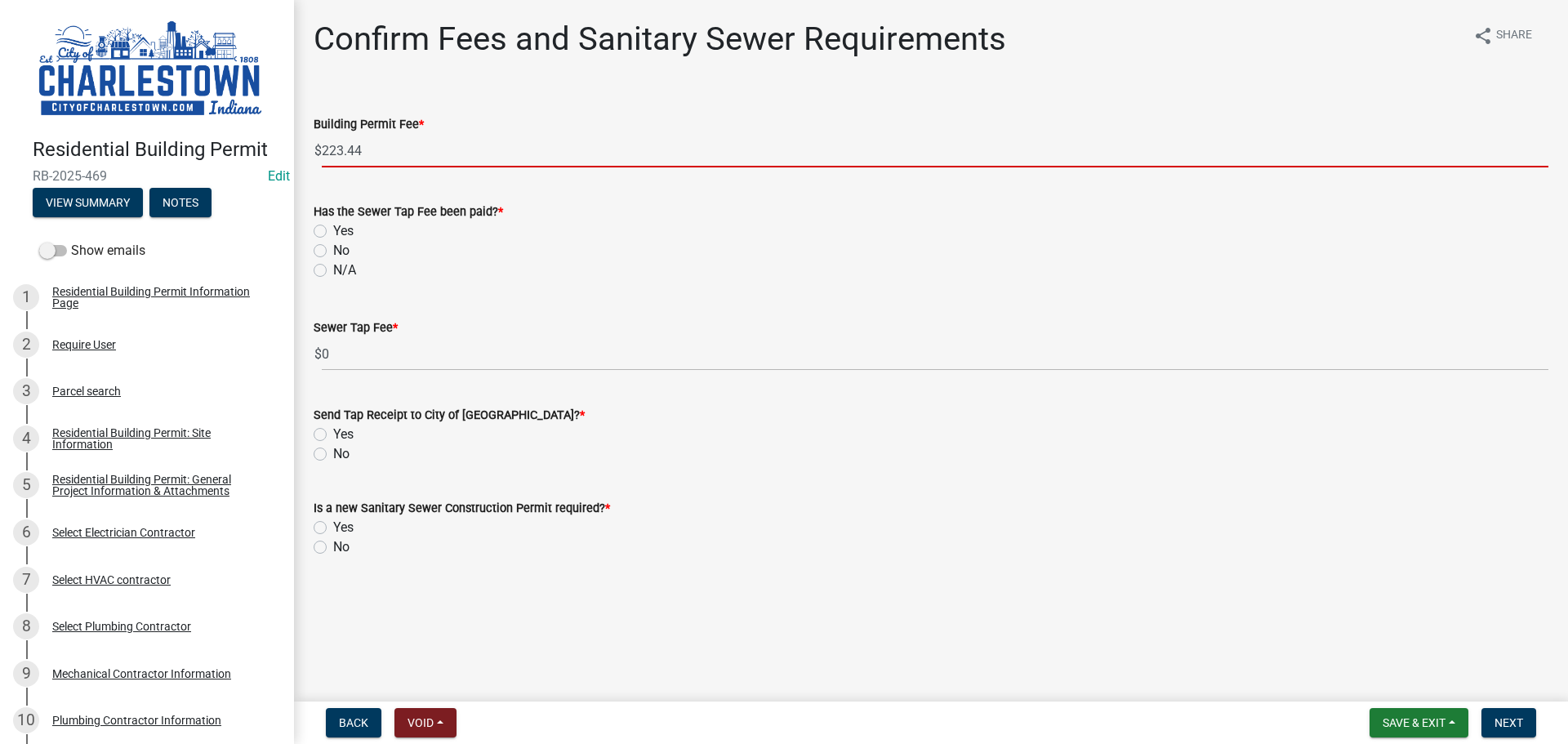
click at [368, 151] on input "223.44" at bounding box center [935, 151] width 1226 height 34
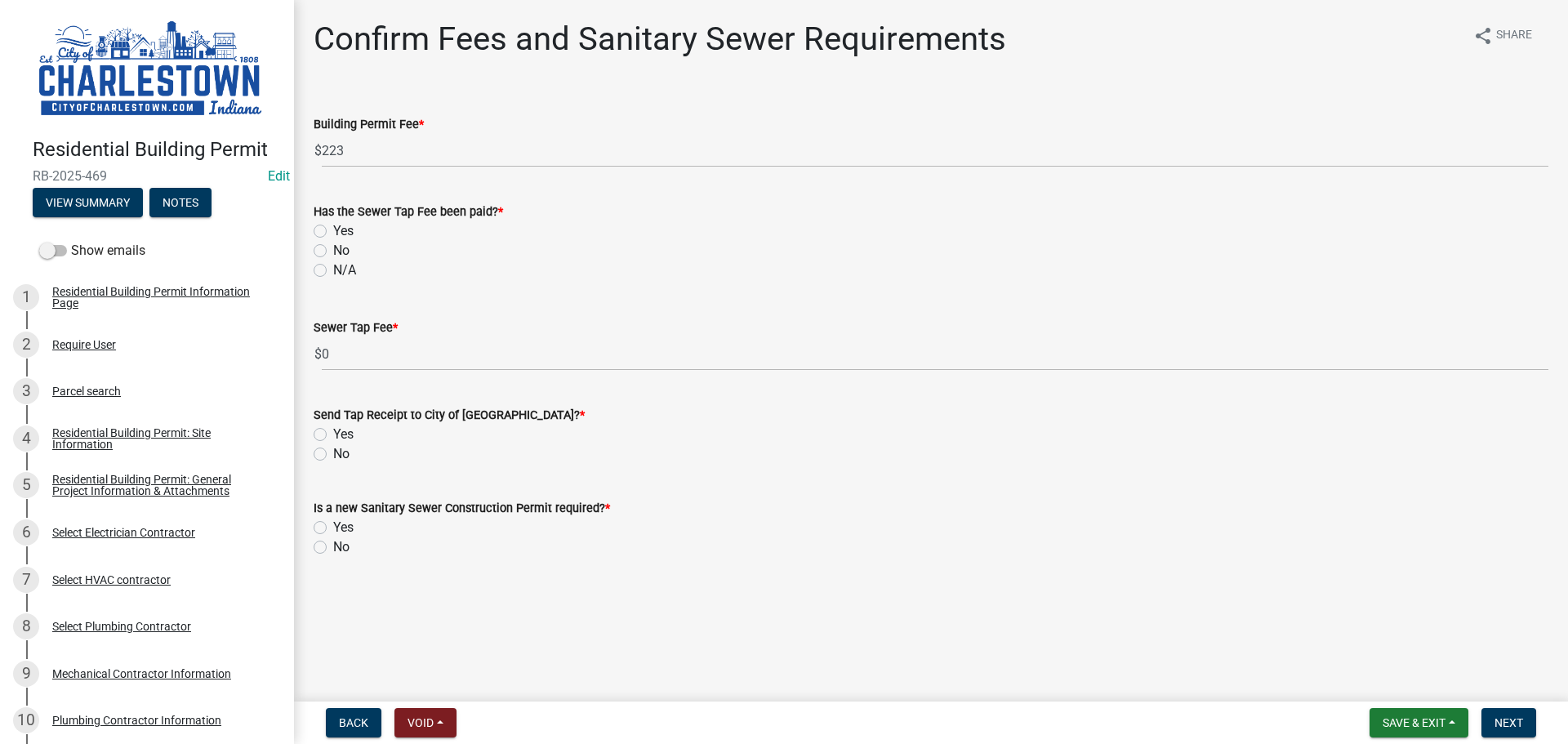
click at [333, 252] on label "No" at bounding box center [341, 250] width 16 height 19
click at [333, 252] on input "No" at bounding box center [338, 246] width 11 height 11
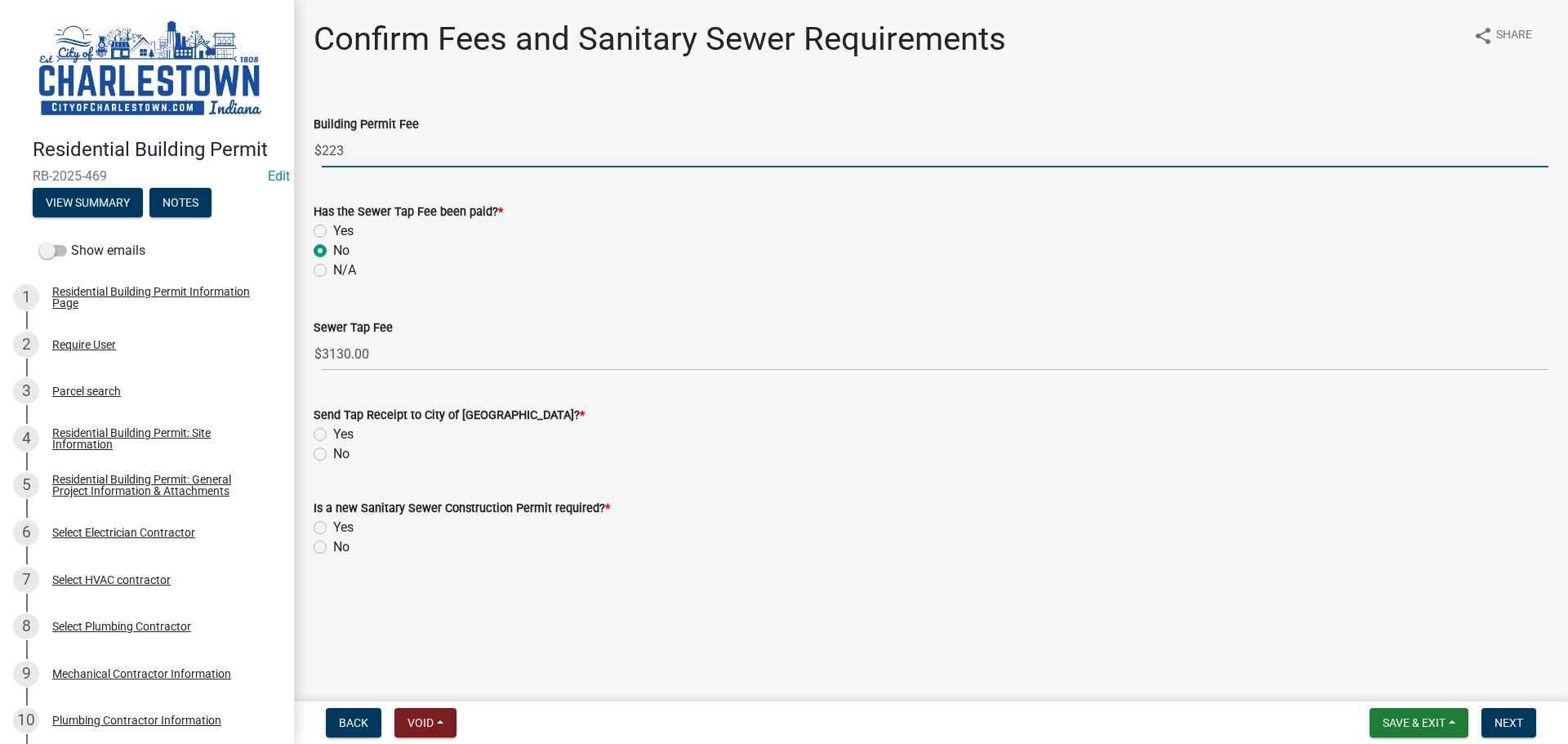
click at [356, 148] on input "223" at bounding box center [935, 151] width 1226 height 34
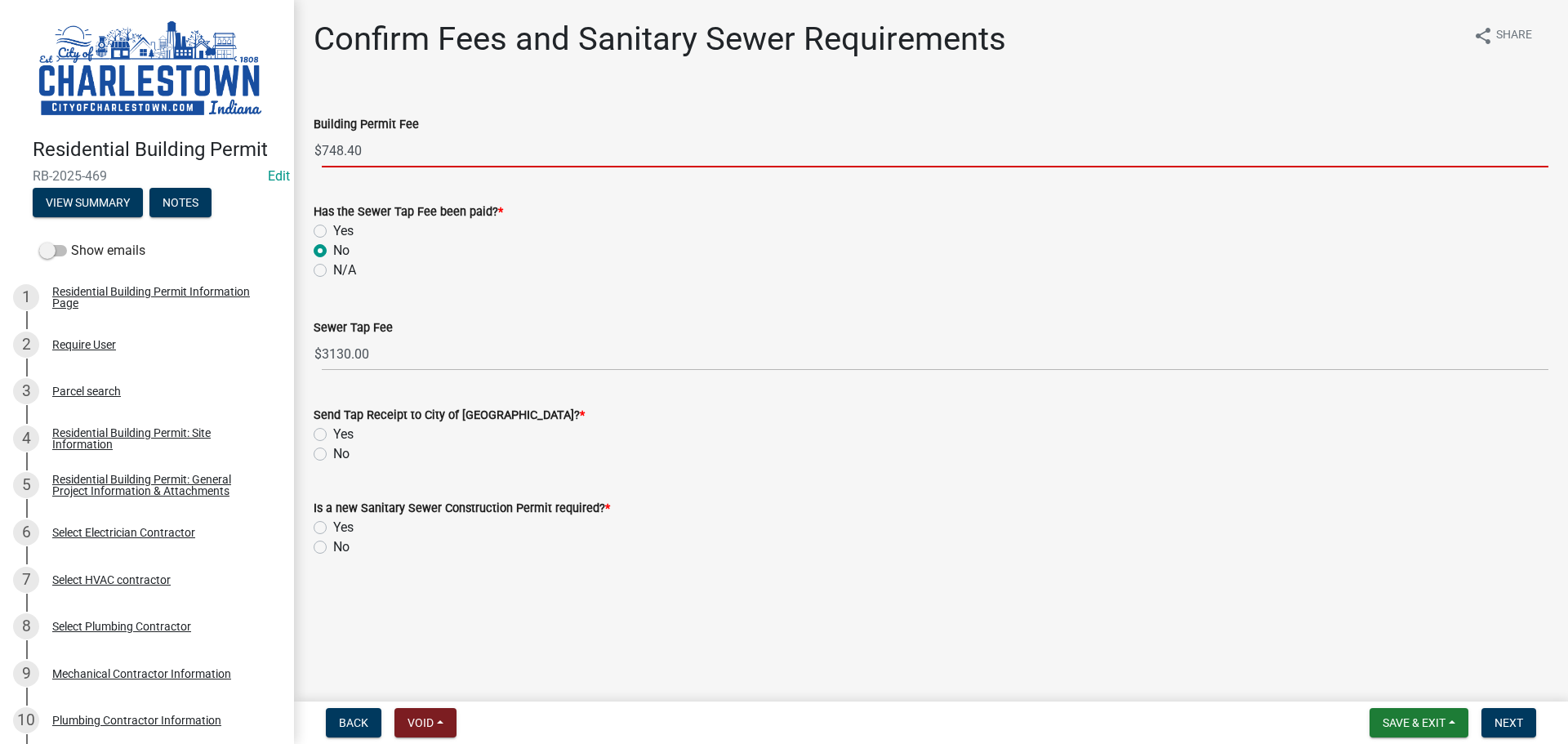
click at [333, 452] on label "No" at bounding box center [341, 454] width 16 height 19
click at [333, 452] on input "No" at bounding box center [338, 449] width 11 height 11
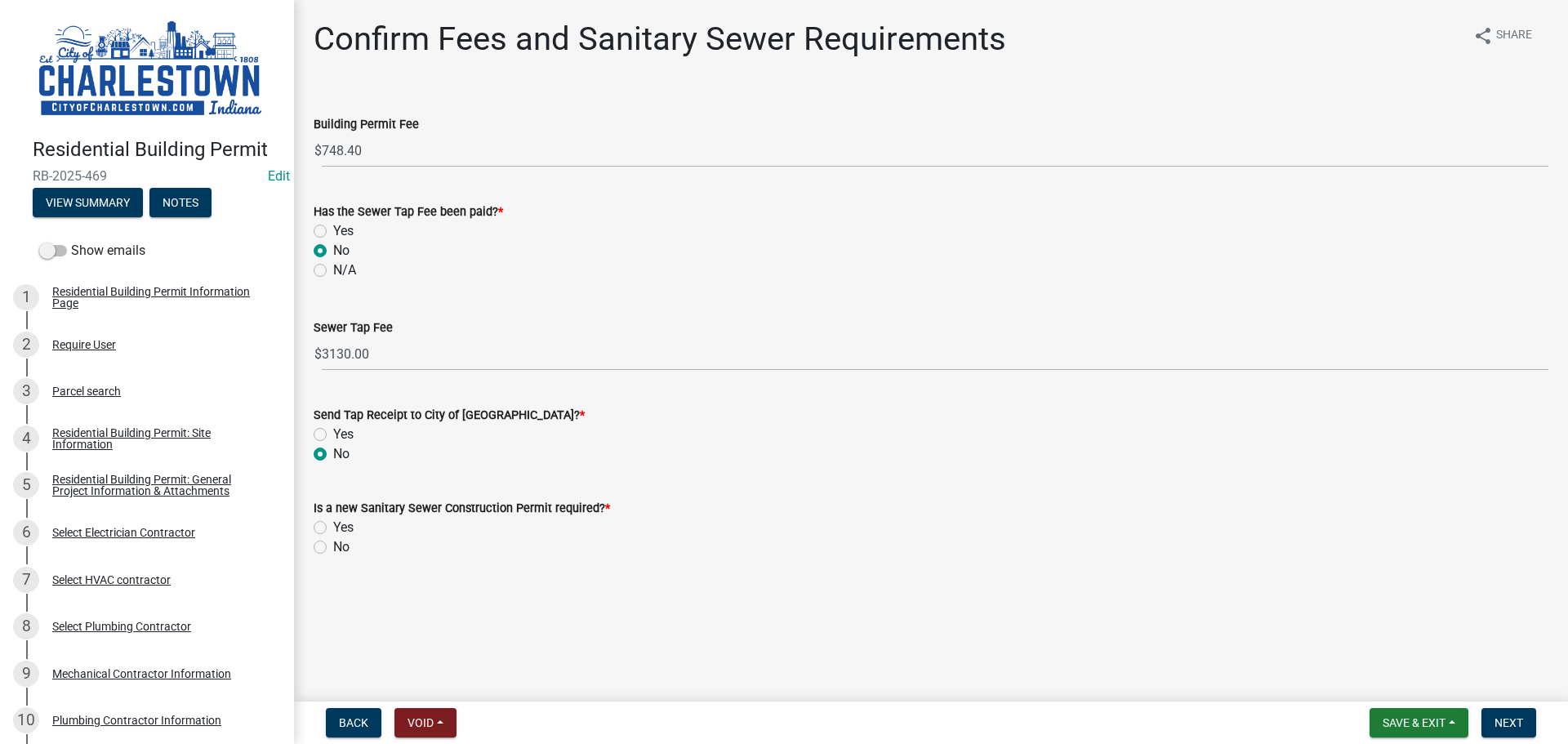
click at [333, 546] on label "No" at bounding box center [341, 547] width 16 height 19
click at [333, 546] on input "No" at bounding box center [338, 543] width 11 height 11
click at [1513, 722] on span "Next" at bounding box center [1508, 723] width 29 height 13
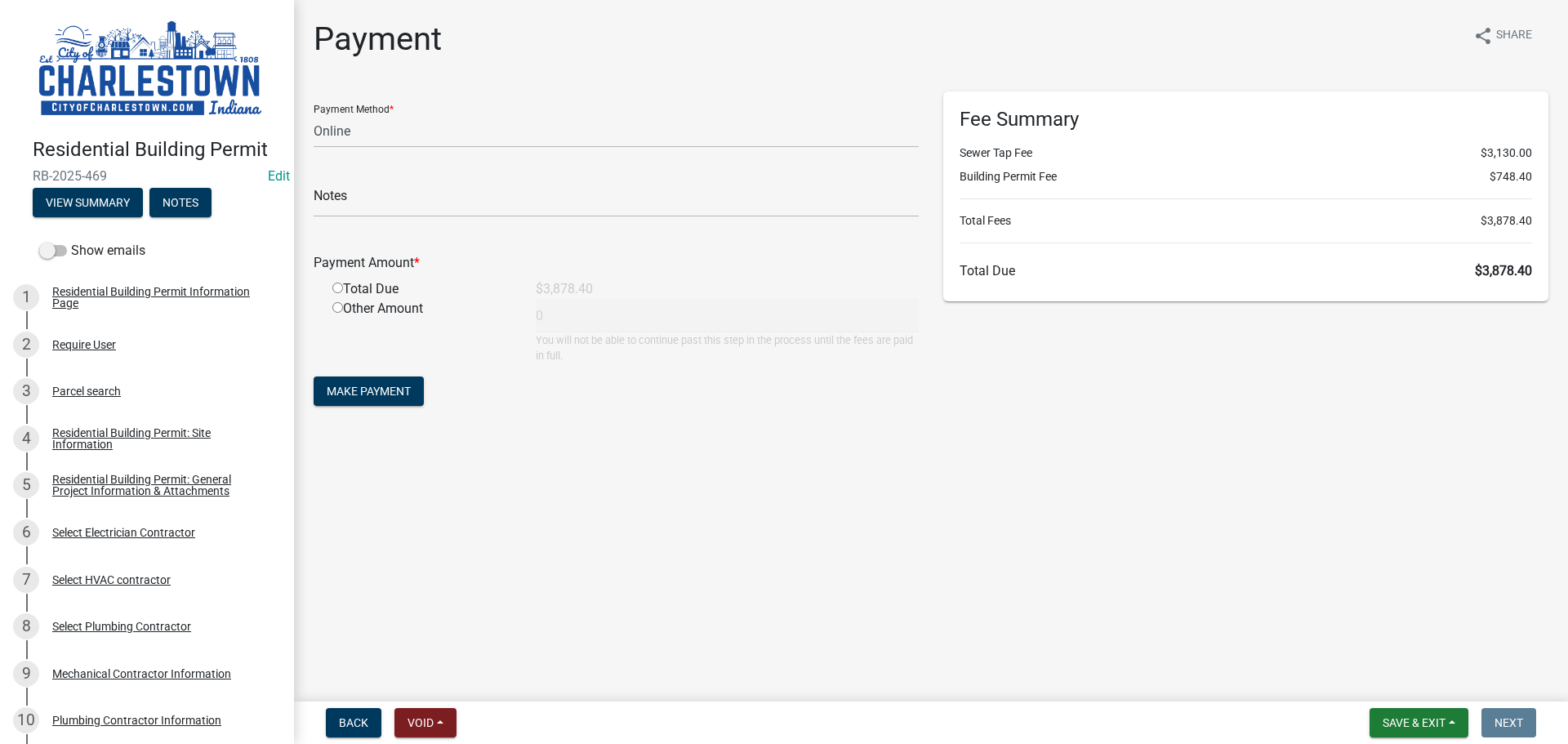
click at [343, 290] on div "Total Due" at bounding box center [422, 289] width 204 height 19
click at [337, 290] on input "radio" at bounding box center [337, 288] width 11 height 11
click at [1413, 721] on span "Save & Exit" at bounding box center [1413, 723] width 63 height 13
click at [1380, 681] on button "Save & Exit" at bounding box center [1402, 680] width 130 height 40
